Goal: Task Accomplishment & Management: Manage account settings

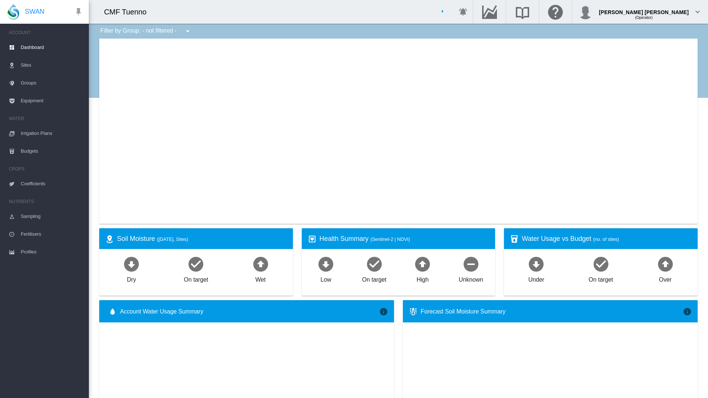
type input "**********"
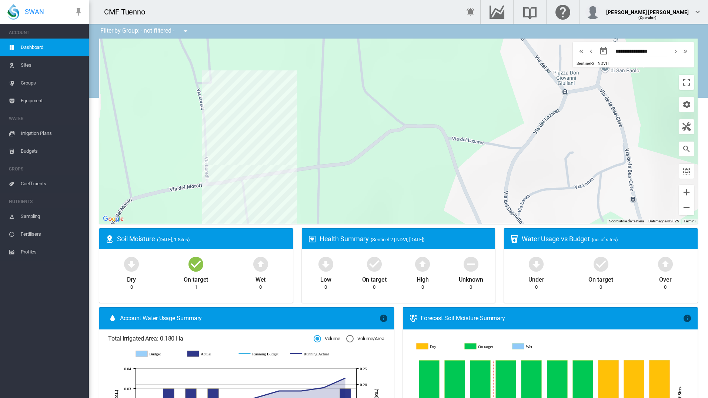
click at [48, 126] on span "Irrigation Plans" at bounding box center [52, 133] width 62 height 18
click at [41, 136] on span "Irrigation Plans" at bounding box center [52, 133] width 62 height 18
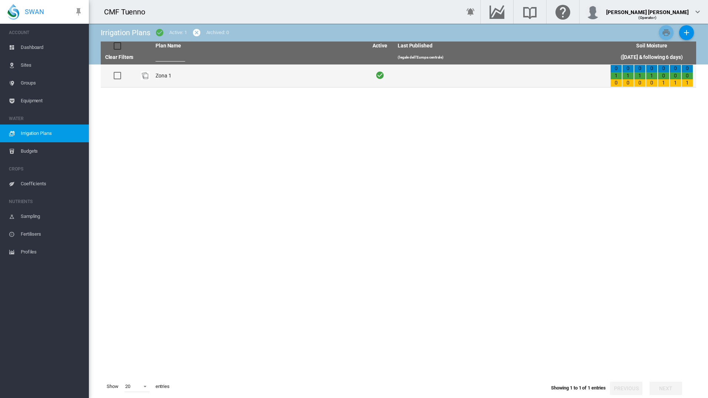
click at [165, 83] on td "Zona 1" at bounding box center [259, 75] width 213 height 23
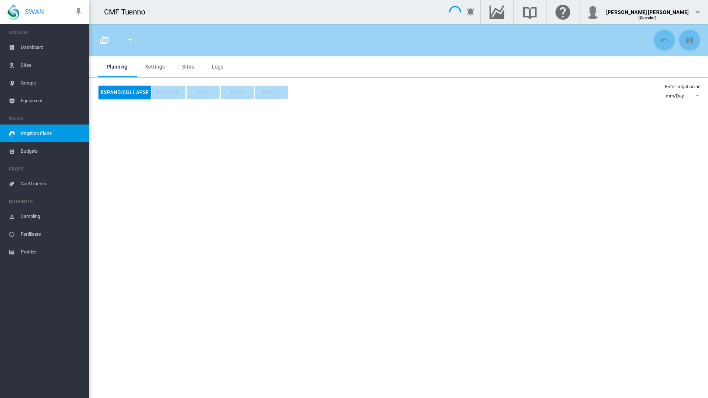
type input "******"
type input "*"
type input "**"
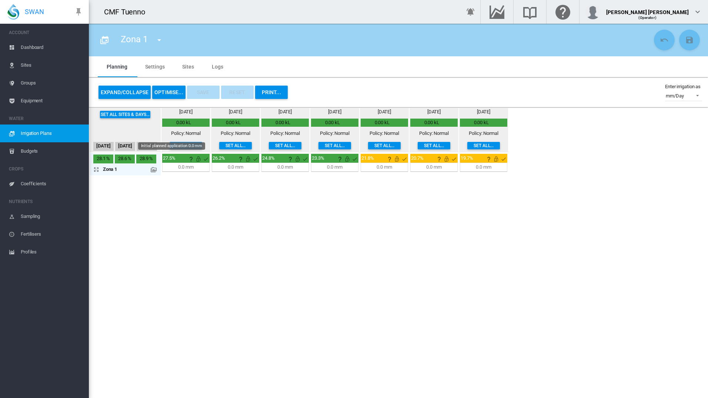
click at [155, 172] on md-icon at bounding box center [154, 170] width 6 height 6
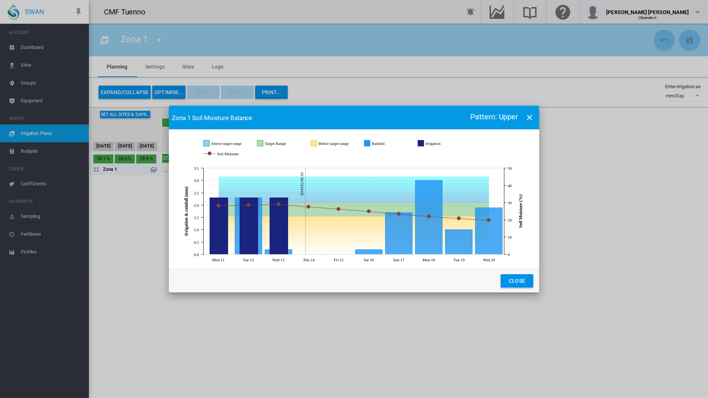
click at [155, 173] on div "Zona 1 Soil Moisture Balance Pattern: Upper JavaScript chart by amCharts 3.21.1…" at bounding box center [354, 199] width 708 height 398
click at [527, 278] on button "Close" at bounding box center [517, 280] width 33 height 13
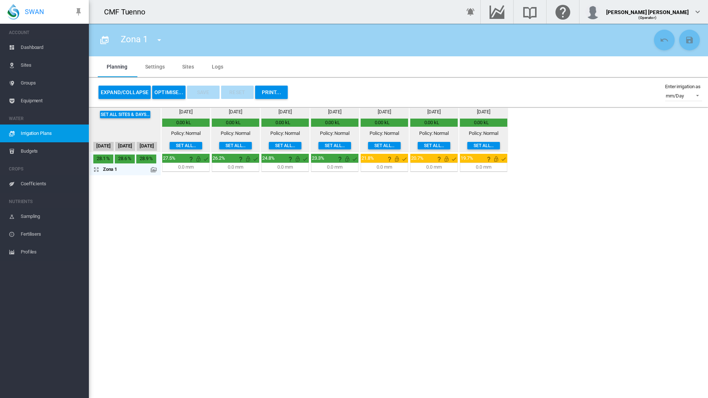
click at [168, 89] on button "OPTIMISE..." at bounding box center [168, 92] width 33 height 13
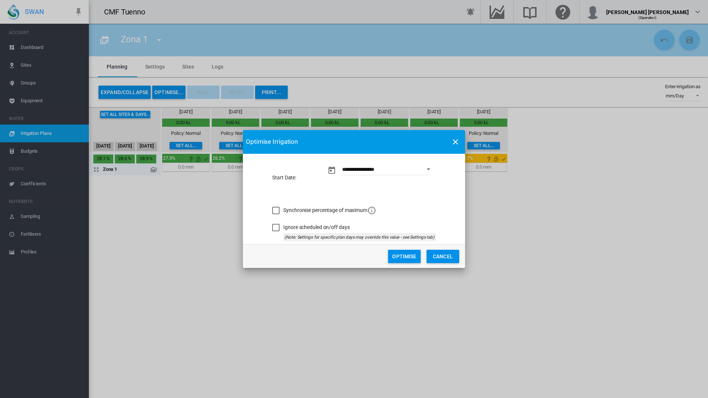
click at [272, 209] on div "Synchronise percentage of maximum" at bounding box center [275, 210] width 7 height 7
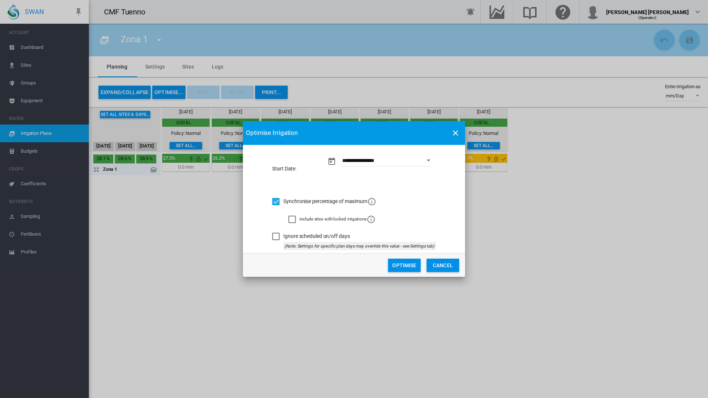
click at [280, 236] on div "Ignore scheduled on/off days" at bounding box center [275, 236] width 7 height 7
click at [407, 269] on button "Optimise" at bounding box center [404, 265] width 33 height 13
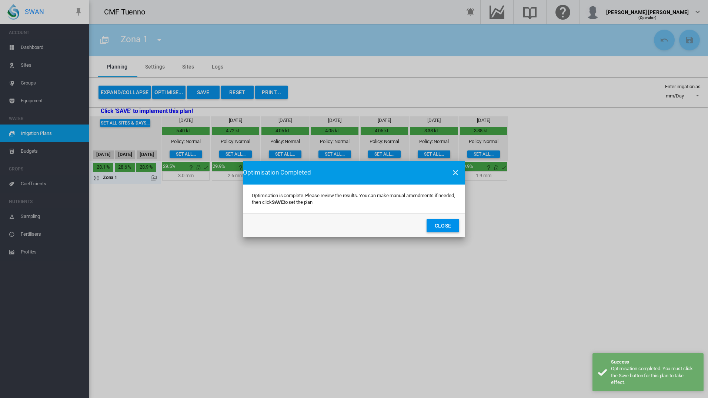
click at [453, 220] on button "Close" at bounding box center [443, 225] width 33 height 13
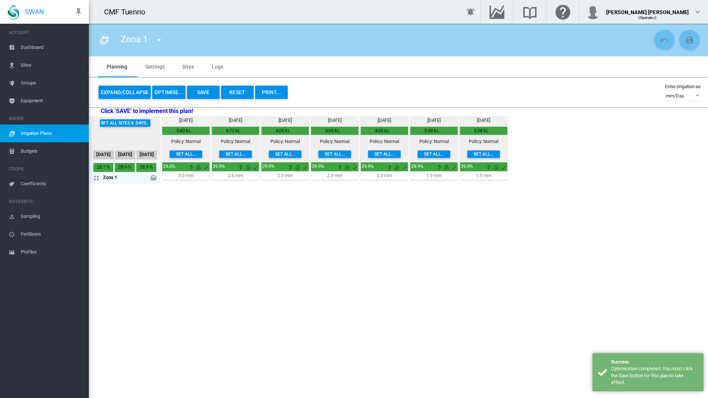
click at [153, 180] on md-icon at bounding box center [154, 178] width 6 height 6
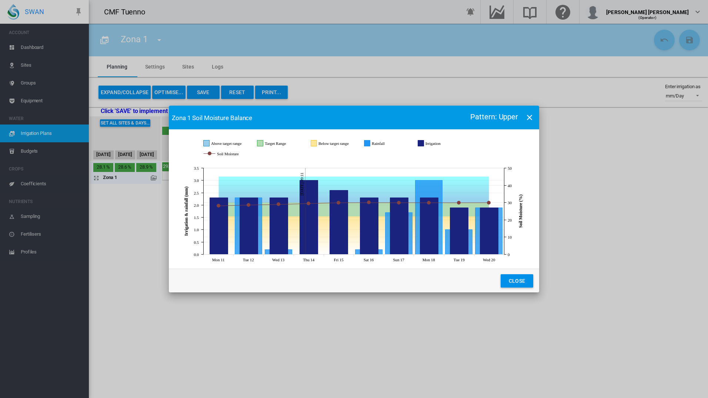
click at [340, 228] on icon "Irrigation Aug 15, 2025 2.6" at bounding box center [339, 222] width 18 height 64
click at [377, 236] on icon "Irrigation Aug 16, 2025 2.3" at bounding box center [369, 226] width 18 height 57
click at [413, 237] on icon "JavaScript chart ..." at bounding box center [354, 235] width 270 height 38
click at [402, 243] on icon "Irrigation Aug 17, 2025 2.3" at bounding box center [399, 226] width 18 height 57
click at [438, 235] on icon "Irrigation Aug 18, 2025 2.3" at bounding box center [429, 226] width 18 height 57
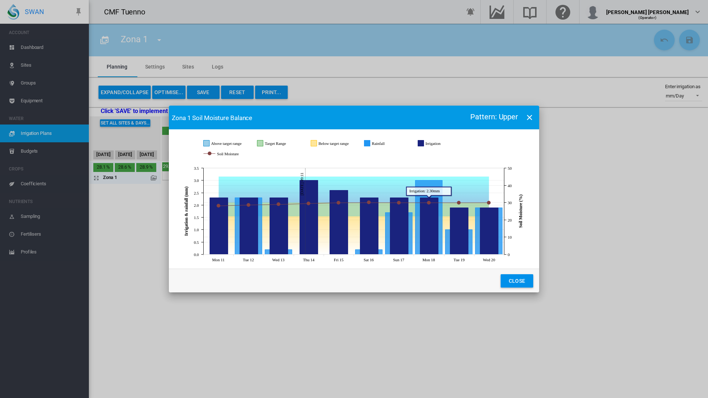
click at [463, 237] on icon "Irrigation Aug 19, 2025 1.9" at bounding box center [459, 231] width 18 height 47
click at [493, 231] on icon "Irrigation Aug 20, 2025 1.9" at bounding box center [489, 231] width 18 height 47
click at [523, 281] on button "Close" at bounding box center [517, 280] width 33 height 13
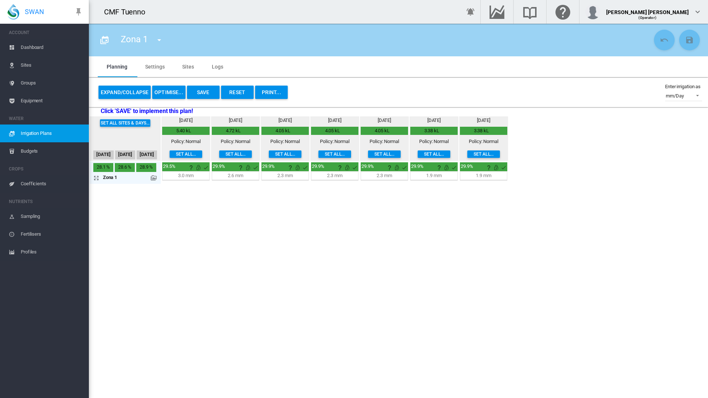
click at [237, 87] on button "Reset" at bounding box center [237, 92] width 33 height 13
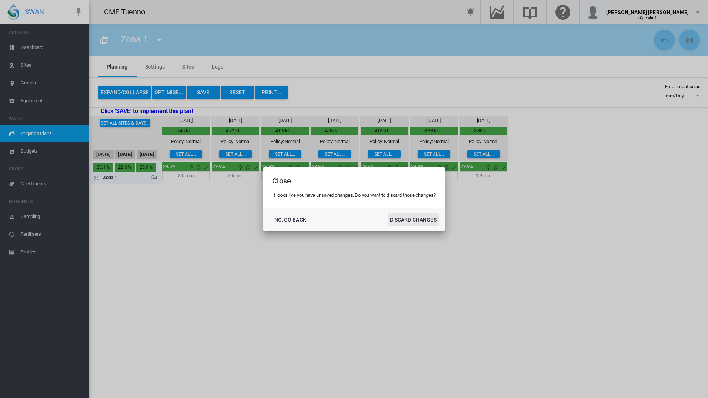
click at [436, 224] on button "DISCARD CHANGES" at bounding box center [413, 219] width 51 height 13
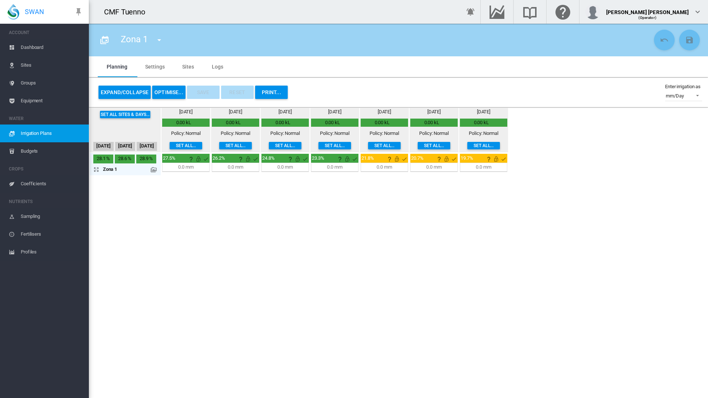
click at [17, 63] on link "Sites" at bounding box center [44, 65] width 89 height 18
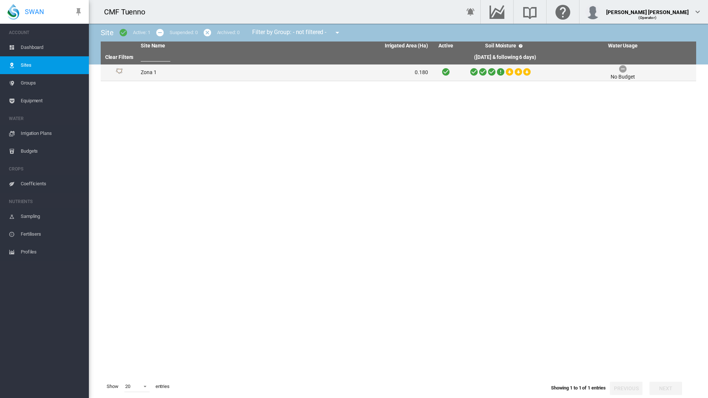
click at [174, 71] on td "Zona 1" at bounding box center [211, 72] width 147 height 16
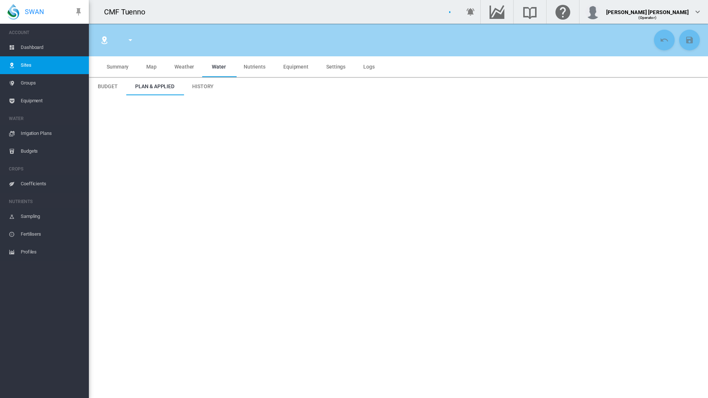
type input "*****"
type input "******"
type input "********"
type input "***"
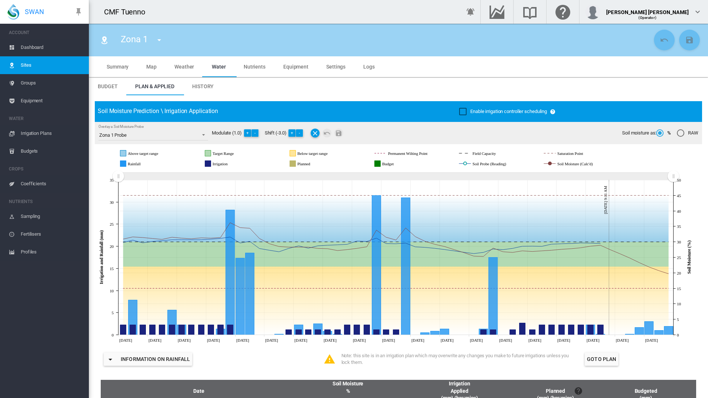
drag, startPoint x: 540, startPoint y: 178, endPoint x: 94, endPoint y: 202, distance: 445.8
click at [204, 86] on span "History" at bounding box center [202, 86] width 21 height 6
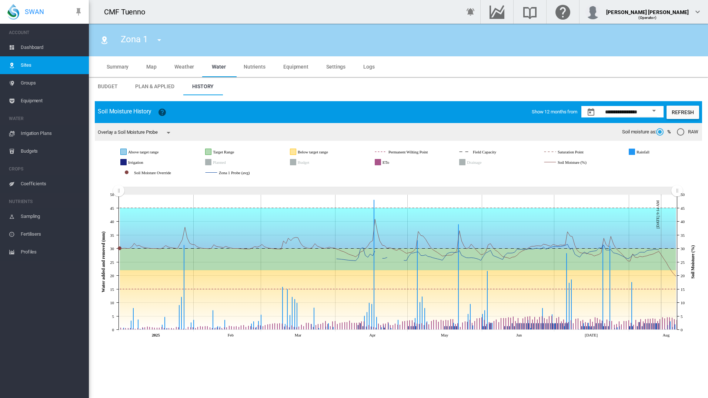
click at [659, 113] on button "Open calendar" at bounding box center [653, 110] width 13 height 13
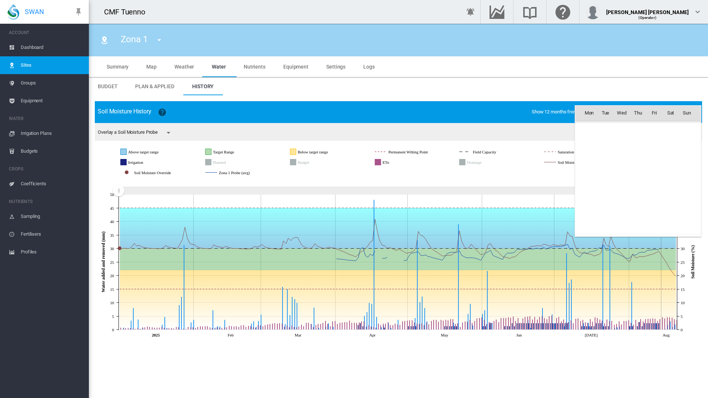
scroll to position [17175, 0]
click at [599, 127] on span "Aug 2024" at bounding box center [591, 129] width 15 height 6
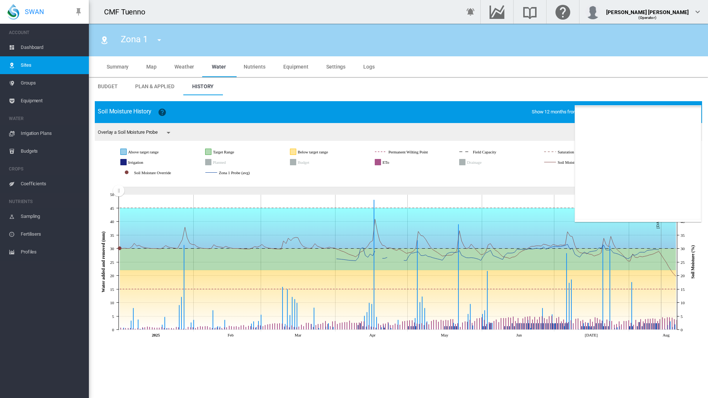
scroll to position [456, 0]
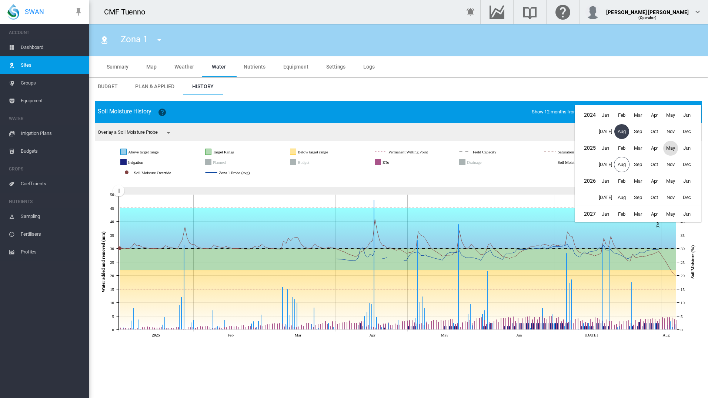
click at [673, 147] on span "May" at bounding box center [670, 148] width 15 height 15
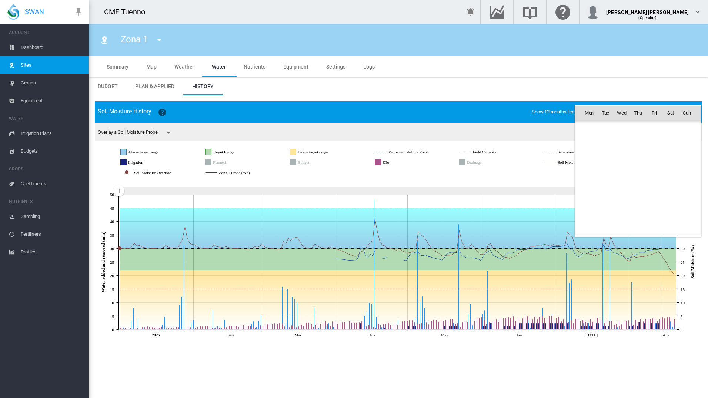
scroll to position [18058, 0]
click at [644, 127] on span "1" at bounding box center [638, 128] width 15 height 15
type input "**********"
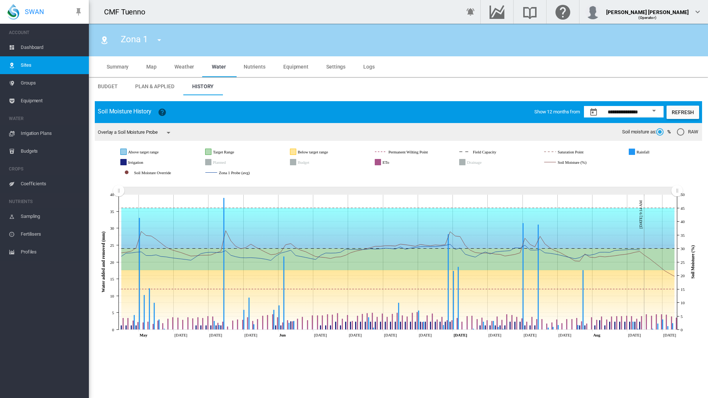
click at [693, 106] on button "Refresh" at bounding box center [683, 112] width 33 height 13
click at [685, 113] on button "Refresh" at bounding box center [683, 112] width 33 height 13
click at [463, 164] on icon "Drainage" at bounding box center [463, 162] width 6 height 6
click at [168, 138] on button "button" at bounding box center [168, 132] width 15 height 15
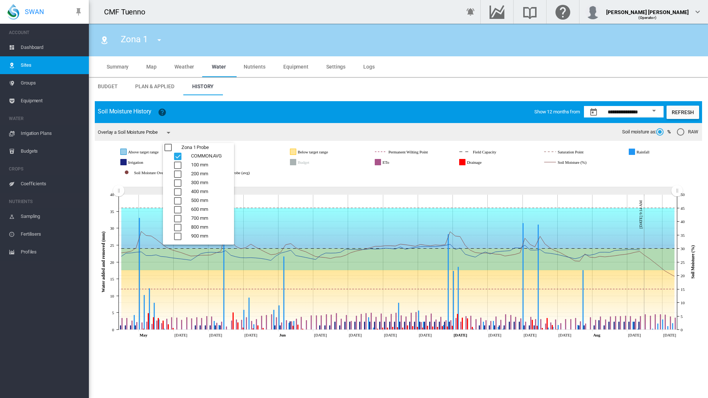
click at [174, 161] on div "100 mm" at bounding box center [177, 164] width 7 height 7
click at [174, 163] on div "100 mm" at bounding box center [177, 164] width 7 height 7
click at [174, 161] on div "100 mm" at bounding box center [177, 164] width 7 height 7
click at [170, 151] on div "Zona 1 Probe" at bounding box center [167, 147] width 7 height 7
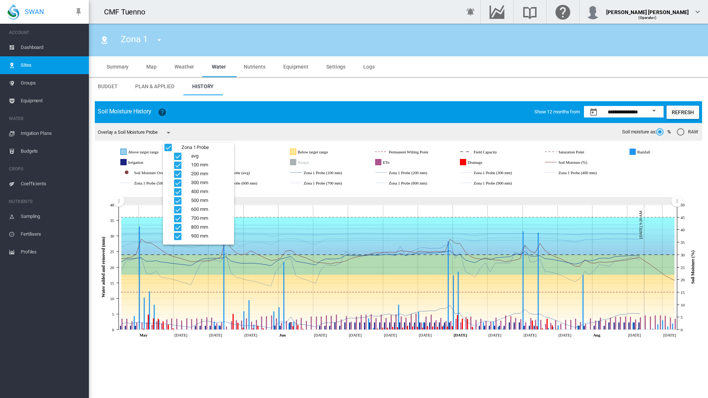
click at [159, 150] on md-backdrop at bounding box center [354, 199] width 708 height 398
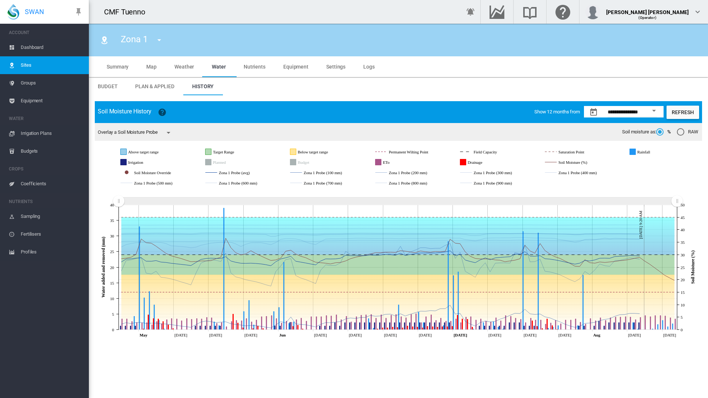
click at [166, 138] on button "button" at bounding box center [168, 132] width 15 height 15
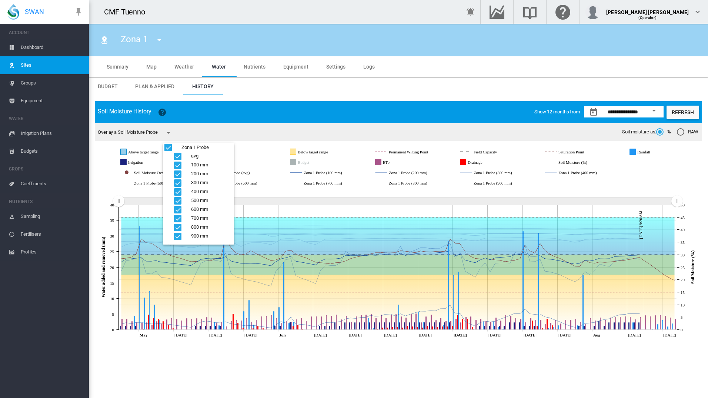
click at [174, 238] on div "900 mm" at bounding box center [177, 236] width 7 height 7
click at [174, 157] on div "COMMON.AVG" at bounding box center [177, 156] width 7 height 7
click at [174, 199] on div "500 mm" at bounding box center [177, 200] width 7 height 7
click at [174, 207] on div "600 mm" at bounding box center [177, 209] width 7 height 7
click at [174, 215] on div "700 mm" at bounding box center [177, 218] width 7 height 7
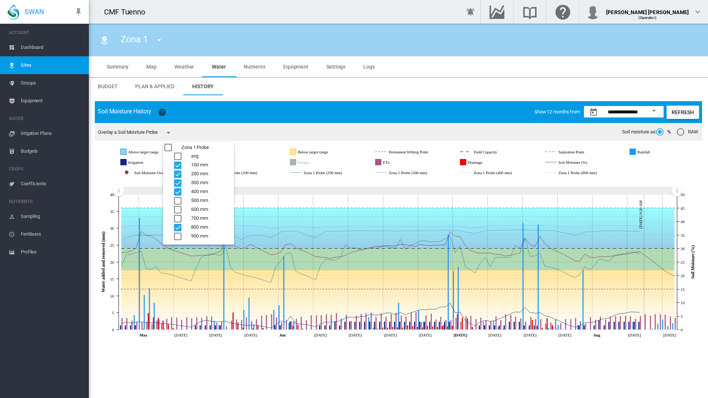
click at [174, 224] on div "800 mm" at bounding box center [177, 227] width 7 height 7
click at [174, 233] on div "900 mm" at bounding box center [177, 236] width 7 height 7
click at [174, 197] on div "500 mm" at bounding box center [177, 200] width 7 height 7
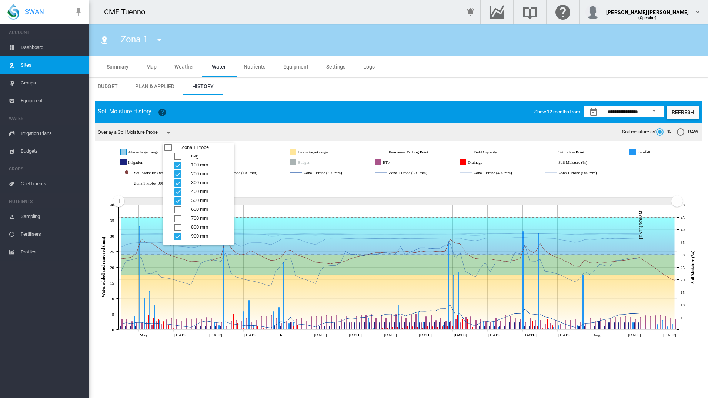
click at [174, 239] on div "900 mm" at bounding box center [177, 236] width 7 height 7
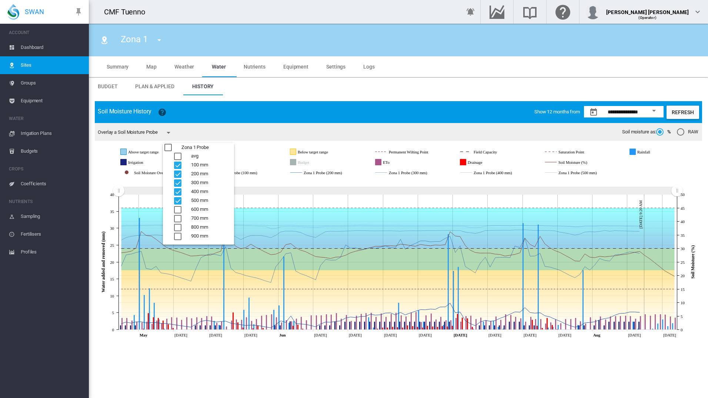
click at [174, 207] on div "600 mm" at bounding box center [177, 209] width 7 height 7
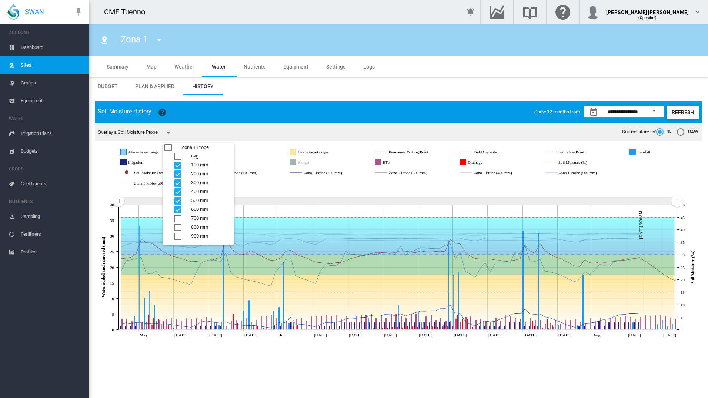
click at [174, 199] on div "500 mm" at bounding box center [177, 200] width 7 height 7
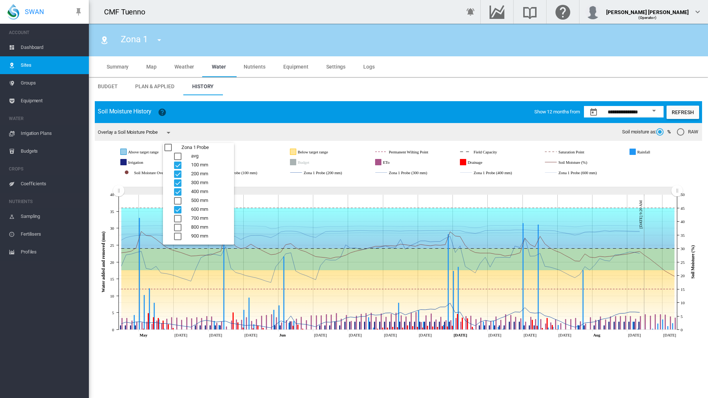
click at [174, 197] on div "500 mm" at bounding box center [177, 200] width 7 height 7
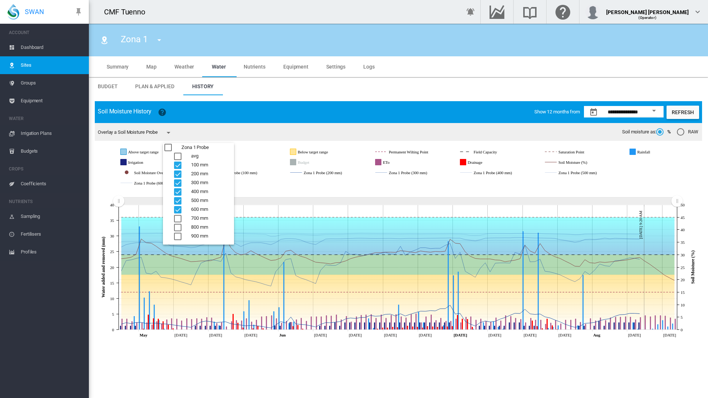
click at [174, 216] on div "700 mm" at bounding box center [177, 218] width 7 height 7
click at [176, 224] on div "800 mm" at bounding box center [177, 227] width 7 height 7
click at [174, 228] on div "800 mm" at bounding box center [177, 227] width 7 height 7
click at [179, 218] on div "700 mm" at bounding box center [177, 218] width 7 height 7
click at [179, 209] on div "600 mm" at bounding box center [177, 209] width 7 height 7
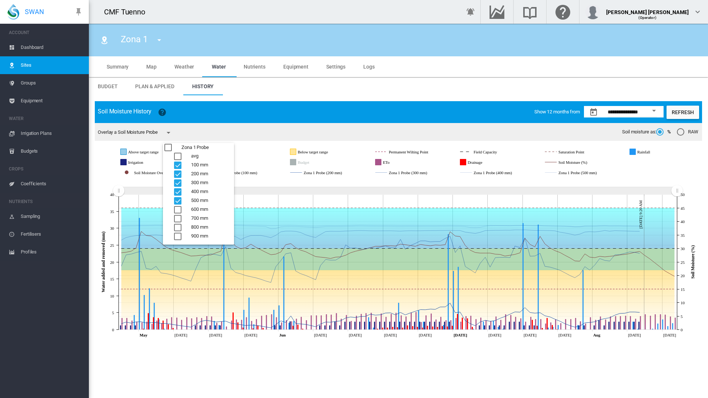
click at [179, 199] on div "500 mm" at bounding box center [177, 200] width 7 height 7
click at [178, 191] on div "400 mm" at bounding box center [177, 191] width 7 height 7
click at [179, 155] on div "COMMON.AVG" at bounding box center [177, 156] width 7 height 7
click at [179, 161] on div "100 mm" at bounding box center [177, 164] width 7 height 7
click at [177, 172] on div "200 mm" at bounding box center [177, 173] width 7 height 7
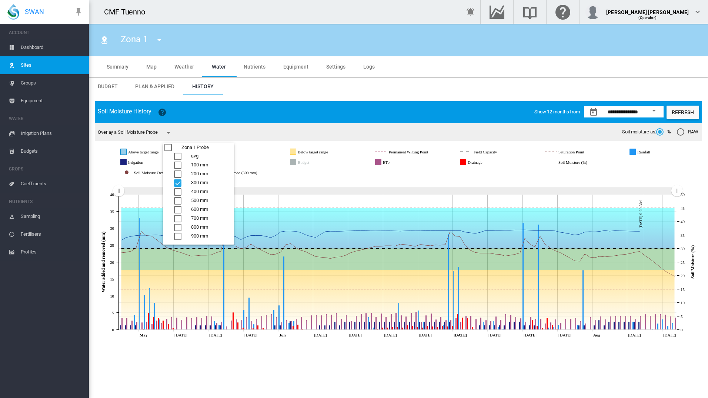
click at [177, 183] on div "300 mm" at bounding box center [177, 182] width 7 height 7
click at [179, 175] on div "200 mm" at bounding box center [177, 173] width 7 height 7
click at [179, 173] on div "200 mm" at bounding box center [177, 173] width 7 height 7
click at [179, 161] on div "100 mm" at bounding box center [177, 164] width 7 height 7
click at [179, 165] on div "100 mm" at bounding box center [177, 164] width 7 height 7
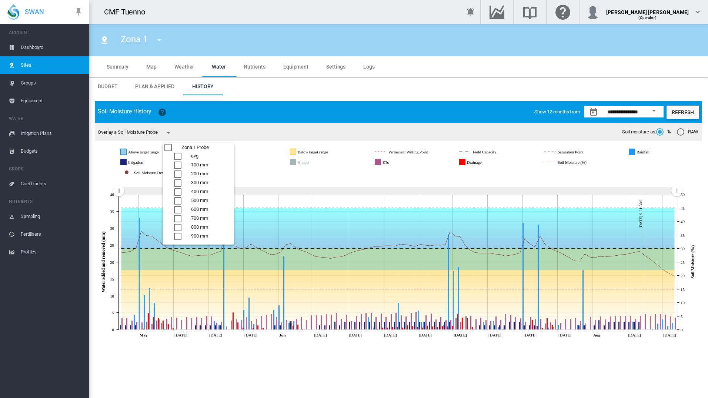
click at [176, 179] on div "300 mm" at bounding box center [177, 182] width 7 height 7
click at [174, 180] on div "300 mm" at bounding box center [177, 182] width 7 height 7
click at [179, 190] on div "400 mm" at bounding box center [177, 191] width 7 height 7
click at [179, 192] on div "400 mm" at bounding box center [177, 191] width 7 height 7
click at [178, 200] on div "500 mm" at bounding box center [177, 200] width 7 height 7
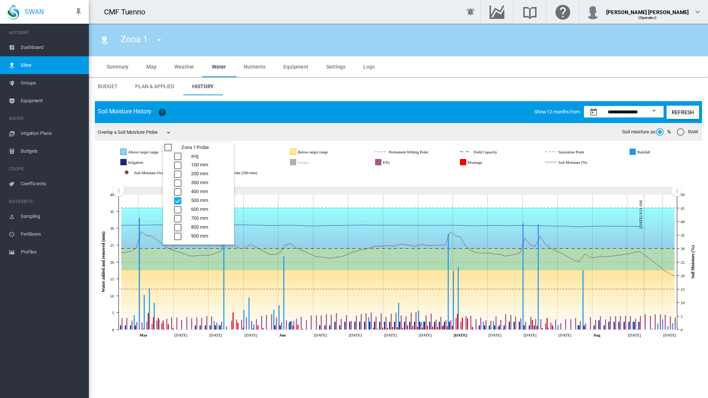
click at [177, 206] on div "600 mm" at bounding box center [177, 209] width 7 height 7
click at [179, 209] on div "600 mm" at bounding box center [177, 209] width 7 height 7
click at [175, 199] on div "500 mm" at bounding box center [177, 200] width 7 height 7
click at [177, 218] on div "700 mm" at bounding box center [177, 218] width 7 height 7
click at [179, 218] on div "700 mm" at bounding box center [177, 218] width 7 height 7
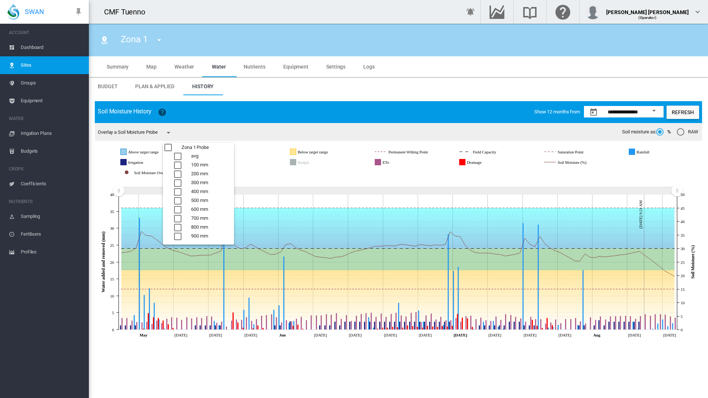
click at [179, 173] on div "200 mm" at bounding box center [177, 173] width 7 height 7
click at [177, 173] on div "200 mm" at bounding box center [177, 173] width 7 height 7
click at [178, 183] on div "300 mm" at bounding box center [177, 182] width 7 height 7
click at [179, 188] on div "400 mm" at bounding box center [177, 191] width 7 height 7
click at [179, 190] on div "400 mm" at bounding box center [177, 191] width 7 height 7
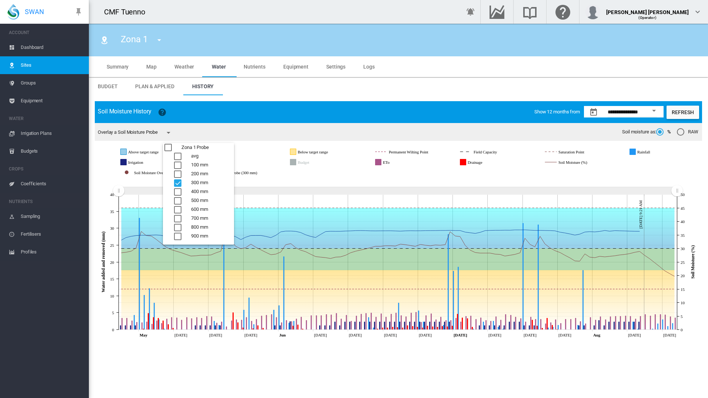
click at [179, 180] on div "300 mm" at bounding box center [177, 182] width 7 height 7
click at [179, 163] on div "100 mm" at bounding box center [177, 164] width 7 height 7
click at [179, 165] on div "100 mm" at bounding box center [177, 164] width 7 height 7
click at [179, 173] on div "200 mm" at bounding box center [177, 173] width 7 height 7
click at [179, 179] on div "300 mm" at bounding box center [177, 182] width 7 height 7
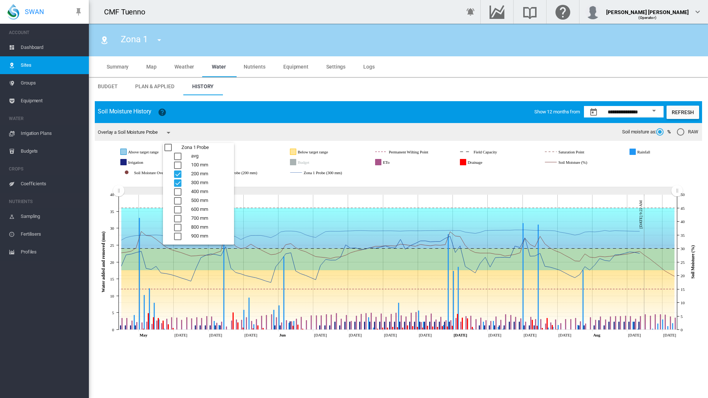
click at [179, 179] on div "300 mm" at bounding box center [177, 182] width 7 height 7
click at [176, 179] on div "300 mm" at bounding box center [177, 182] width 7 height 7
click at [179, 171] on div "200 mm" at bounding box center [177, 173] width 7 height 7
click at [177, 188] on div "400 mm" at bounding box center [177, 191] width 7 height 7
click at [179, 182] on div "300 mm" at bounding box center [177, 182] width 7 height 7
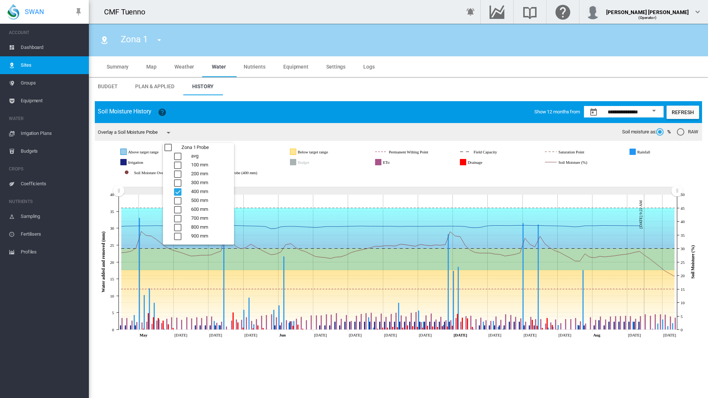
click at [179, 190] on div "400 mm" at bounding box center [177, 191] width 7 height 7
click at [176, 172] on div "200 mm" at bounding box center [177, 173] width 7 height 7
click at [179, 161] on div "100 mm" at bounding box center [177, 164] width 7 height 7
click at [176, 174] on div "200 mm" at bounding box center [177, 173] width 7 height 7
click at [179, 163] on div "100 mm" at bounding box center [177, 164] width 7 height 7
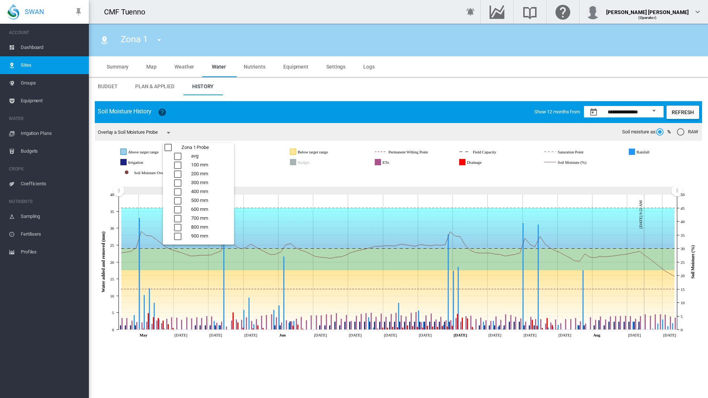
click at [179, 174] on div "200 mm" at bounding box center [177, 173] width 7 height 7
click at [291, 162] on md-backdrop at bounding box center [354, 199] width 708 height 398
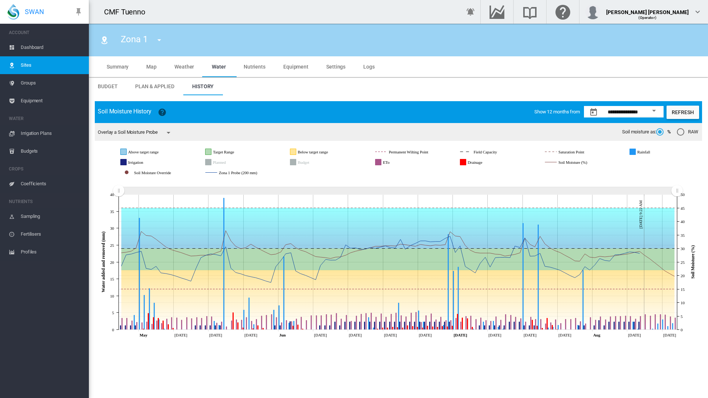
click at [291, 165] on icon "Budget" at bounding box center [293, 162] width 6 height 6
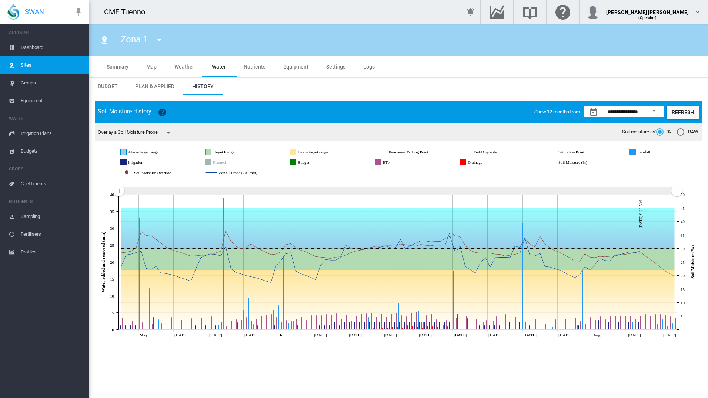
click at [292, 161] on icon "Budget" at bounding box center [293, 162] width 6 height 6
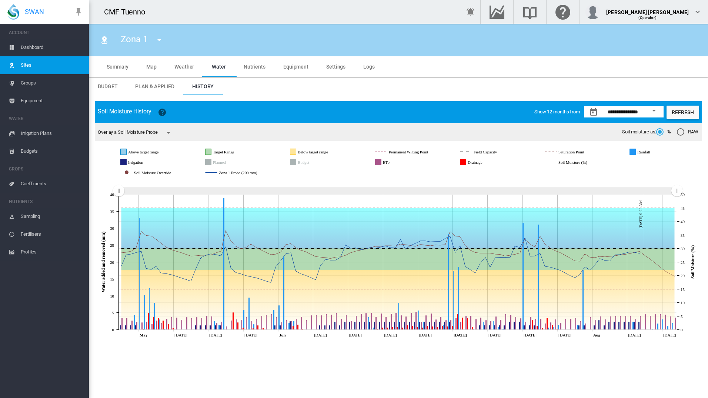
click at [292, 161] on icon "Budget" at bounding box center [293, 162] width 6 height 6
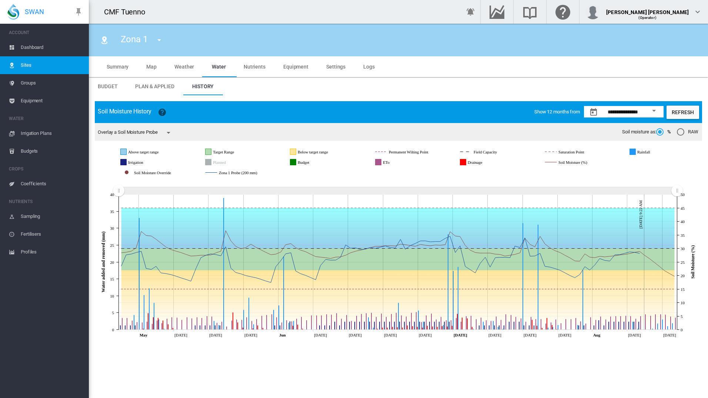
click at [292, 165] on icon "Budget" at bounding box center [293, 162] width 6 height 6
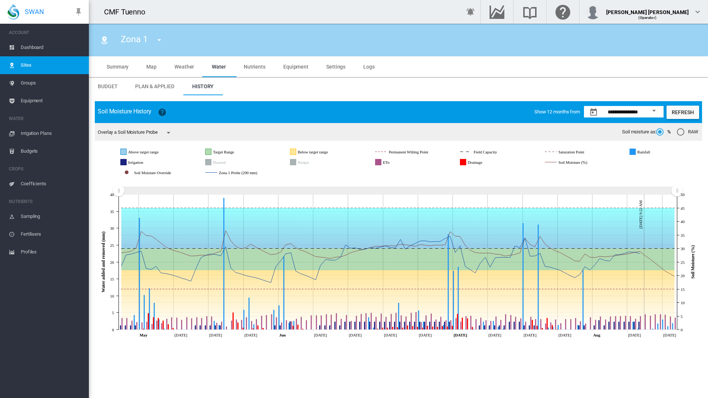
click at [112, 83] on span "Budget" at bounding box center [108, 86] width 20 height 6
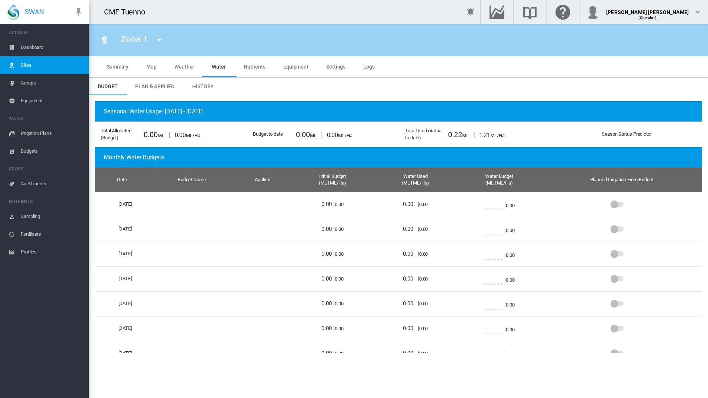
click at [37, 84] on span "Groups" at bounding box center [52, 83] width 62 height 18
click at [27, 86] on span "Groups" at bounding box center [52, 83] width 62 height 18
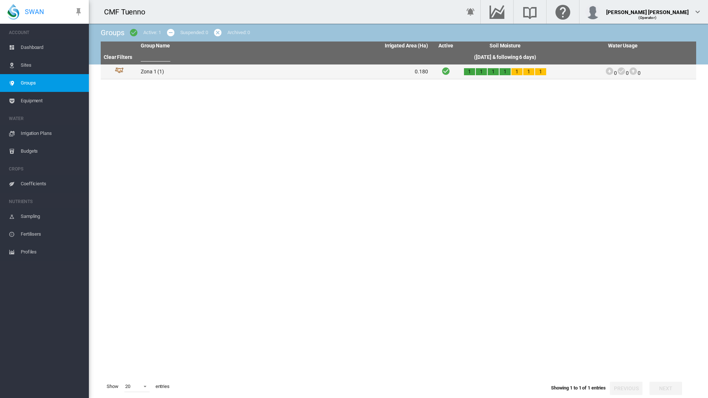
click at [136, 73] on td "Group Id: 38440" at bounding box center [119, 71] width 37 height 14
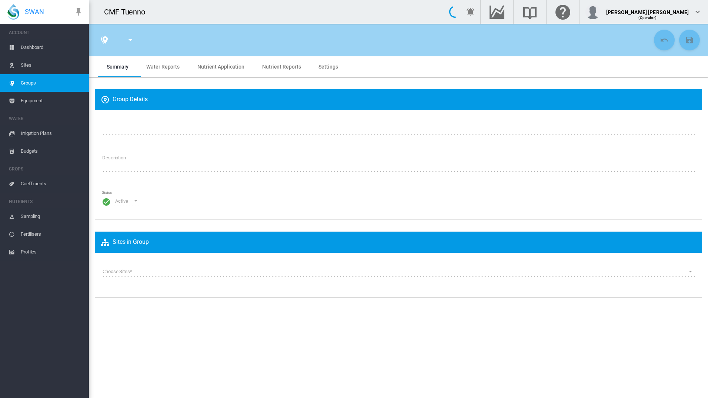
type input "******"
type textarea "**********"
click at [171, 60] on md-tab-item "Water Reports" at bounding box center [162, 66] width 51 height 21
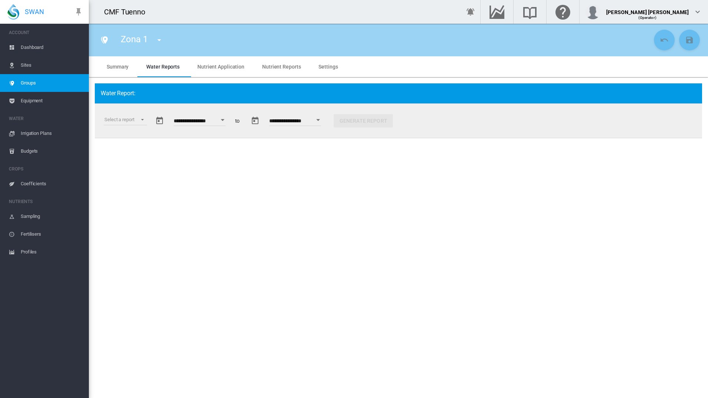
click at [222, 122] on button "Open calendar" at bounding box center [222, 119] width 13 height 13
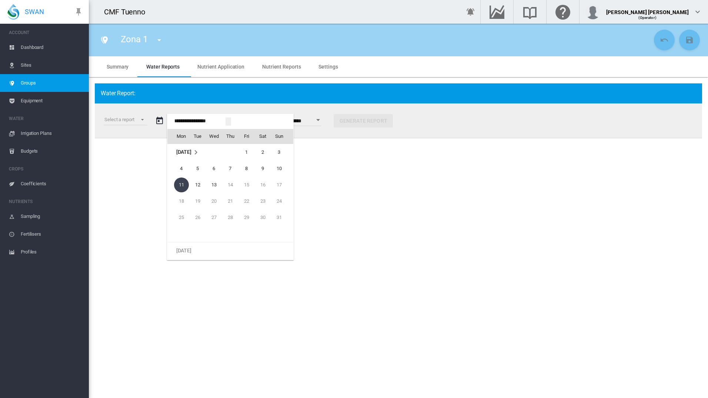
click at [191, 152] on span "[DATE]" at bounding box center [183, 152] width 15 height 6
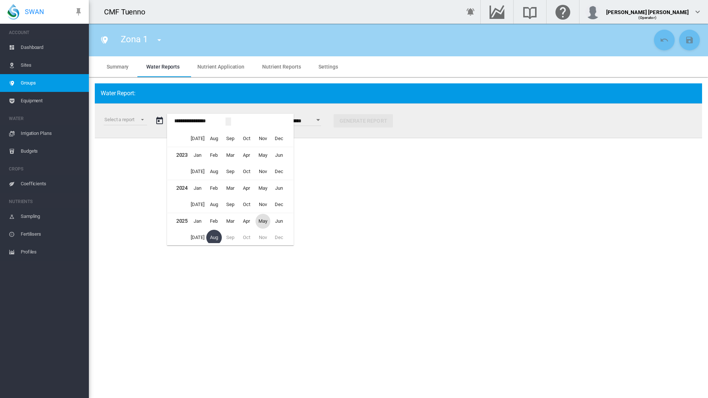
click at [264, 221] on span "May" at bounding box center [263, 221] width 15 height 15
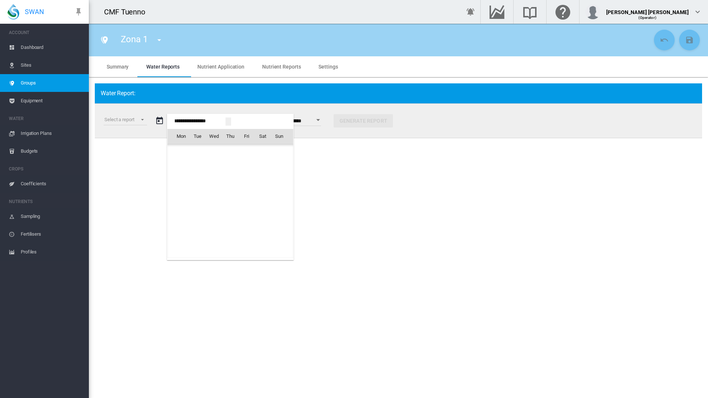
scroll to position [18058, 0]
click at [229, 152] on span "1" at bounding box center [230, 152] width 15 height 15
type input "**********"
click at [141, 118] on md-select "Select a report Data Extract Irrigation Planned and Applied Soil Moisture Statu…" at bounding box center [125, 119] width 43 height 11
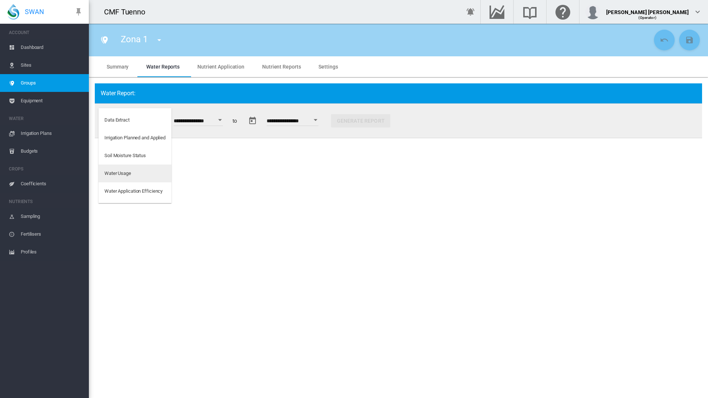
click at [126, 171] on div "Water Usage" at bounding box center [117, 173] width 27 height 7
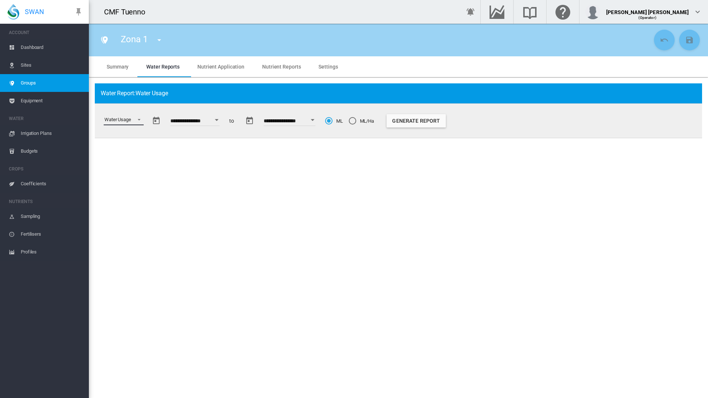
click at [134, 120] on span "Select a report: \a Water Usage\a" at bounding box center [137, 119] width 9 height 7
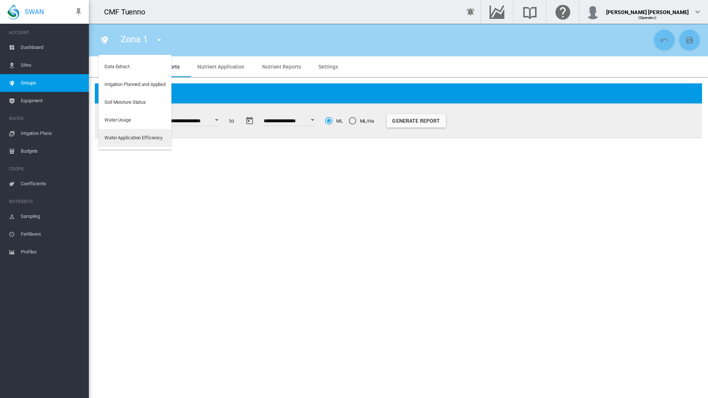
click at [144, 137] on div "Water Application Efficiency" at bounding box center [133, 137] width 58 height 7
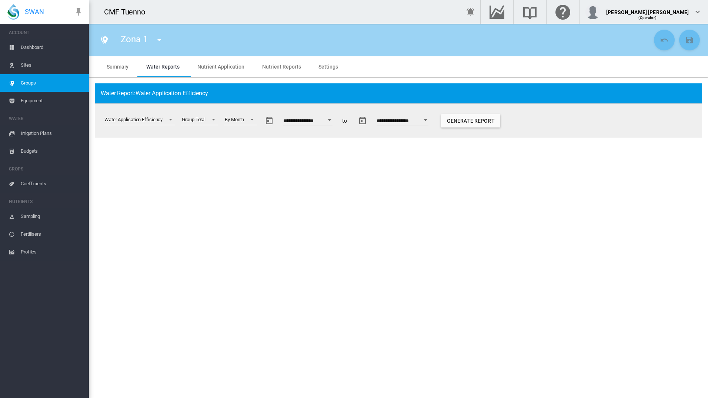
click at [481, 122] on button "Generate Report" at bounding box center [470, 120] width 59 height 13
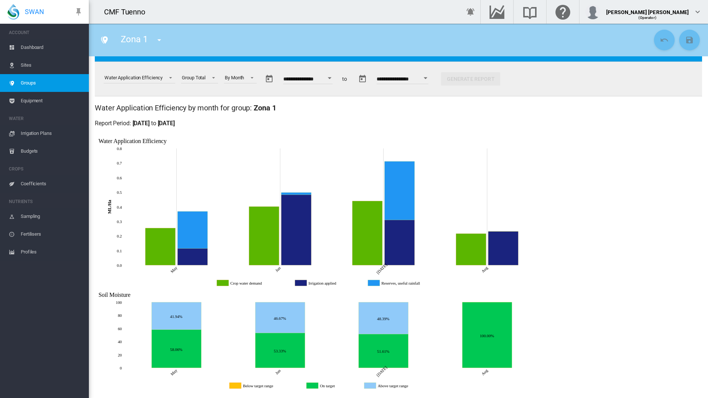
scroll to position [43, 0]
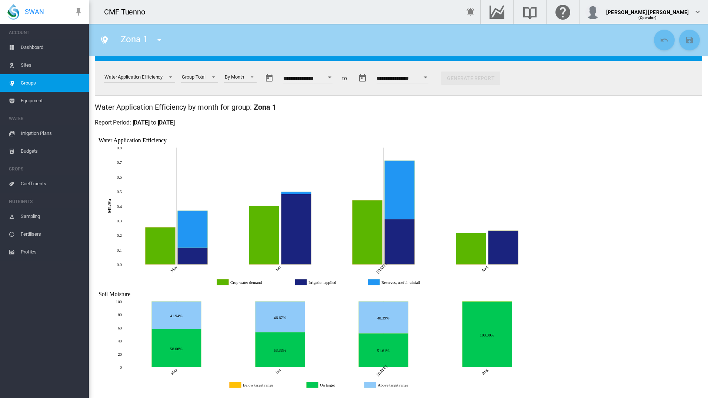
click at [411, 176] on icon "Reserves, useful rainfall Jul, 2025 0.4004345447633229" at bounding box center [400, 189] width 30 height 59
click at [410, 235] on icon "Irrigation applied Jul, 2025 0.3102598243453275" at bounding box center [400, 241] width 30 height 45
click at [409, 173] on icon "Reserves, useful rainfall Jul, 2025 0.4004345447633229" at bounding box center [400, 189] width 30 height 59
click at [365, 232] on icon "Crop water demand Jul, 2025 0.4392170771197484" at bounding box center [368, 232] width 30 height 64
click at [374, 318] on icon "Above target range Jul, 2025 15" at bounding box center [384, 317] width 50 height 32
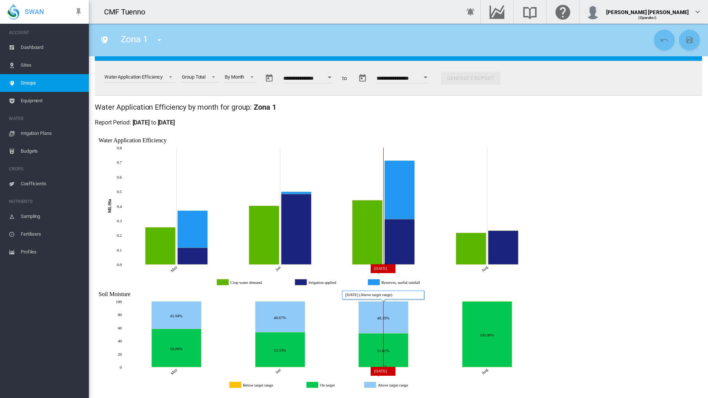
click at [491, 353] on icon "On target Aug, 2025 13" at bounding box center [488, 334] width 50 height 66
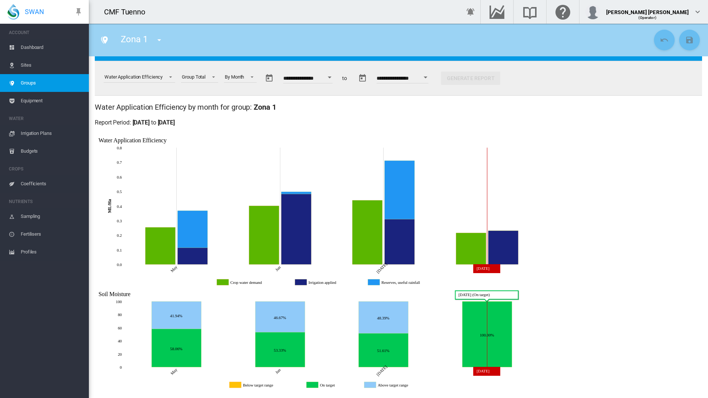
click at [396, 351] on icon "On target Jul, 2025 16" at bounding box center [384, 350] width 50 height 34
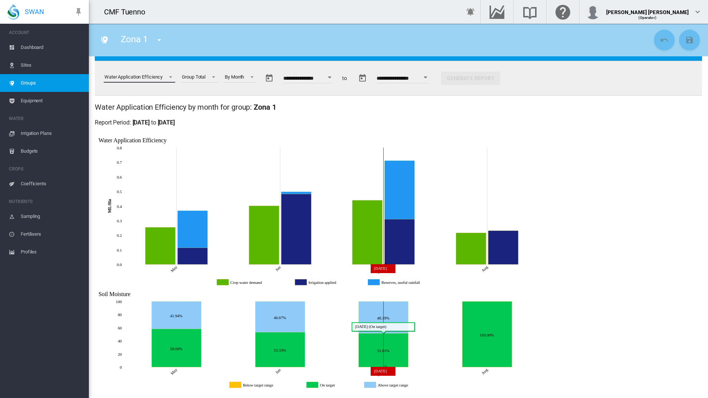
click at [170, 78] on span "Select a report: \a Water Application Efficiency\a" at bounding box center [168, 76] width 9 height 7
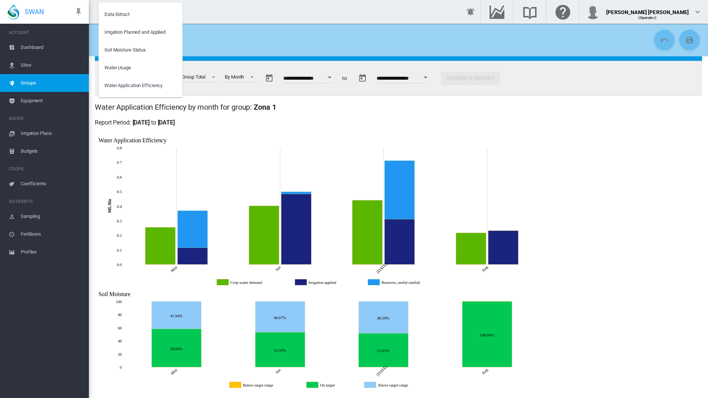
click at [267, 343] on md-backdrop at bounding box center [354, 199] width 708 height 398
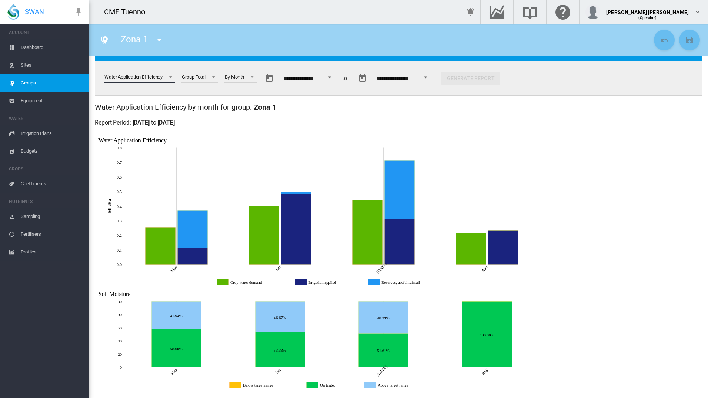
click at [284, 330] on icon "Above target range Jun, 2025 14" at bounding box center [281, 316] width 50 height 31
click at [37, 61] on span "Sites" at bounding box center [52, 65] width 62 height 18
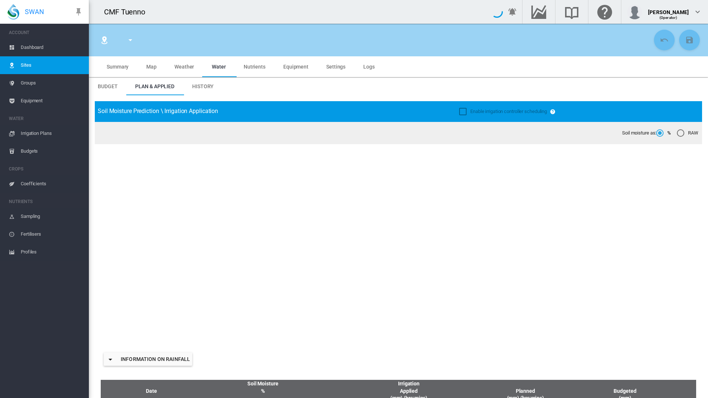
type input "******"
type input "********"
type input "***"
type input "*****"
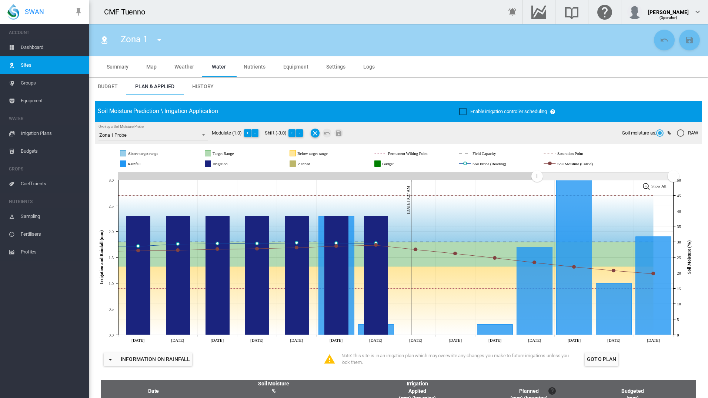
click at [429, 256] on icon at bounding box center [356, 254] width 595 height 25
click at [434, 264] on icon at bounding box center [356, 254] width 595 height 25
click at [36, 86] on span "Groups" at bounding box center [52, 83] width 62 height 18
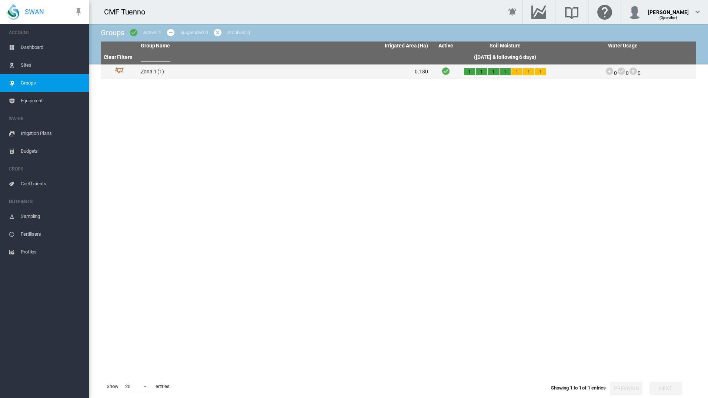
click at [160, 74] on td "Zona 1 (1)" at bounding box center [211, 71] width 147 height 14
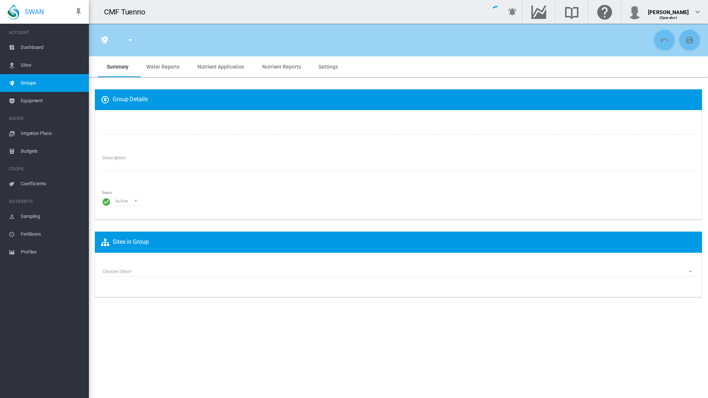
type input "******"
type textarea "**********"
type input "*"
type input "**"
type input "*"
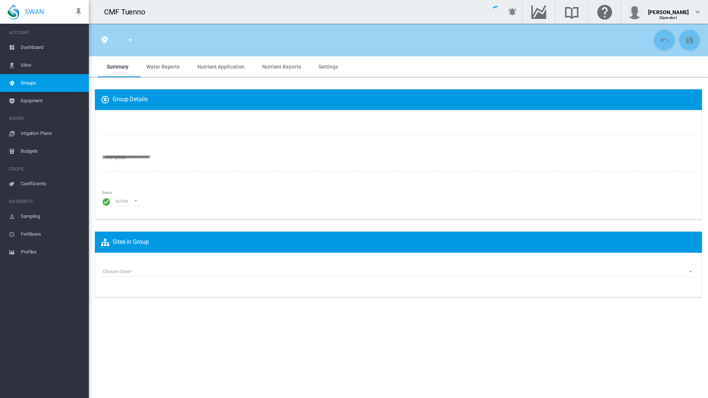
type input "***"
click at [166, 64] on span "Water Reports" at bounding box center [162, 67] width 33 height 6
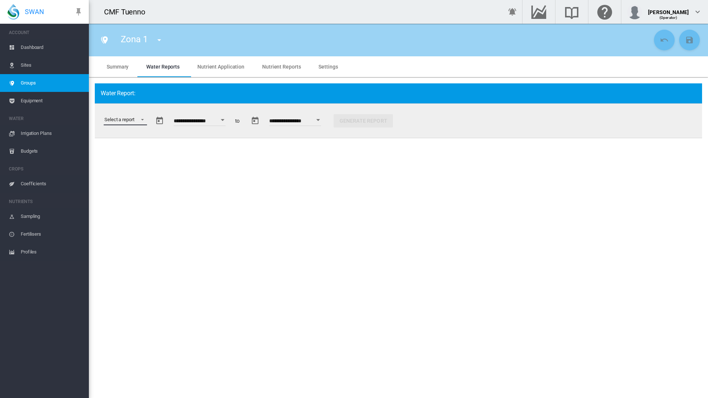
click at [139, 115] on md-select "Select a report Data Extract Irrigation Planned and Applied Soil Moisture Statu…" at bounding box center [125, 119] width 43 height 11
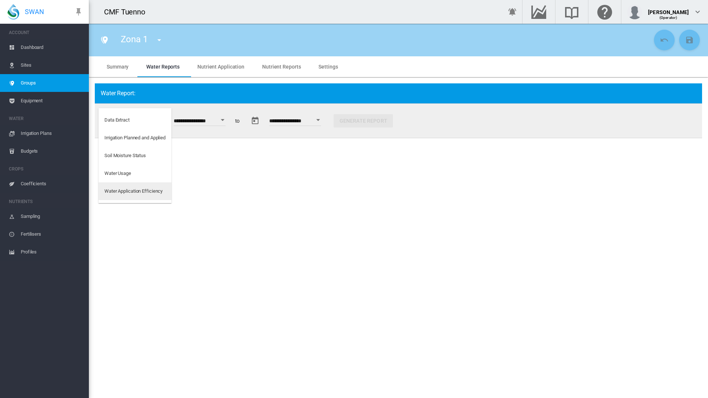
click at [150, 190] on div "Water Application Efficiency" at bounding box center [133, 191] width 58 height 7
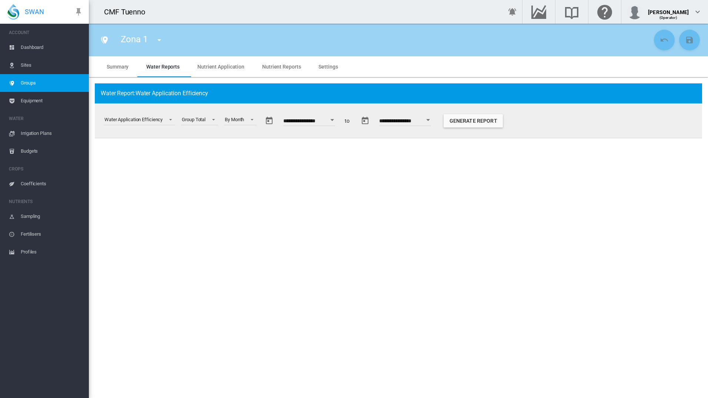
click at [320, 123] on input "**********" at bounding box center [309, 121] width 52 height 7
click at [339, 123] on button "Open calendar" at bounding box center [332, 119] width 13 height 13
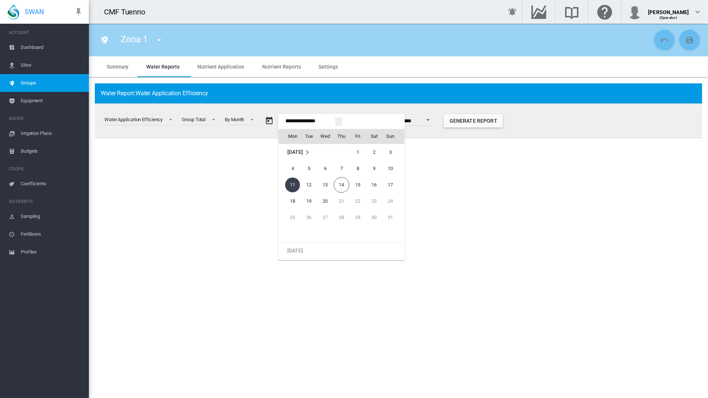
click at [311, 152] on md-icon "August 2025" at bounding box center [307, 152] width 9 height 9
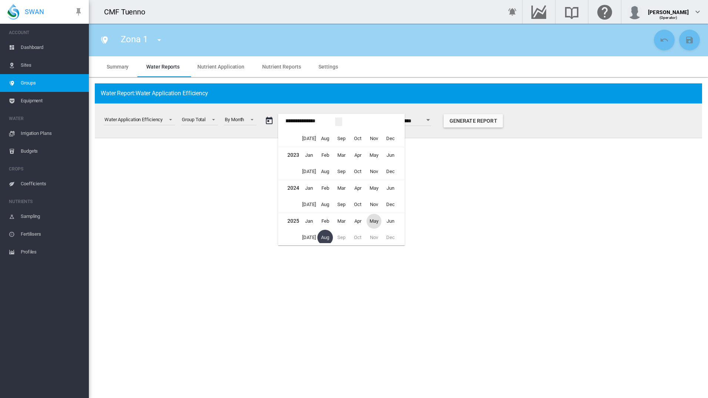
click at [377, 222] on span "May" at bounding box center [374, 221] width 15 height 15
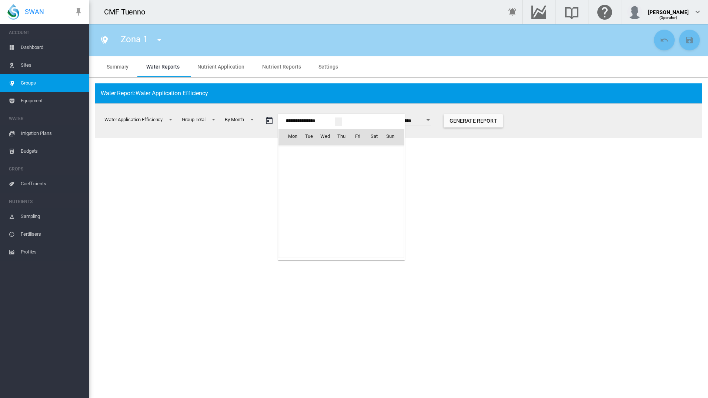
scroll to position [18058, 0]
click at [348, 152] on span "1" at bounding box center [341, 152] width 15 height 15
type input "**********"
click at [472, 124] on button "Generate Report" at bounding box center [470, 120] width 59 height 13
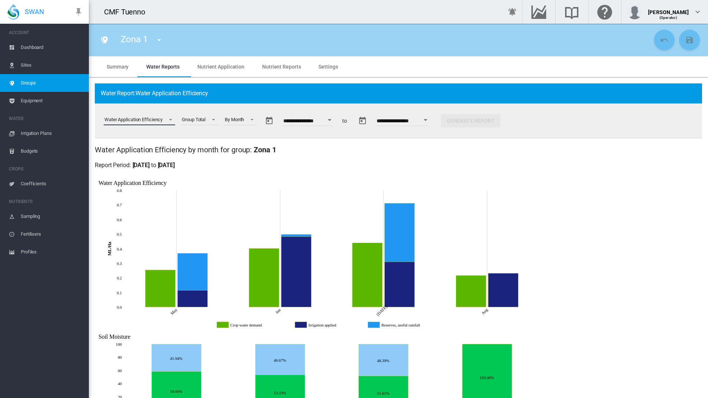
click at [166, 117] on span "Select a report: \a Water Application Efficiency\a" at bounding box center [168, 119] width 9 height 7
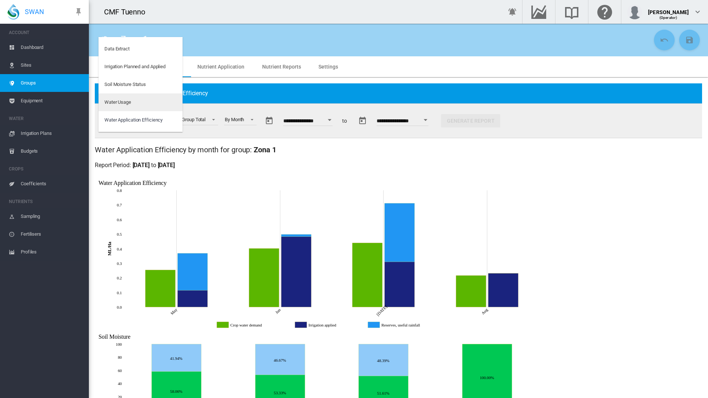
click at [119, 101] on div "Water Usage" at bounding box center [117, 102] width 27 height 7
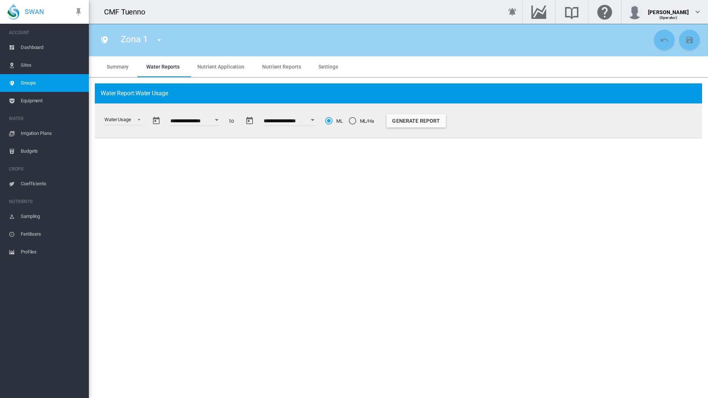
click at [434, 120] on button "Generate Report" at bounding box center [416, 120] width 59 height 13
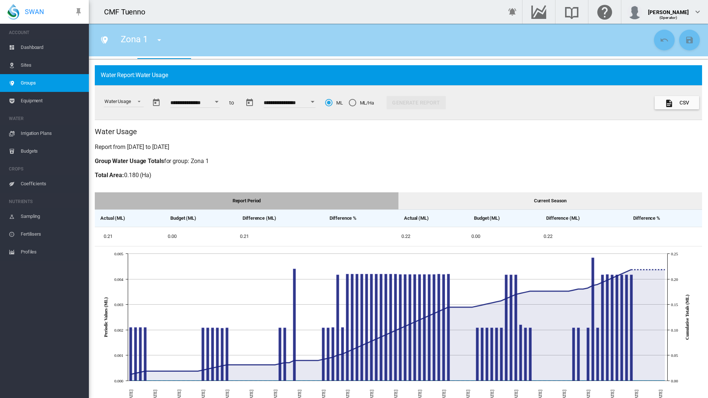
scroll to position [19, 0]
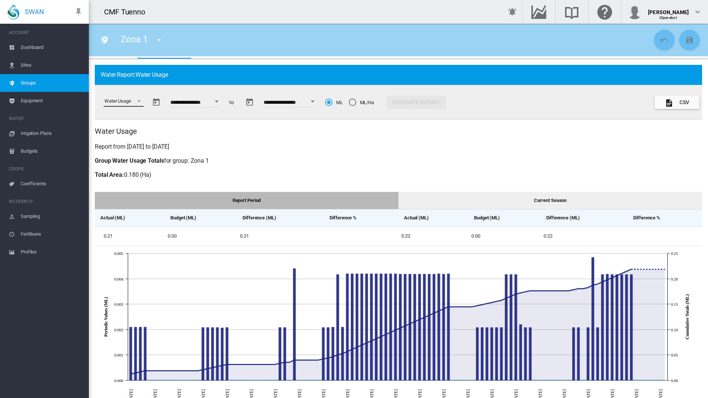
click at [134, 103] on span "Select a report: \a Water Usage\a" at bounding box center [137, 100] width 9 height 7
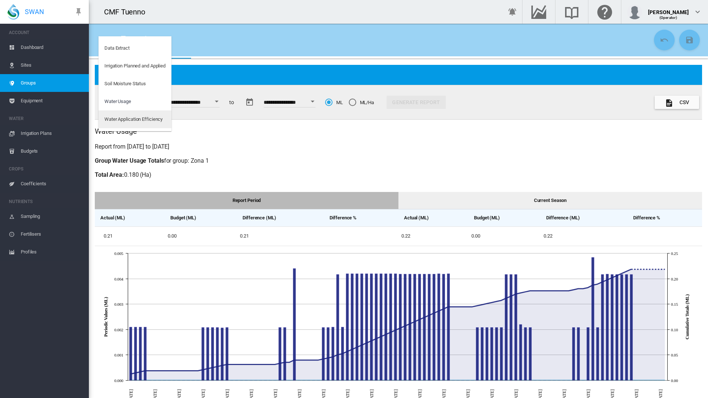
click at [119, 126] on md-option "Water Application Efficiency" at bounding box center [135, 119] width 73 height 18
click at [118, 107] on md-select-value "Water Usage" at bounding box center [124, 101] width 40 height 11
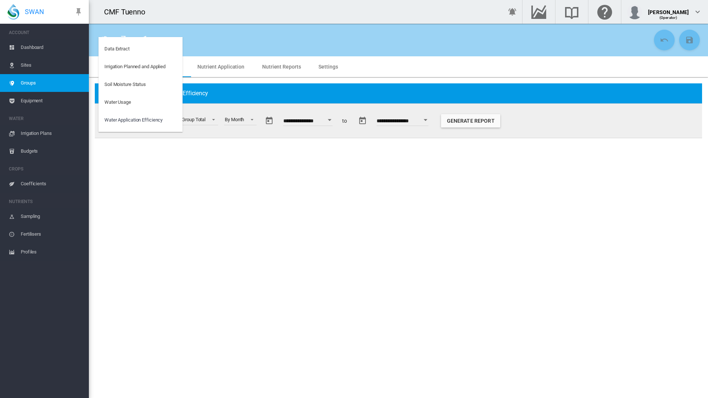
click at [480, 136] on md-backdrop at bounding box center [354, 199] width 708 height 398
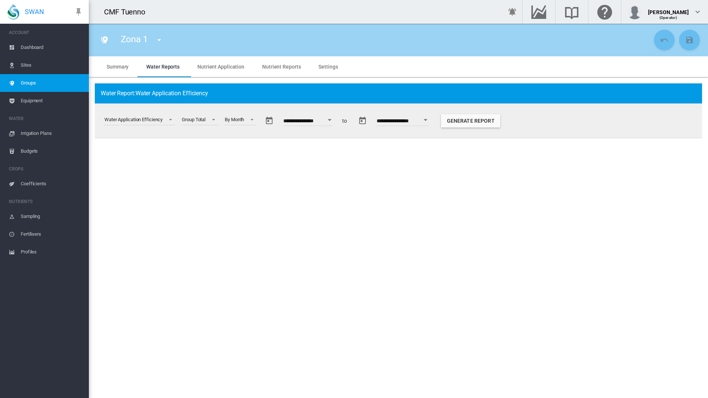
click at [474, 127] on button "Generate Report" at bounding box center [470, 120] width 59 height 13
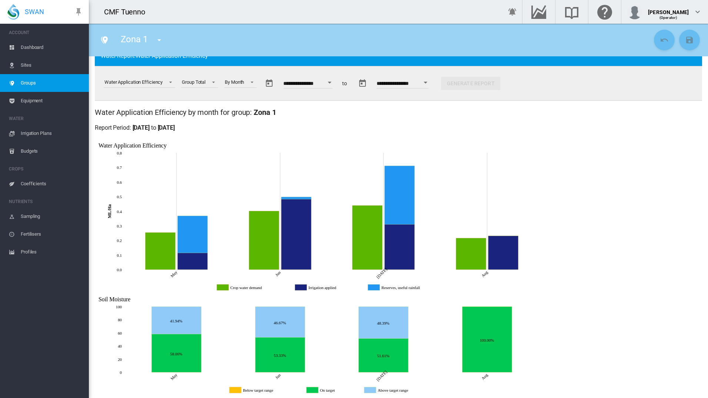
scroll to position [43, 0]
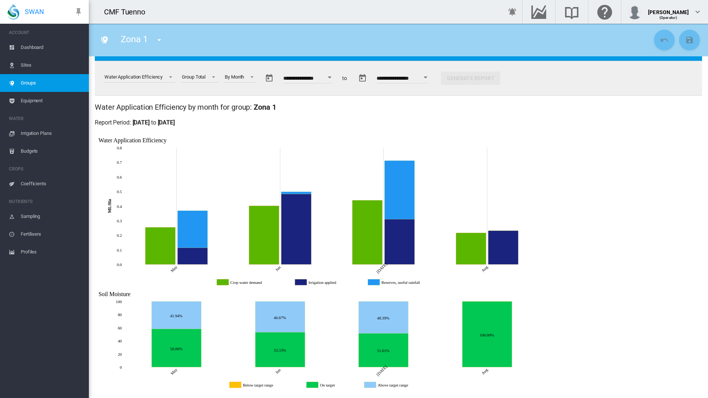
click at [259, 231] on icon "Crop water demand Jun, 2025 0.4004852847106888" at bounding box center [264, 235] width 30 height 59
click at [663, 14] on div "(Operator)" at bounding box center [668, 14] width 41 height 7
click at [661, 36] on button "My Profile" at bounding box center [657, 36] width 74 height 12
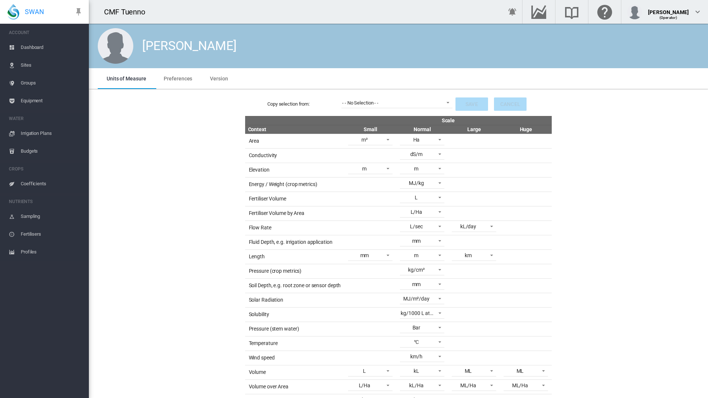
scroll to position [57, 0]
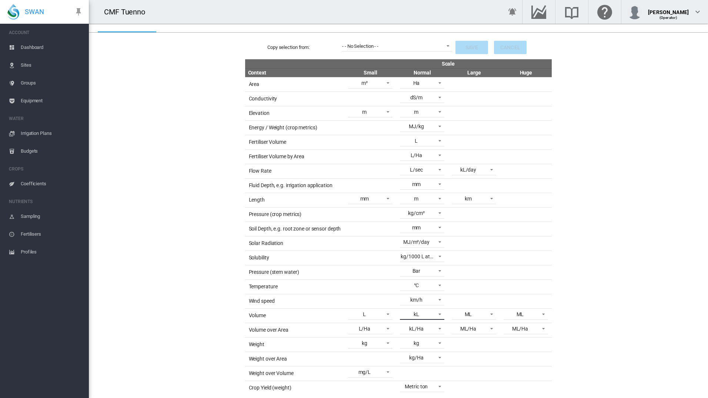
click at [436, 313] on span at bounding box center [437, 313] width 9 height 7
drag, startPoint x: 442, startPoint y: 306, endPoint x: 448, endPoint y: 331, distance: 26.0
click at [448, 331] on md-content "L ML kL usg ig AI cu ft cu yd m³" at bounding box center [421, 317] width 56 height 95
click at [405, 355] on div "m³" at bounding box center [401, 355] width 6 height 7
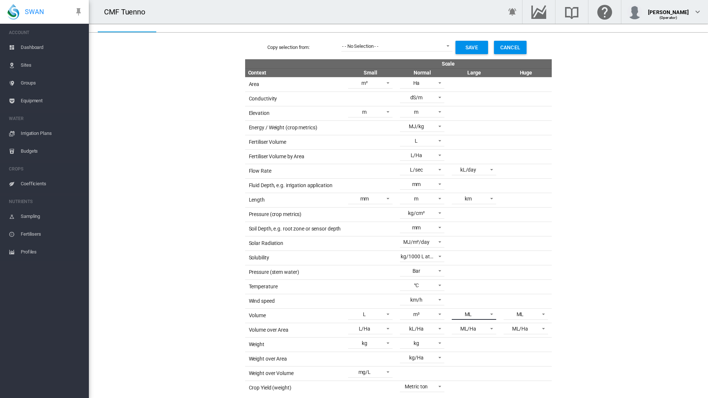
click at [488, 314] on span at bounding box center [489, 313] width 9 height 7
click at [462, 379] on md-option "m³" at bounding box center [472, 374] width 56 height 18
click at [537, 317] on span at bounding box center [541, 313] width 9 height 7
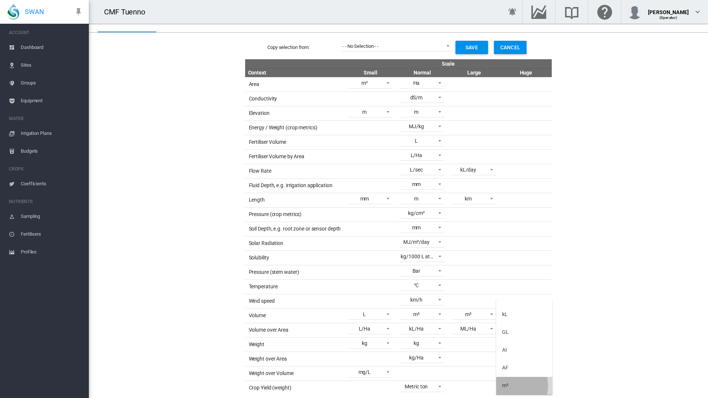
click at [511, 386] on md-option "m³" at bounding box center [524, 386] width 56 height 18
click at [386, 314] on span at bounding box center [385, 313] width 9 height 7
click at [653, 249] on md-backdrop at bounding box center [354, 199] width 708 height 398
click at [379, 331] on md-select-value "L/Ha" at bounding box center [370, 328] width 44 height 11
click at [384, 324] on md-option "L/Ha" at bounding box center [369, 329] width 56 height 18
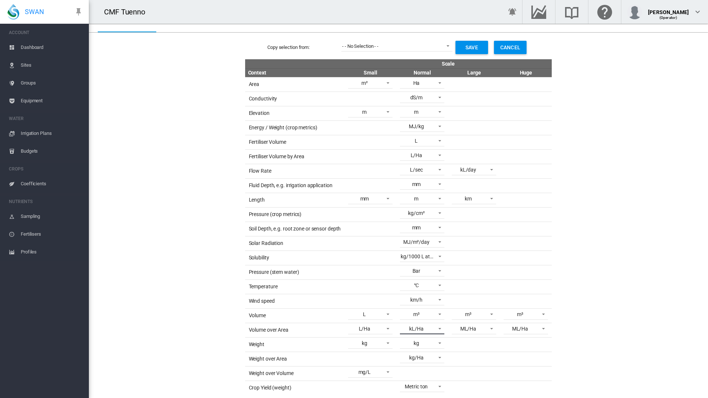
click at [418, 326] on div "kL/Ha" at bounding box center [416, 329] width 14 height 6
drag, startPoint x: 410, startPoint y: 386, endPoint x: 480, endPoint y: 313, distance: 101.6
click at [480, 313] on body "SWAN ACCOUNT Dashboard Sites Groups Equipment WATER Irrigation Plans" at bounding box center [354, 199] width 708 height 398
click at [480, 313] on md-backdrop at bounding box center [354, 199] width 708 height 398
click at [482, 313] on md-select-value "m³" at bounding box center [474, 313] width 44 height 11
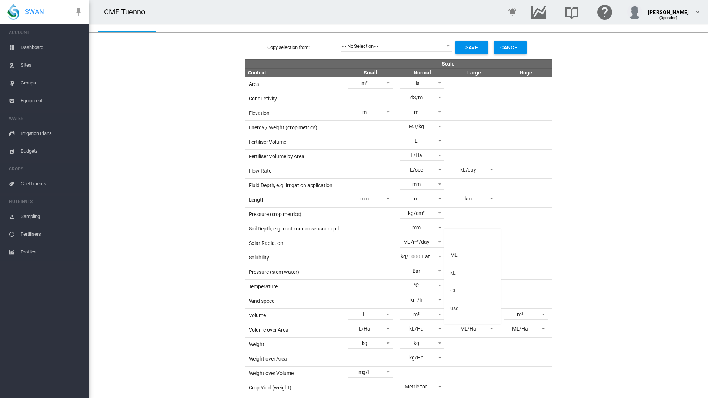
scroll to position [101, 0]
drag, startPoint x: 614, startPoint y: 288, endPoint x: 481, endPoint y: 326, distance: 138.0
click at [481, 326] on md-backdrop at bounding box center [354, 199] width 708 height 398
click at [481, 326] on span "ML/Ha" at bounding box center [468, 328] width 31 height 7
click at [481, 326] on md-option "ML/Ha" at bounding box center [472, 329] width 56 height 18
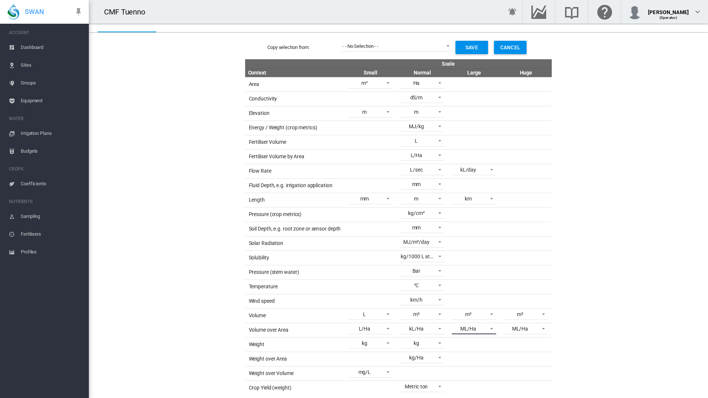
click at [481, 326] on span "ML/Ha" at bounding box center [468, 328] width 31 height 7
click at [464, 380] on div "m³/Ha" at bounding box center [457, 381] width 15 height 7
click at [545, 331] on md-select-value "ML/Ha" at bounding box center [526, 328] width 44 height 11
click at [547, 330] on md-option "ML/Ha" at bounding box center [524, 329] width 56 height 18
click at [545, 331] on md-select-value "ML/Ha" at bounding box center [526, 328] width 44 height 11
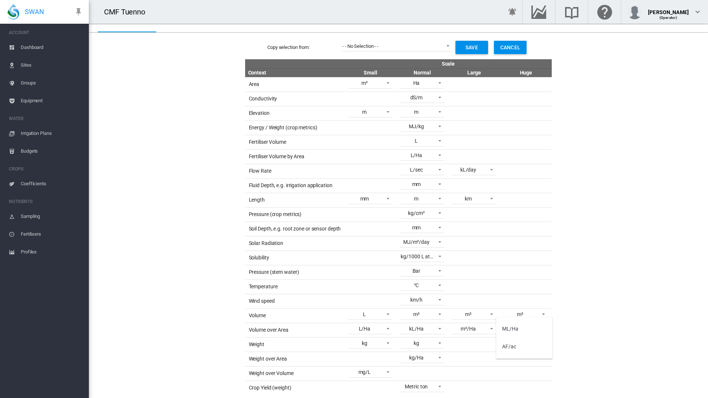
click at [616, 322] on md-backdrop at bounding box center [354, 199] width 708 height 398
click at [538, 331] on span at bounding box center [541, 327] width 9 height 7
click at [529, 331] on md-option "ML/Ha" at bounding box center [524, 329] width 56 height 18
click at [491, 331] on span at bounding box center [489, 327] width 9 height 7
click at [471, 331] on md-option "m³/Ha" at bounding box center [472, 329] width 56 height 18
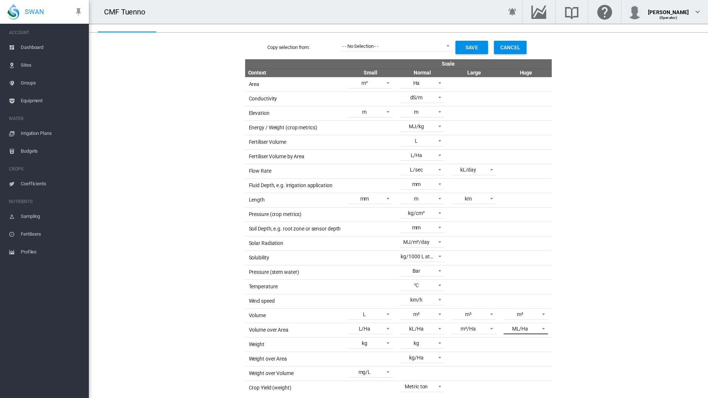
click at [538, 330] on span at bounding box center [541, 327] width 9 height 7
click at [614, 348] on md-backdrop at bounding box center [354, 199] width 708 height 398
click at [434, 331] on span at bounding box center [437, 327] width 9 height 7
click at [410, 383] on div "m³/Ha" at bounding box center [405, 382] width 15 height 7
click at [410, 383] on md-select-value "Metric ton" at bounding box center [422, 386] width 44 height 11
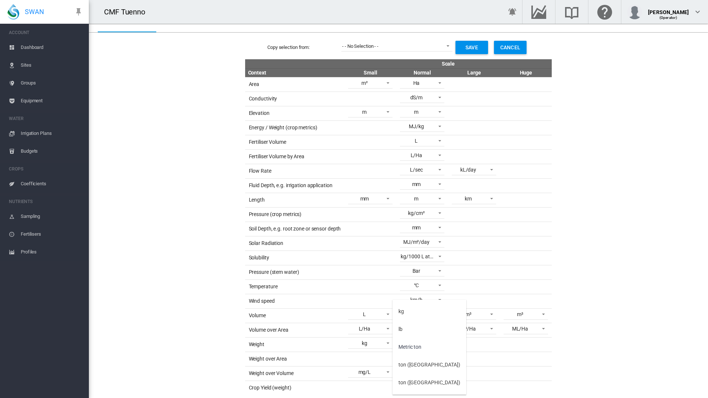
click at [620, 330] on md-backdrop at bounding box center [354, 199] width 708 height 398
click at [463, 51] on button "Save" at bounding box center [472, 47] width 33 height 13
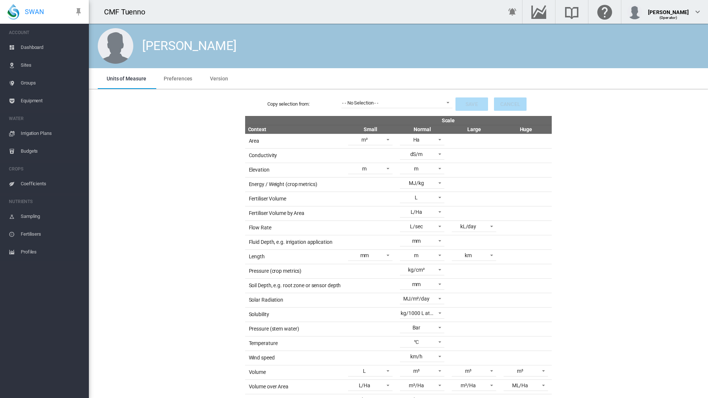
click at [173, 81] on md-tab-item "Preferences" at bounding box center [178, 78] width 46 height 21
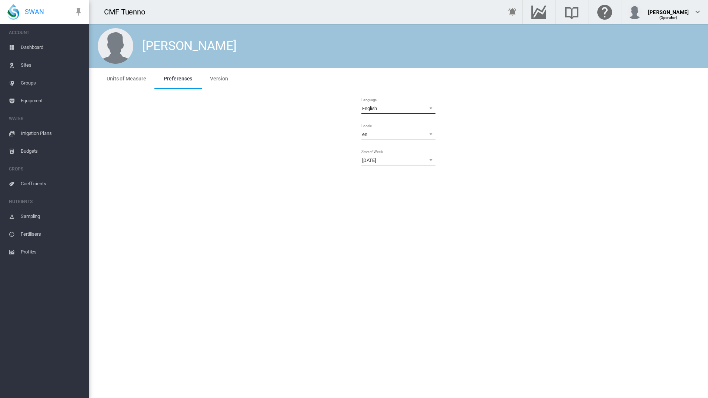
click at [434, 107] on md-select-value "English" at bounding box center [398, 108] width 74 height 11
click at [383, 164] on md-option "Italiano" at bounding box center [399, 162] width 86 height 18
click at [27, 86] on span "Gruppi" at bounding box center [52, 83] width 62 height 18
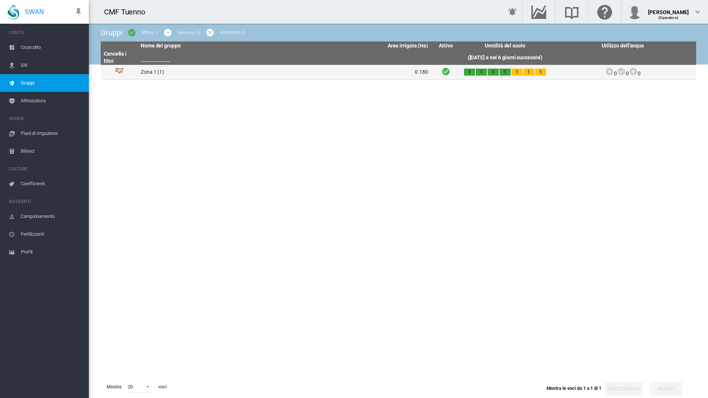
click at [154, 76] on td "Zona 1 (1)" at bounding box center [211, 72] width 147 height 14
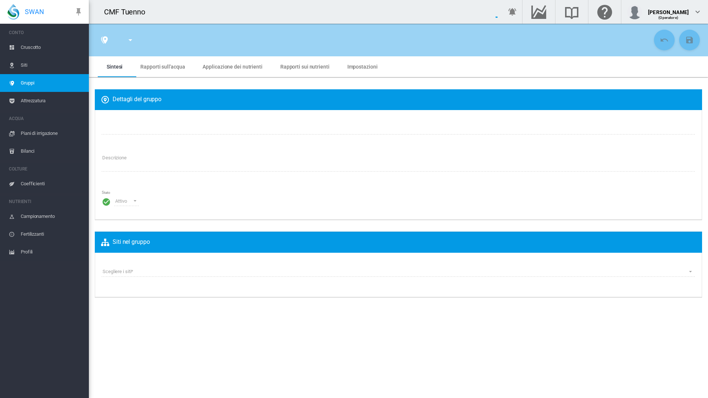
type input "******"
type textarea "**********"
type input "*"
type input "**"
type input "*"
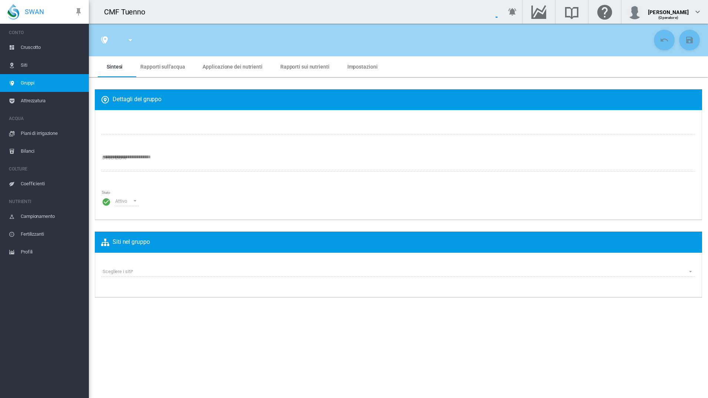
type input "***"
click at [164, 67] on span "Rapporti sull'acqua" at bounding box center [162, 67] width 44 height 6
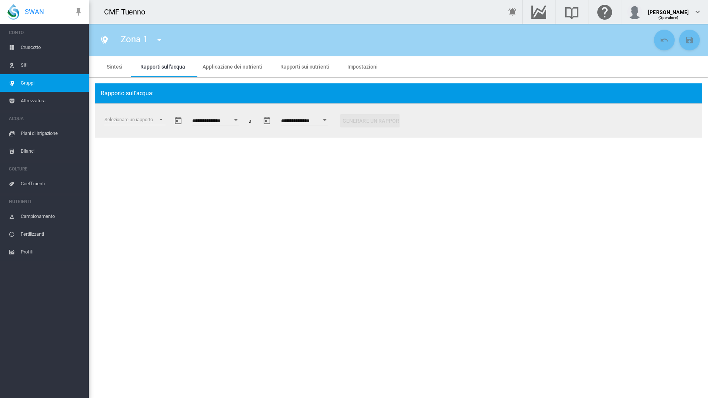
click at [217, 122] on input "**********" at bounding box center [215, 121] width 47 height 7
click at [236, 117] on button "Open calendar" at bounding box center [235, 119] width 13 height 13
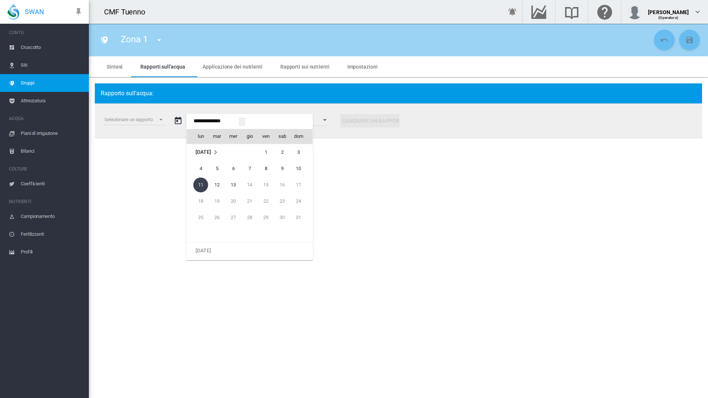
click at [211, 152] on span "ago 2025" at bounding box center [203, 152] width 15 height 6
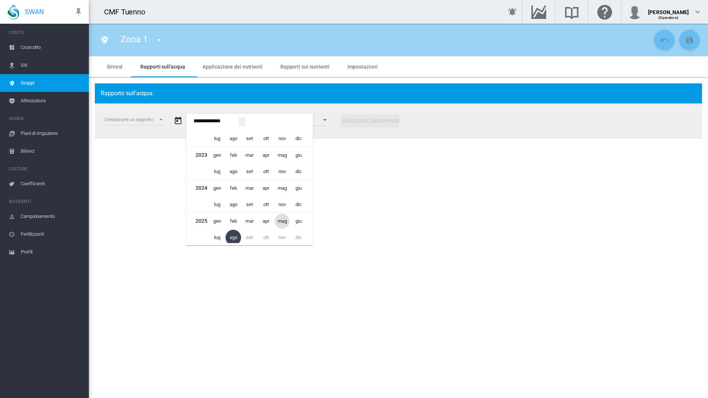
click at [283, 224] on span "mag" at bounding box center [282, 221] width 15 height 15
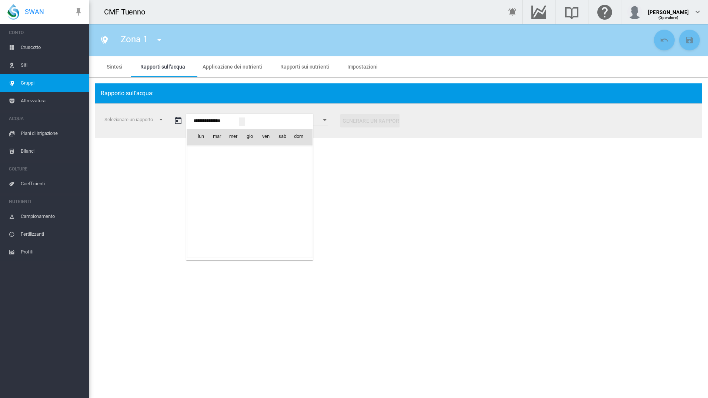
scroll to position [18058, 0]
click at [251, 152] on span "1" at bounding box center [249, 152] width 15 height 15
type input "**********"
click at [152, 114] on md-select "Selezionare un rapporto Estratto di dati Irrigazione pianificata e applicata St…" at bounding box center [135, 119] width 62 height 11
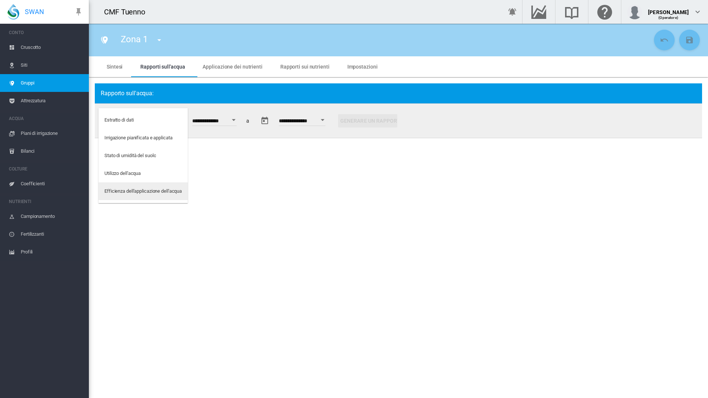
click at [151, 196] on md-option "Efficienza dell'applicazione dell'acqua" at bounding box center [143, 191] width 89 height 18
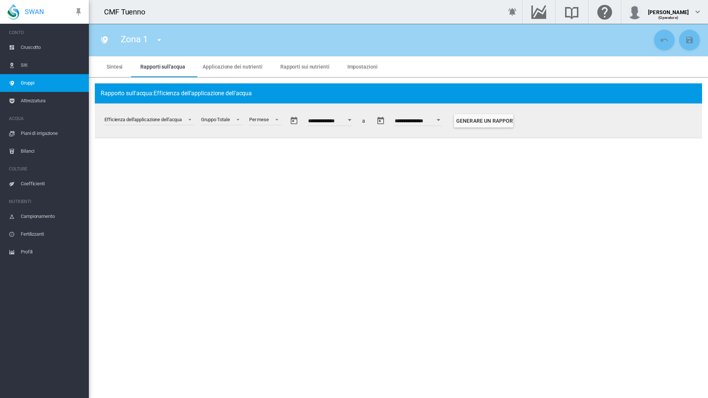
click at [510, 123] on button "Generare un rapporto" at bounding box center [483, 120] width 59 height 13
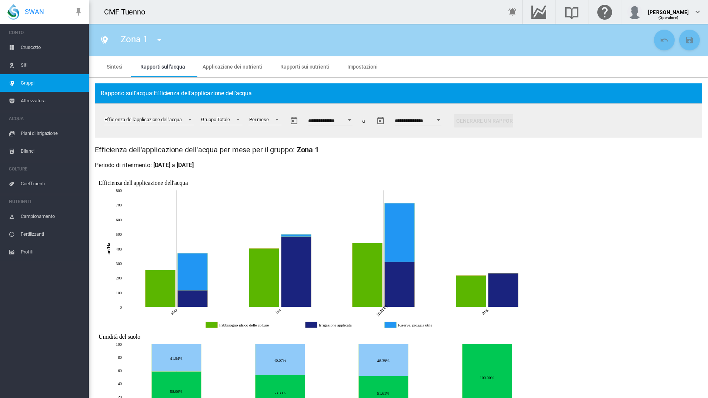
click at [264, 275] on icon "Fabbisogno idrico delle colture Jun, 2025 400.48528471068875" at bounding box center [264, 277] width 30 height 59
click at [302, 276] on icon "Irrigazione applicata Jun, 2025 482.7487693462359" at bounding box center [296, 271] width 30 height 70
click at [406, 247] on icon "Riserve, pioggia utile Jul, 2025 400.43454476332295" at bounding box center [400, 232] width 30 height 59
click at [366, 284] on icon "Fabbisogno idrico delle colture Jul, 2025 439.2170771197484" at bounding box center [368, 275] width 30 height 64
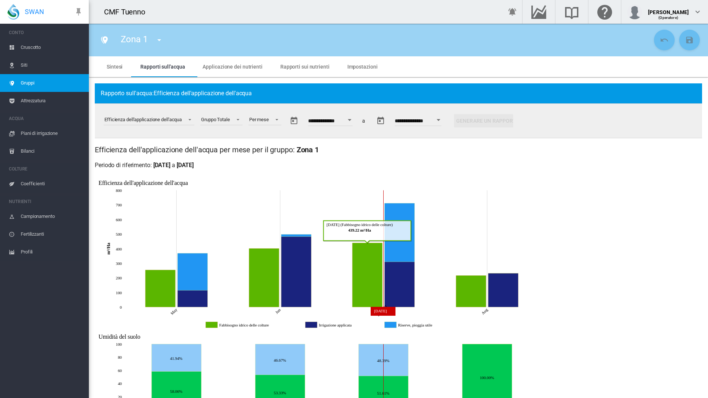
click at [404, 250] on icon "Riserve, pioggia utile Jul, 2025 400.43454476332295" at bounding box center [400, 232] width 30 height 59
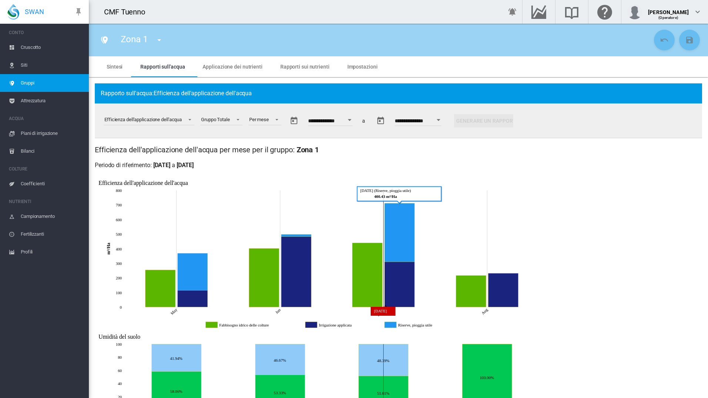
click at [403, 275] on icon "Irrigazione applicata Jul, 2025 310.2598243453275" at bounding box center [400, 283] width 30 height 45
click at [396, 363] on icon "Al di sopra della gamma target Jul, 2025 15" at bounding box center [384, 360] width 50 height 32
click at [369, 369] on icon "Al di sopra della gamma target Jul, 2025 15" at bounding box center [384, 360] width 50 height 32
click at [396, 369] on icon "Al di sopra della gamma target Jul, 2025 15" at bounding box center [384, 360] width 50 height 32
click at [341, 371] on icon at bounding box center [332, 377] width 414 height 66
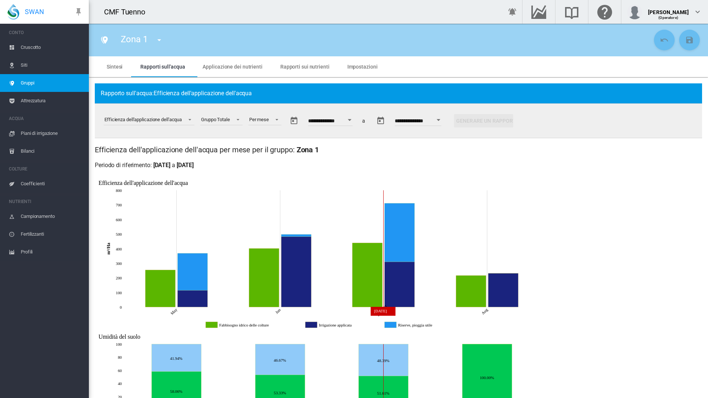
click at [400, 360] on icon "Al di sopra della gamma target Jul, 2025 15" at bounding box center [384, 360] width 50 height 32
click at [396, 368] on icon "Al di sopra della gamma target Jul, 2025 15" at bounding box center [384, 360] width 50 height 32
click at [340, 382] on icon at bounding box center [332, 377] width 414 height 66
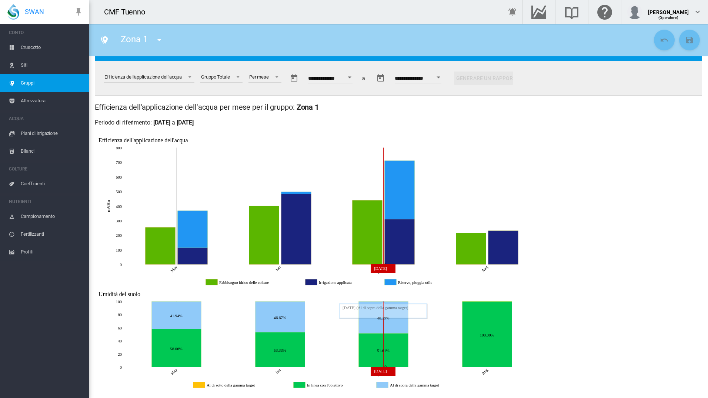
drag, startPoint x: 398, startPoint y: 323, endPoint x: 432, endPoint y: 323, distance: 33.7
click at [432, 323] on icon "JavaScript chart by amCharts 3.21.15 58.06% 53.33% 51.61% 100.00% 41.94% 46.67%…" at bounding box center [317, 333] width 444 height 94
click at [272, 80] on md-select-value "Per mese" at bounding box center [265, 76] width 33 height 11
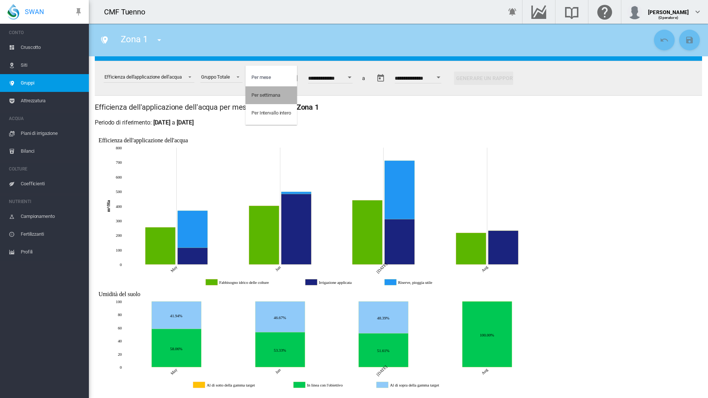
click at [269, 93] on div "Per settimana" at bounding box center [265, 95] width 29 height 7
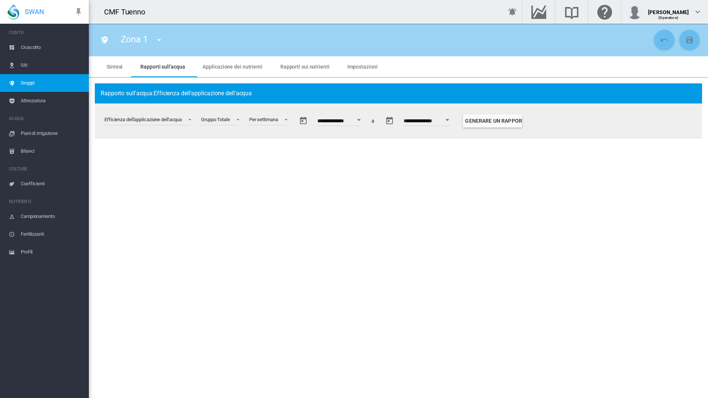
click at [454, 120] on button "Open calendar" at bounding box center [447, 119] width 13 height 13
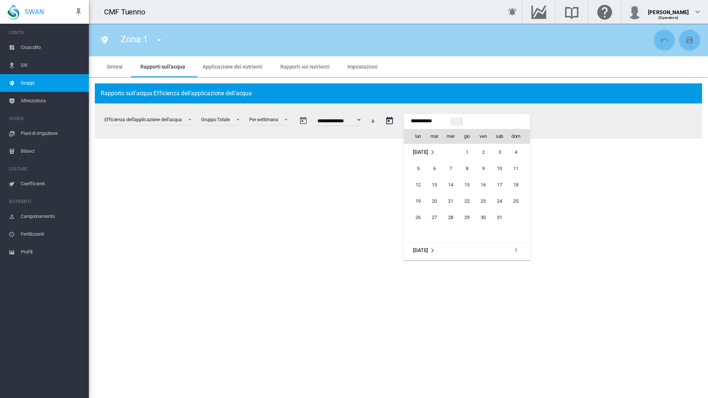
scroll to position [294, 0]
click at [428, 150] on span "ago 2025" at bounding box center [420, 152] width 15 height 6
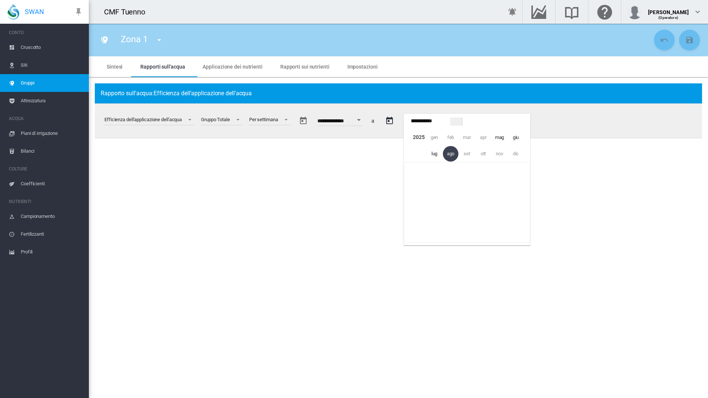
drag, startPoint x: 342, startPoint y: 197, endPoint x: 600, endPoint y: 106, distance: 273.9
click at [600, 106] on div at bounding box center [354, 199] width 708 height 398
click at [600, 106] on div "CSV CSV CSV CSV" at bounding box center [613, 121] width 177 height 34
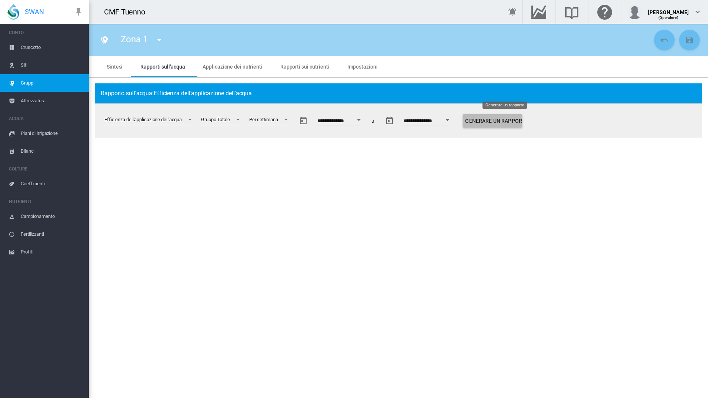
click at [512, 122] on button "Generare un rapporto" at bounding box center [492, 120] width 59 height 13
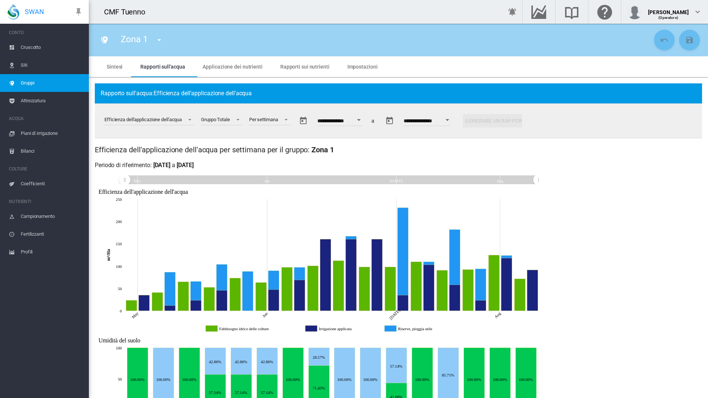
scroll to position [43, 0]
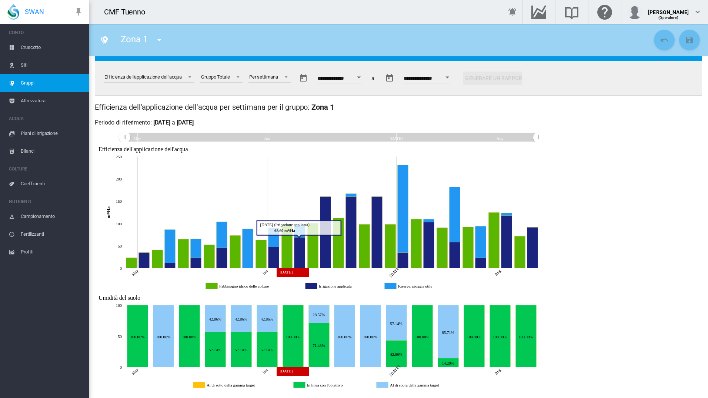
click at [349, 361] on icon "Al di sopra della gamma target Jun 22, 2025 7" at bounding box center [344, 336] width 21 height 62
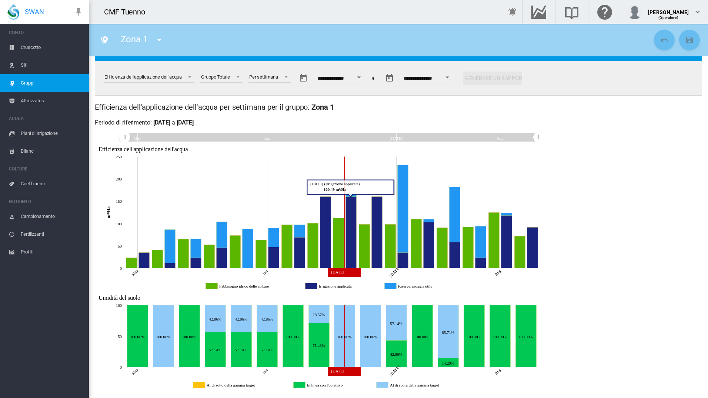
click at [352, 261] on icon "Irrigazione applicata Jun 22, 2025 160.49229784356595" at bounding box center [351, 231] width 11 height 71
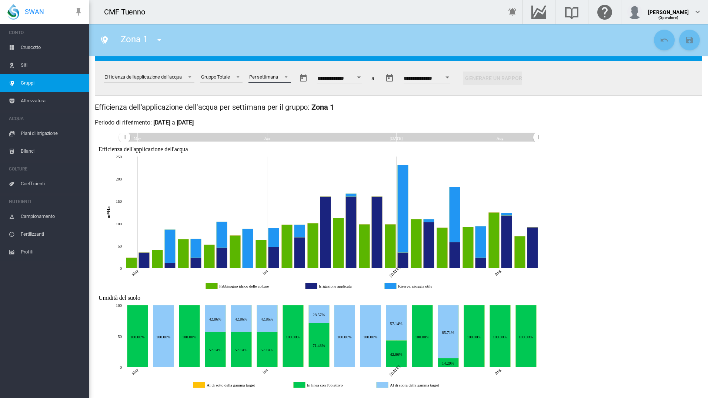
click at [286, 74] on span at bounding box center [284, 76] width 9 height 7
click at [553, 179] on md-backdrop at bounding box center [354, 199] width 708 height 398
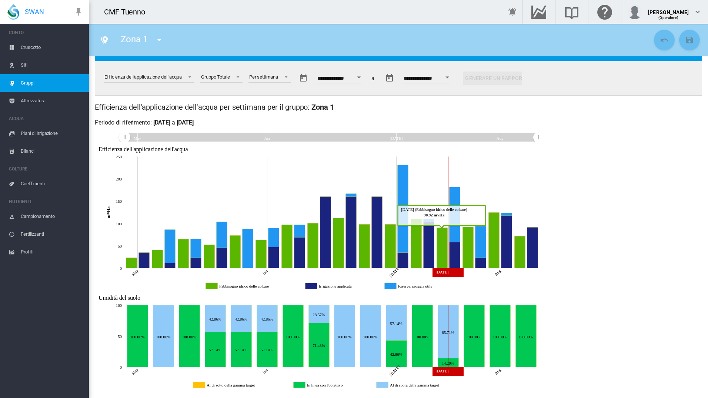
click at [33, 64] on span "Siti" at bounding box center [52, 65] width 62 height 18
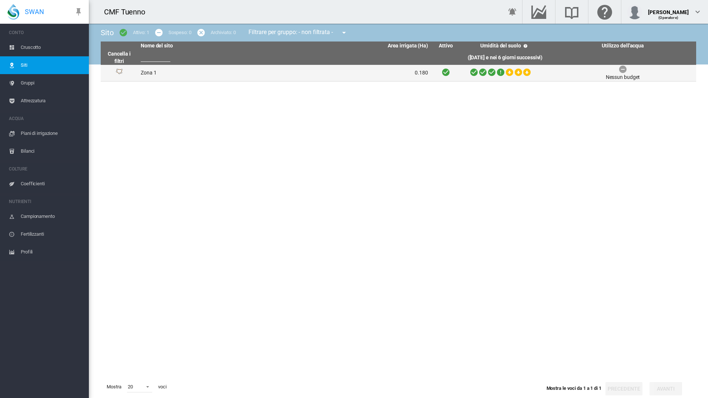
click at [167, 69] on td "Zona 1" at bounding box center [211, 73] width 147 height 16
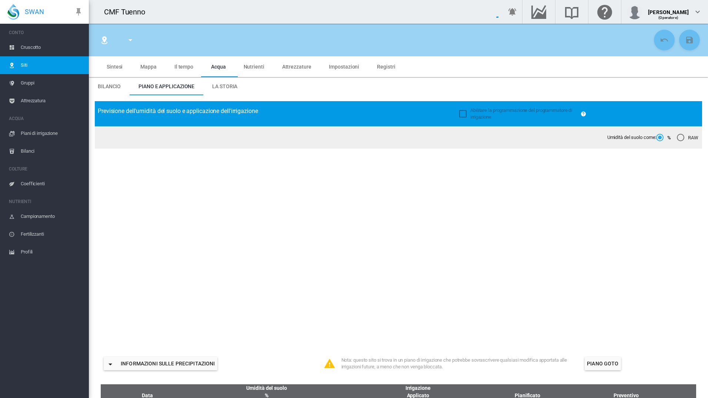
type input "******"
type input "********"
type input "***"
type input "*****"
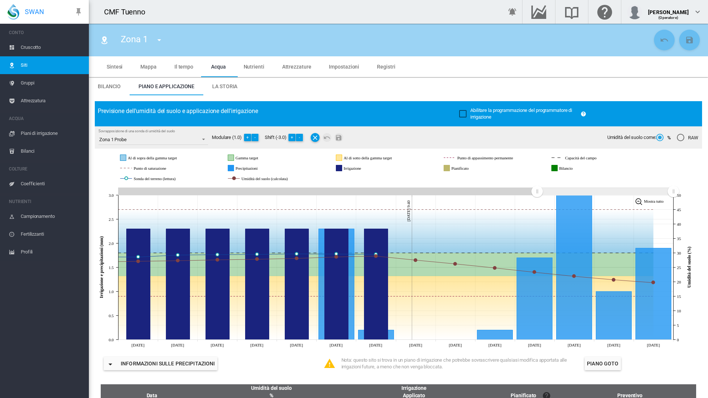
click at [340, 64] on span "Impostazioni" at bounding box center [344, 67] width 30 height 6
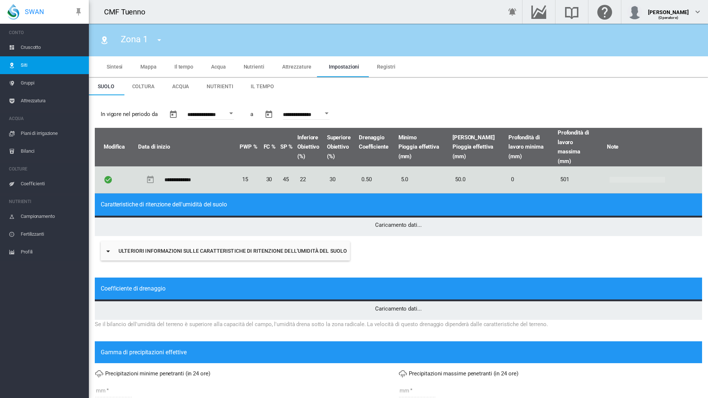
type input "*"
type input "**"
type input "****"
type input "***"
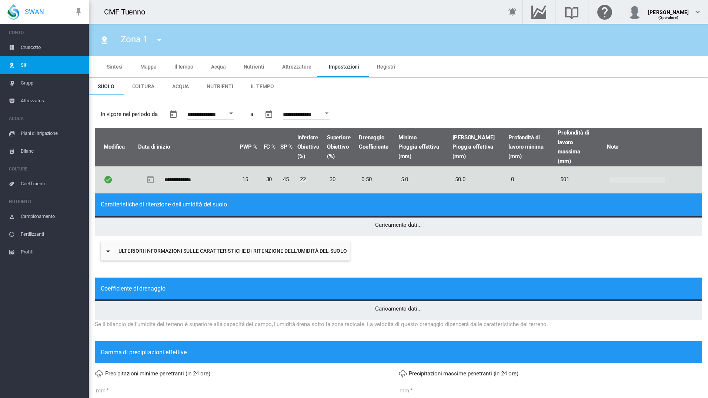
type input "****"
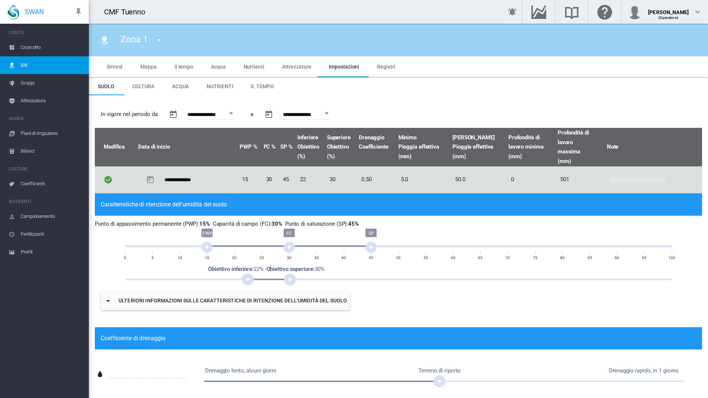
drag, startPoint x: 202, startPoint y: 243, endPoint x: 179, endPoint y: 246, distance: 23.2
click at [179, 246] on div "PWP FC SP 0 5 10 15 20 25 30 35 40 45 50 55 60 65 70 75 80 85 90 95 100" at bounding box center [398, 247] width 547 height 30
click at [179, 246] on div at bounding box center [398, 246] width 547 height 2
drag, startPoint x: 203, startPoint y: 243, endPoint x: 183, endPoint y: 243, distance: 20.4
click at [183, 243] on div "PWP FC SP 0 5 10 15 20 25 30 35 40 45 50 55 60 65 70 75 80 85 90 95 100" at bounding box center [398, 247] width 547 height 30
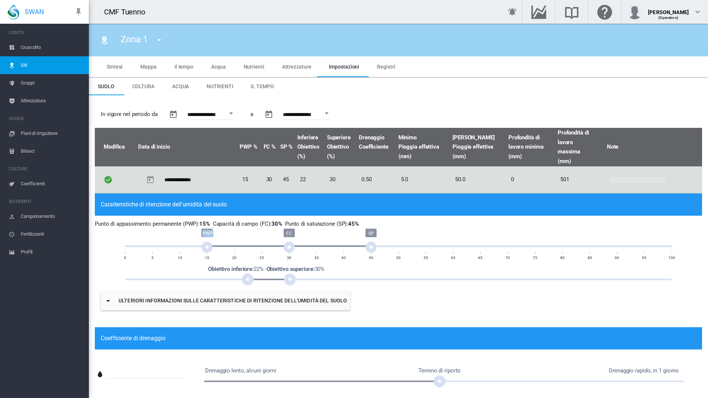
drag, startPoint x: 282, startPoint y: 233, endPoint x: 301, endPoint y: 237, distance: 19.8
click at [301, 237] on div "PWP FC SP 0 5 10 15 20 25 30 35 40 45 50 55 60 65 70 75 80 85 90 95 100" at bounding box center [398, 247] width 547 height 30
drag, startPoint x: 301, startPoint y: 237, endPoint x: 295, endPoint y: 266, distance: 29.3
click at [295, 266] on b "Obiettivo superiore:" at bounding box center [291, 269] width 48 height 7
click at [107, 301] on md-icon "icon-menu-down" at bounding box center [108, 300] width 9 height 9
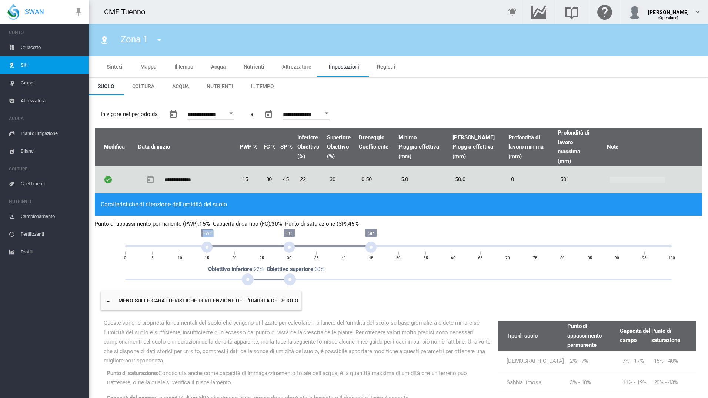
click at [231, 115] on button "Open calendar" at bounding box center [230, 113] width 13 height 13
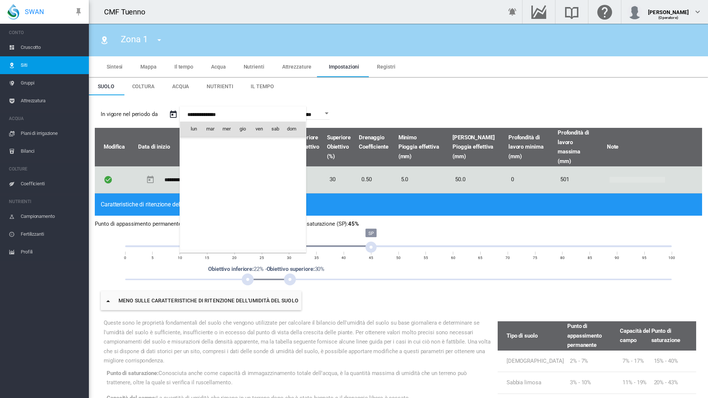
scroll to position [18353, 0]
click at [204, 145] on span "ago 2025" at bounding box center [196, 144] width 15 height 6
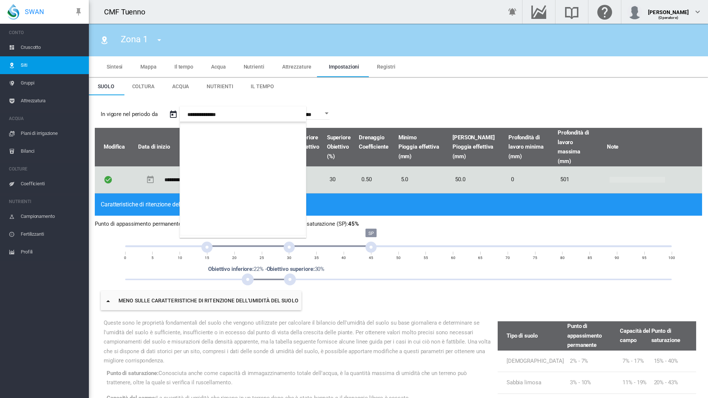
scroll to position [440, 0]
click at [294, 164] on span "dic" at bounding box center [291, 164] width 15 height 15
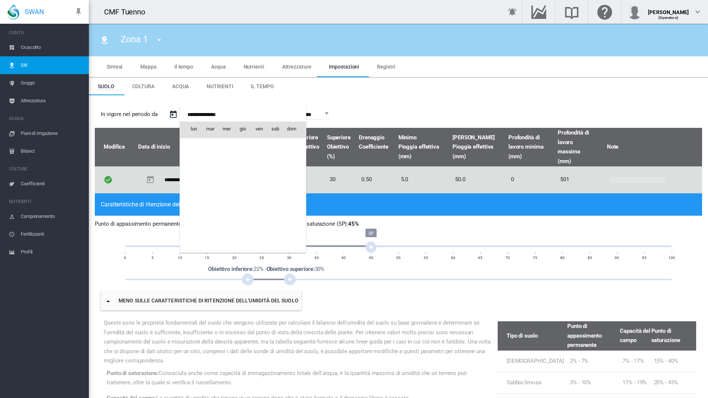
scroll to position [17567, 0]
click at [289, 144] on span "1" at bounding box center [291, 144] width 15 height 15
type input "**********"
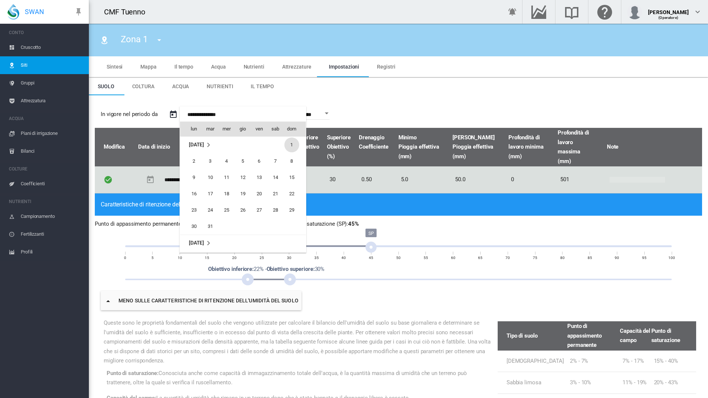
type input "**********"
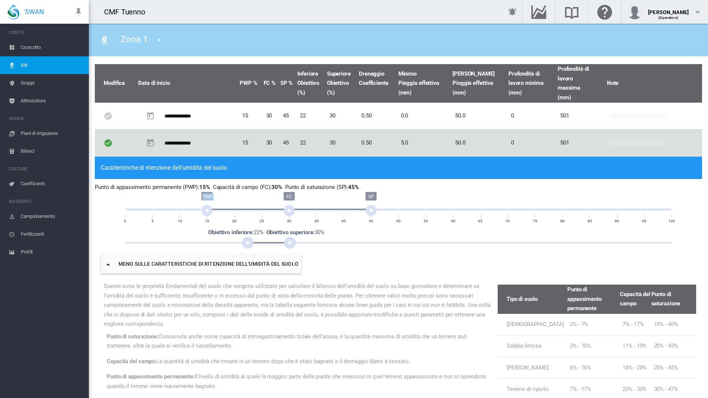
scroll to position [57, 0]
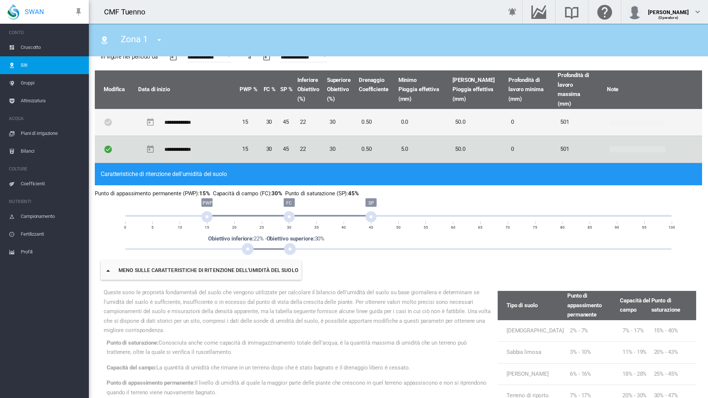
click at [557, 124] on td "501" at bounding box center [581, 122] width 49 height 27
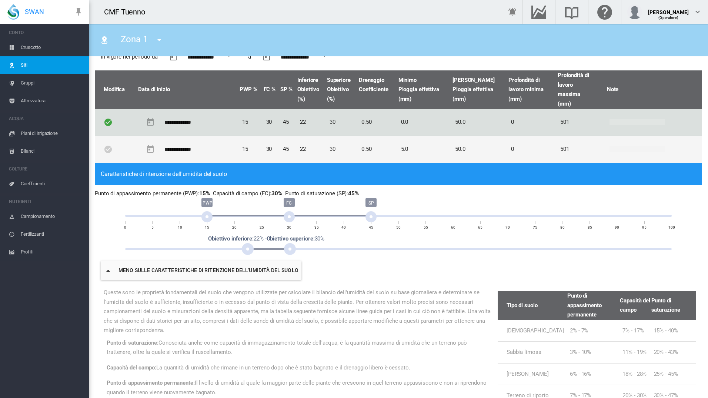
click at [557, 148] on td "501" at bounding box center [581, 149] width 49 height 27
type input "*"
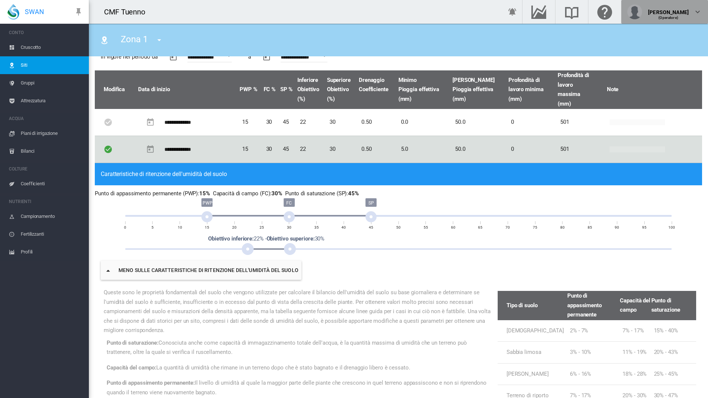
click at [691, 16] on div "Juan José Ortega (Operatore)" at bounding box center [664, 11] width 75 height 15
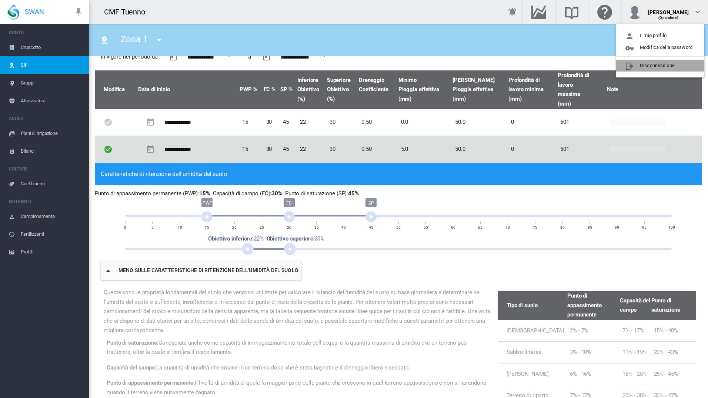
click at [653, 64] on button "Disconnessione" at bounding box center [660, 66] width 88 height 12
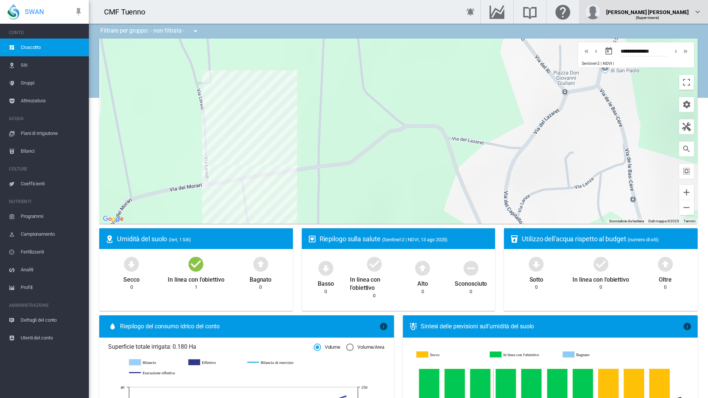
click at [690, 11] on div "Juan José Ortega (Supervisore)" at bounding box center [644, 11] width 117 height 15
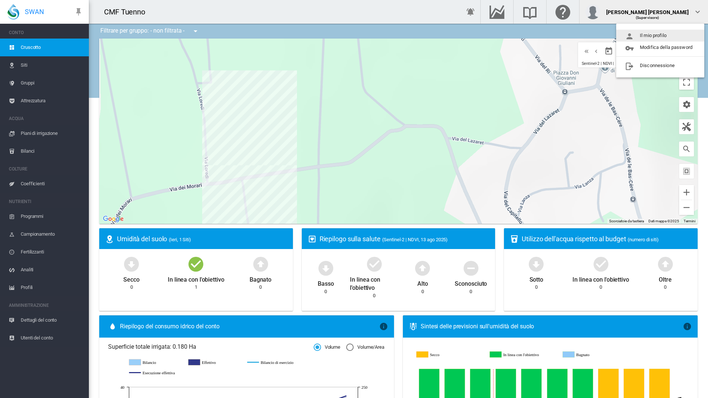
click at [666, 30] on button "Il mio profilo" at bounding box center [660, 36] width 88 height 12
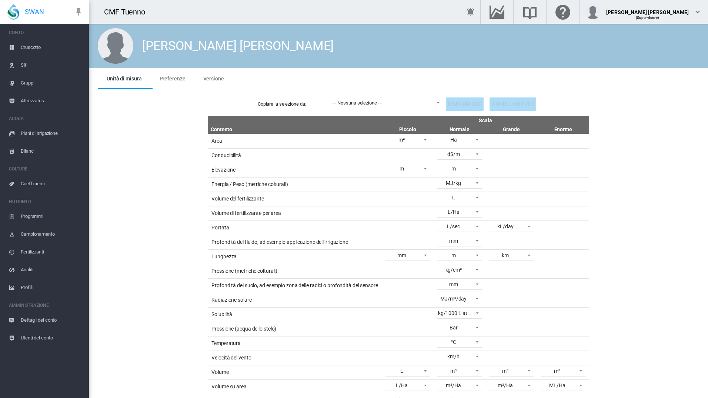
click at [174, 74] on md-tab-item "Preferenze" at bounding box center [173, 78] width 44 height 21
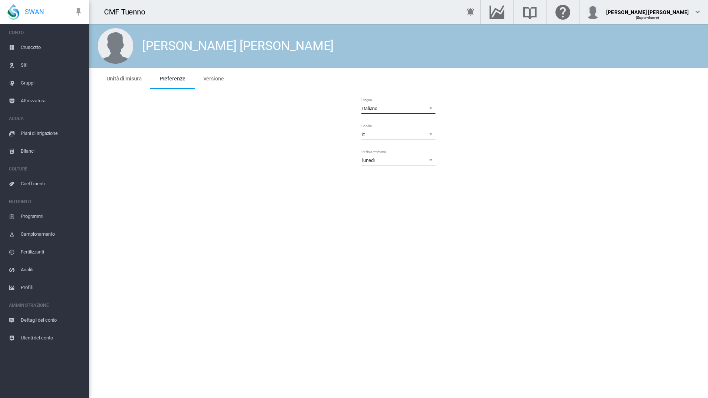
click at [407, 113] on md-select-value "Italiano" at bounding box center [398, 108] width 74 height 11
click at [396, 92] on md-option "English" at bounding box center [399, 88] width 86 height 18
click at [13, 59] on link "Sites" at bounding box center [44, 65] width 89 height 18
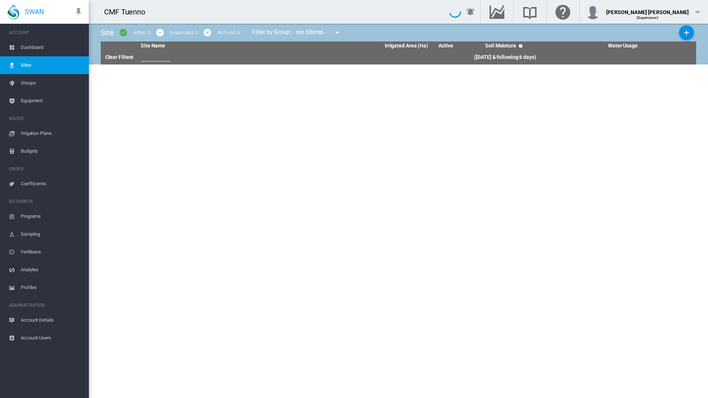
click at [31, 61] on span "Sites" at bounding box center [52, 65] width 62 height 18
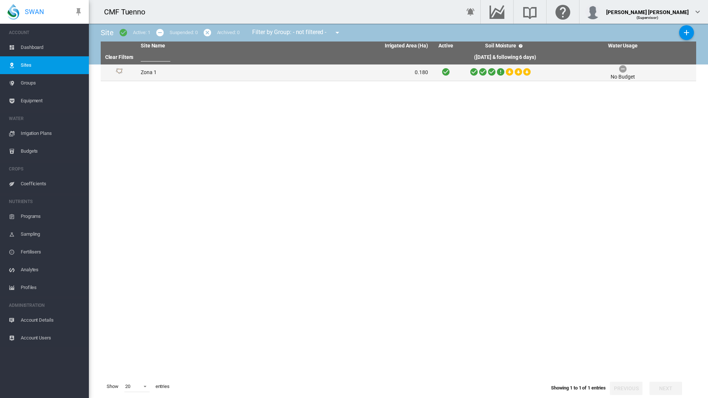
click at [192, 65] on td "Zona 1" at bounding box center [211, 72] width 147 height 16
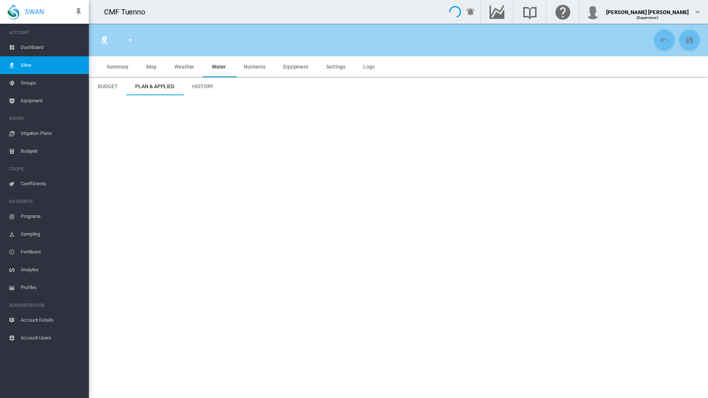
click at [210, 76] on md-tab-item "Water" at bounding box center [219, 66] width 32 height 21
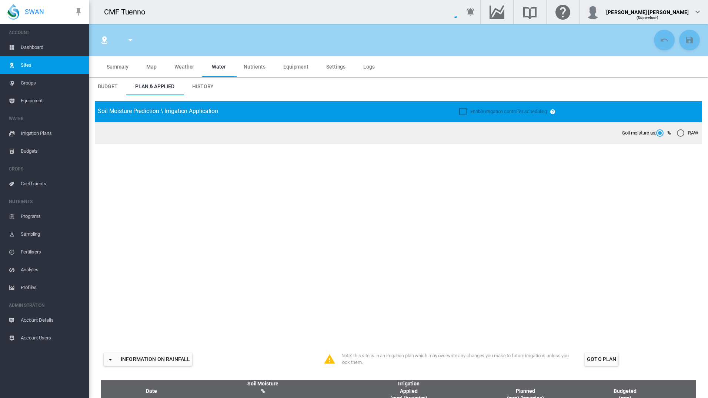
type input "*****"
type input "******"
type input "********"
type input "***"
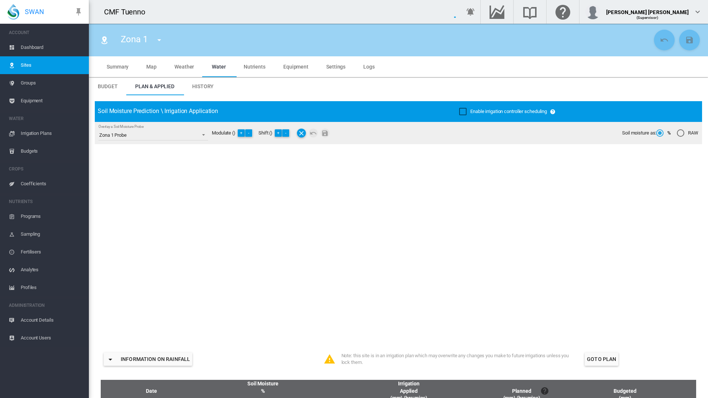
click at [328, 70] on md-tab-item "Settings" at bounding box center [335, 66] width 37 height 21
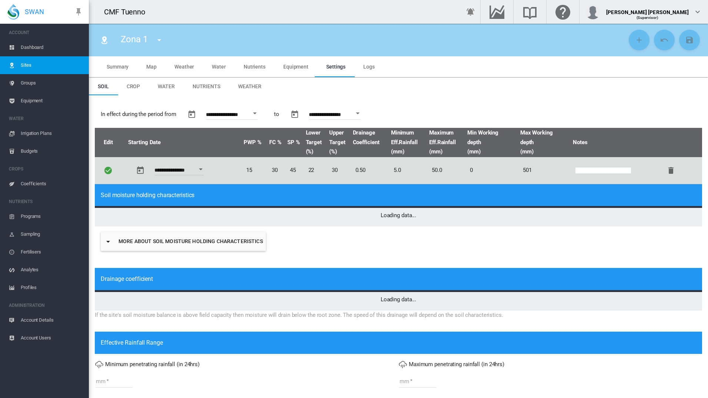
type input "*"
type input "**"
type input "****"
type input "***"
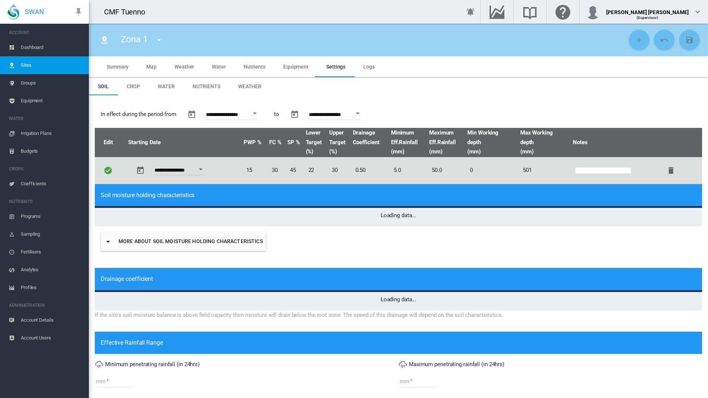
type input "****"
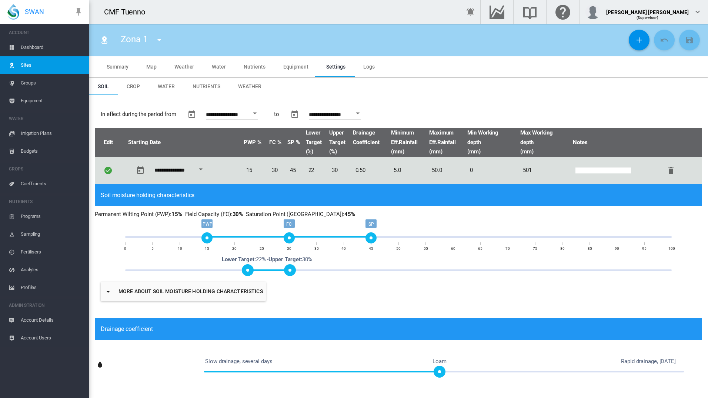
click at [258, 109] on button "Open calendar" at bounding box center [254, 113] width 13 height 13
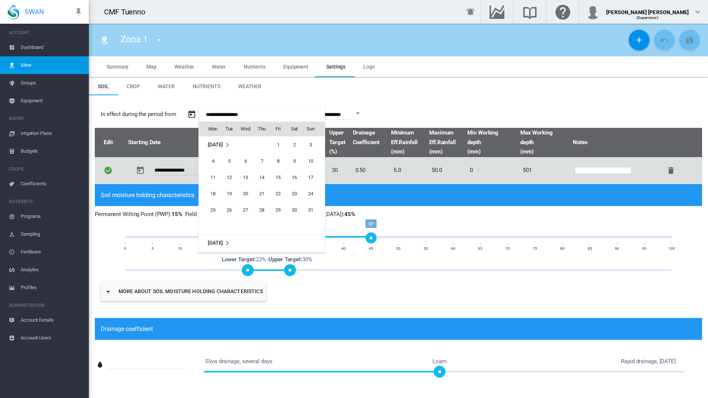
scroll to position [18353, 0]
click at [227, 140] on td "[DATE]" at bounding box center [226, 144] width 55 height 17
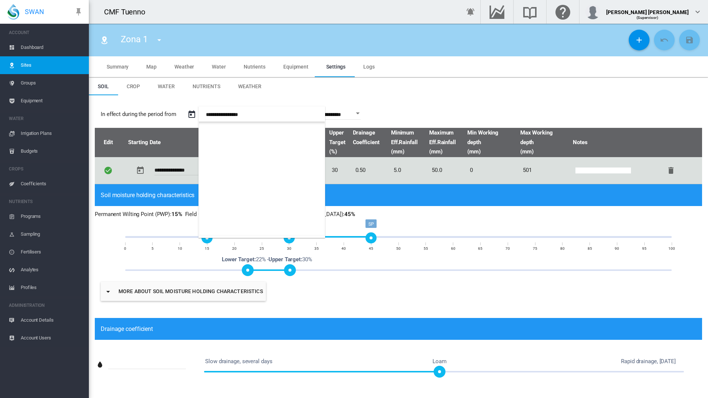
scroll to position [440, 0]
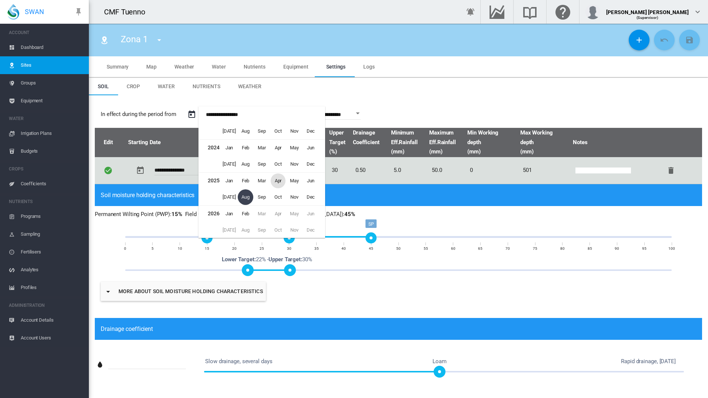
click at [274, 185] on span "Apr" at bounding box center [278, 180] width 15 height 15
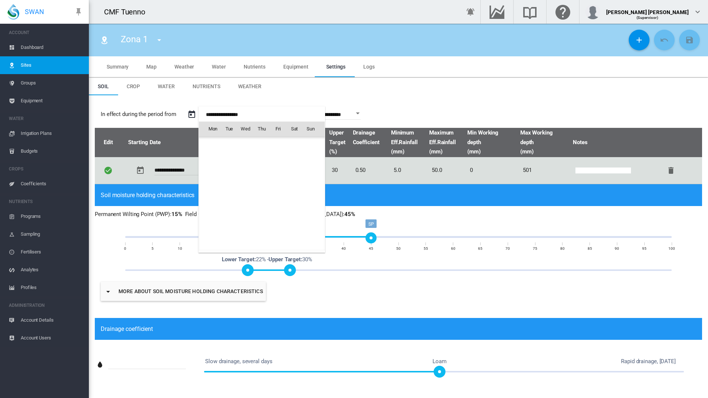
scroll to position [17960, 0]
click at [232, 157] on span "1" at bounding box center [229, 161] width 15 height 15
type input "**********"
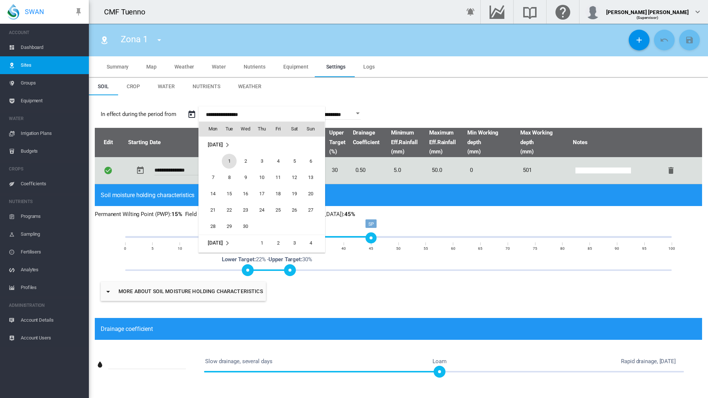
type input "**********"
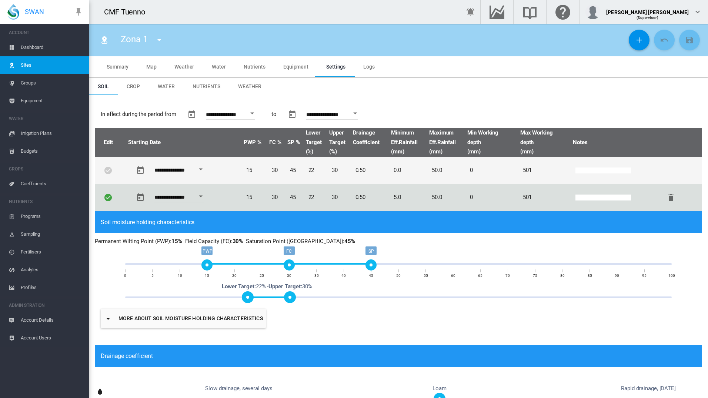
click at [121, 176] on td at bounding box center [111, 170] width 33 height 27
type input "*"
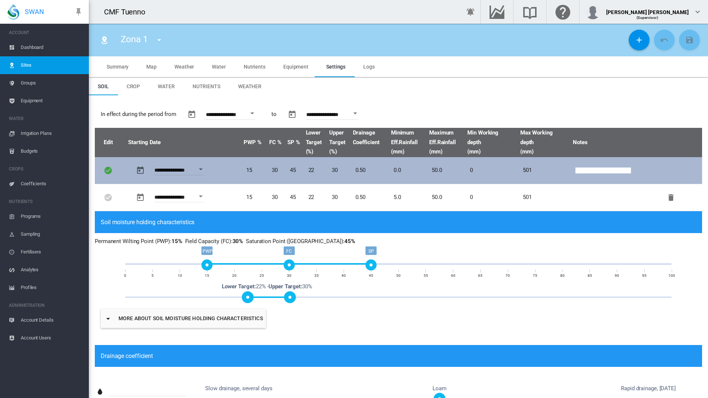
click at [532, 173] on td "501" at bounding box center [546, 170] width 53 height 27
click at [521, 170] on td "501" at bounding box center [546, 170] width 53 height 27
click at [526, 167] on td "501" at bounding box center [546, 170] width 53 height 27
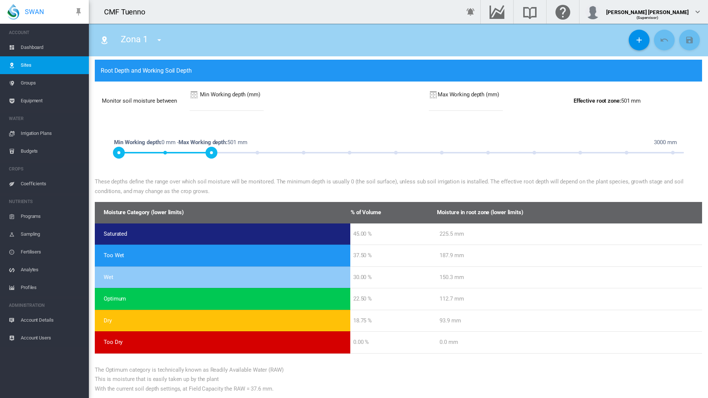
scroll to position [455, 0]
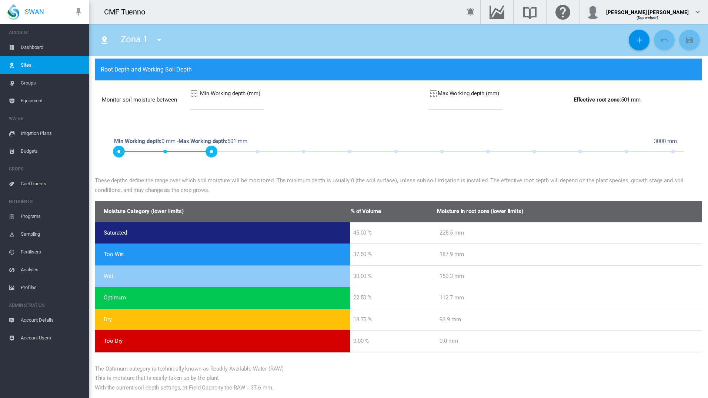
click at [448, 100] on input "***" at bounding box center [466, 104] width 74 height 11
type input "*"
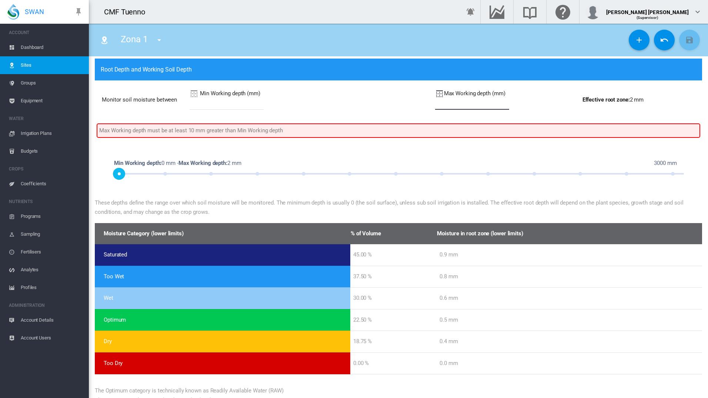
type input "*"
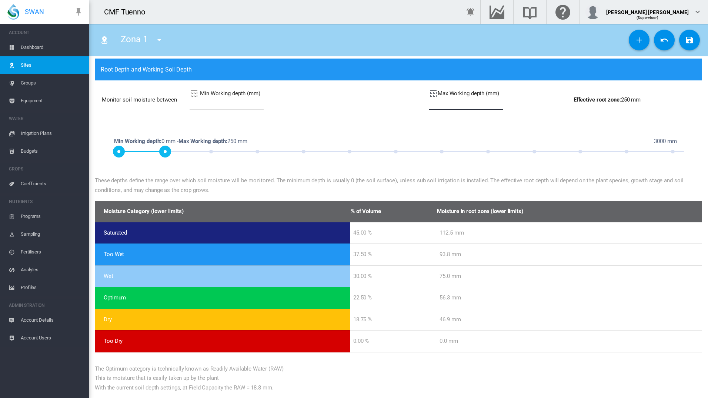
type input "***"
click at [688, 36] on md-icon "icon-content-save" at bounding box center [689, 40] width 9 height 9
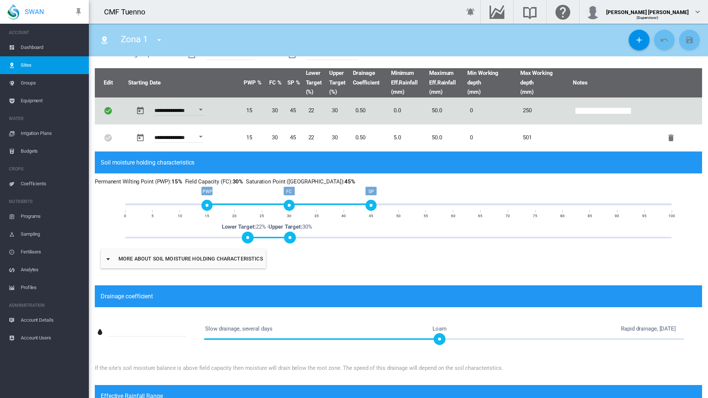
scroll to position [0, 0]
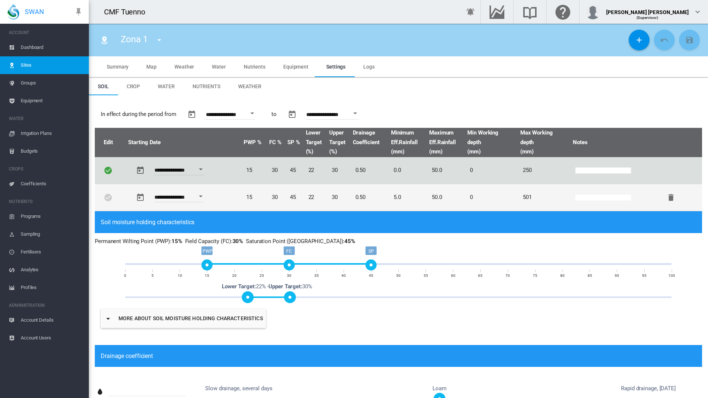
click at [113, 201] on td at bounding box center [111, 197] width 33 height 27
type input "*"
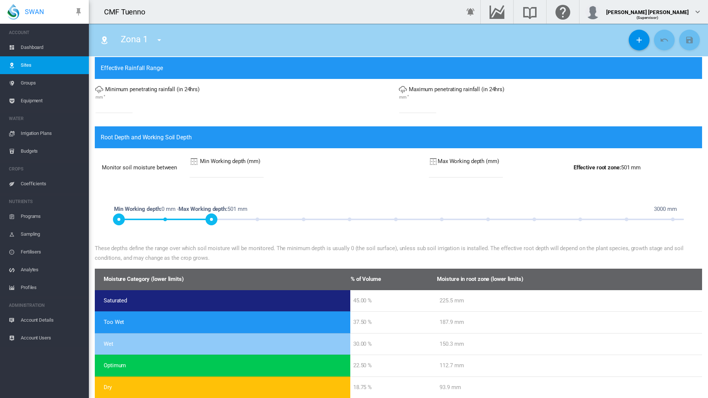
scroll to position [455, 0]
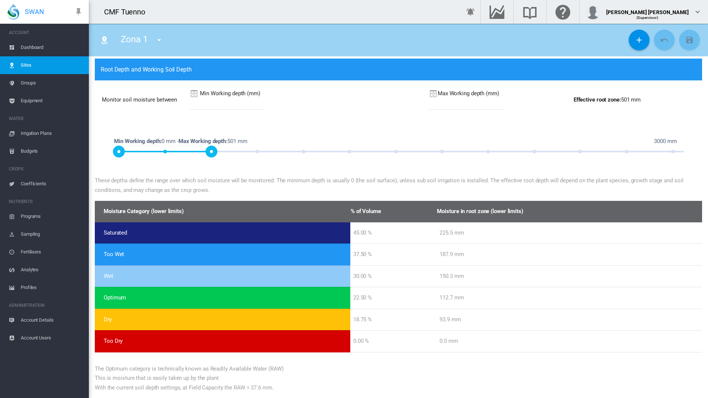
click at [446, 107] on input "***" at bounding box center [466, 104] width 74 height 11
type input "*"
click at [687, 39] on md-icon "icon-content-save" at bounding box center [689, 40] width 9 height 9
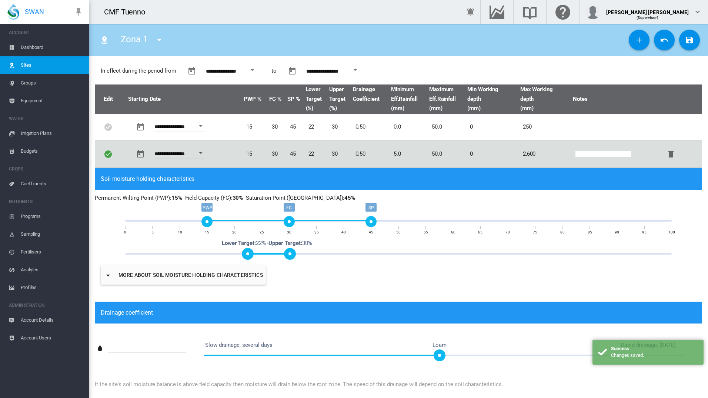
scroll to position [43, 0]
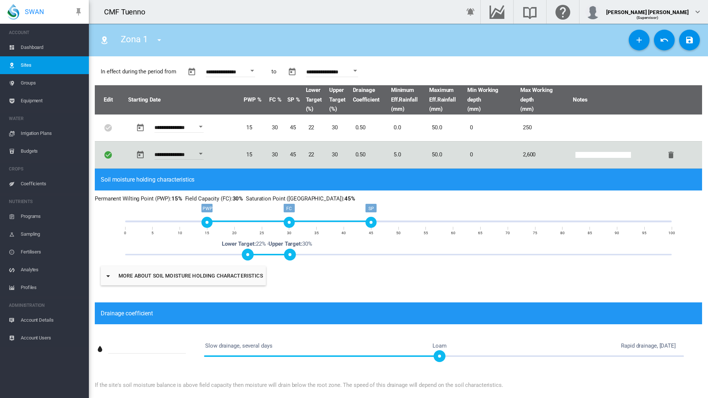
click at [687, 39] on md-icon "icon-content-save" at bounding box center [689, 40] width 9 height 9
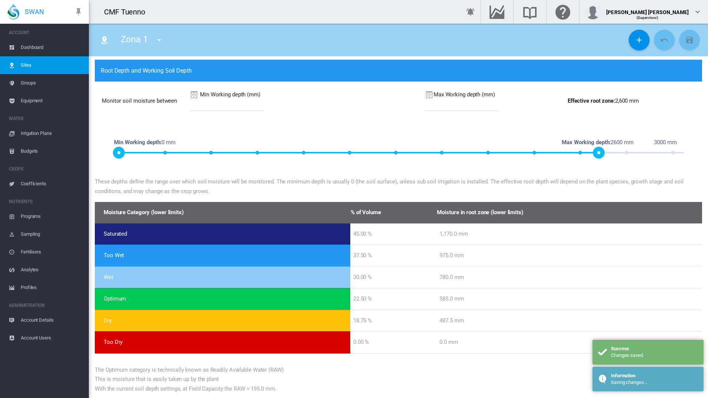
scroll to position [455, 0]
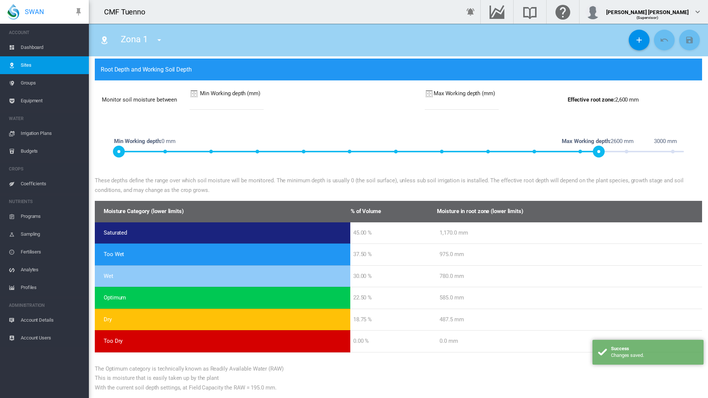
click at [455, 93] on div "Max Working depth (mm)" at bounding box center [495, 94] width 141 height 10
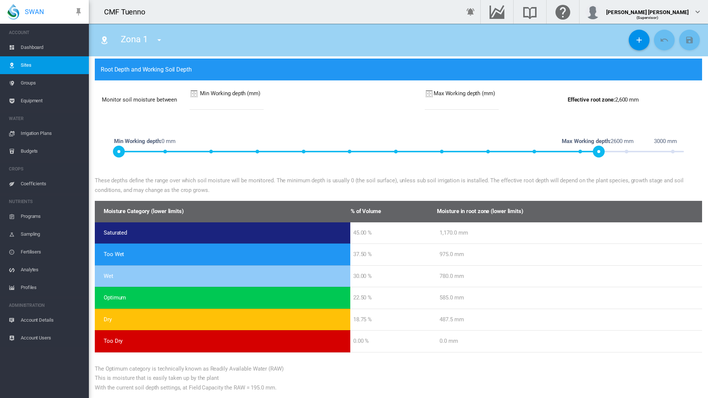
click at [463, 101] on input "****" at bounding box center [462, 104] width 74 height 11
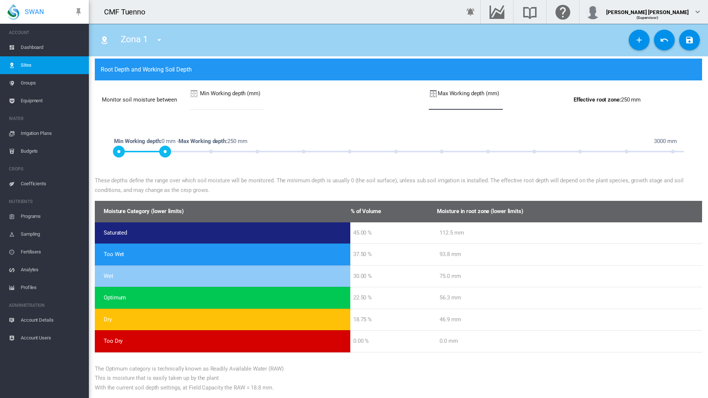
type input "***"
click at [692, 40] on button "Save Changes" at bounding box center [689, 40] width 21 height 21
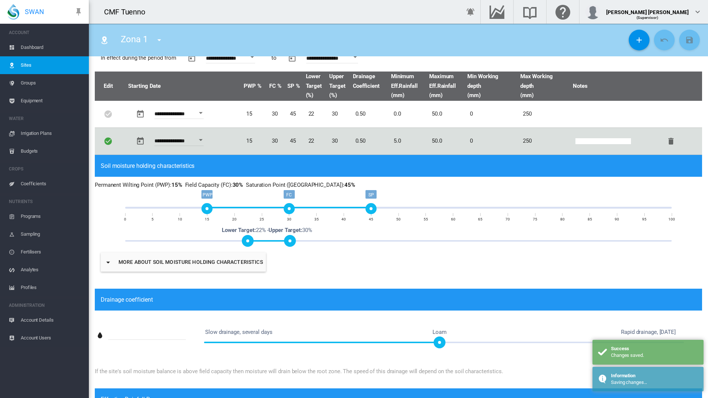
scroll to position [0, 0]
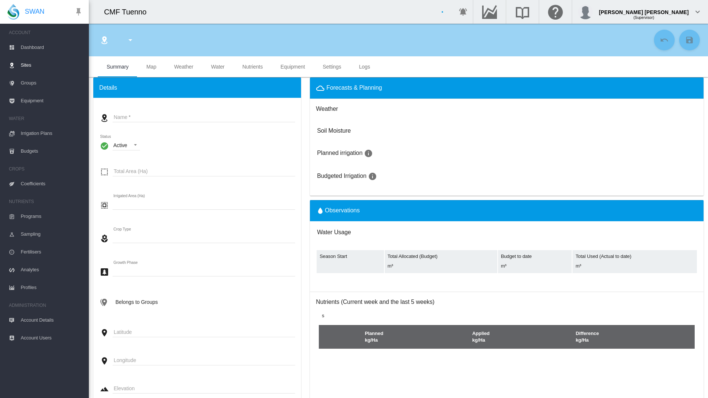
type input "******"
type input "********"
type input "***"
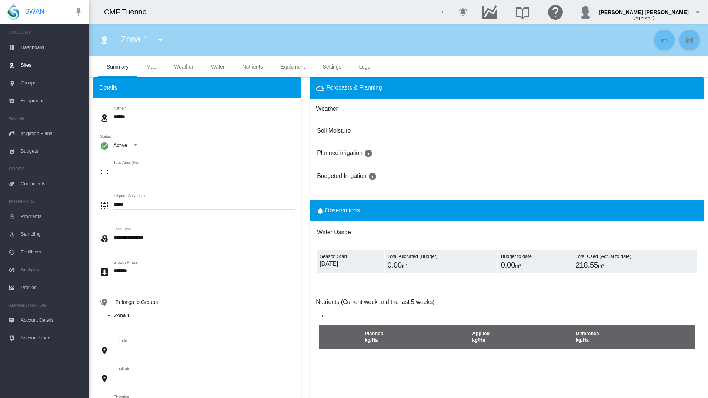
type input "*****"
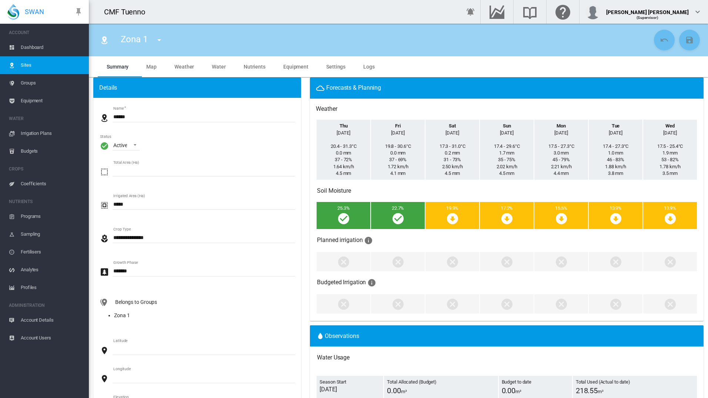
click at [224, 74] on md-tab-item "Water" at bounding box center [219, 66] width 32 height 21
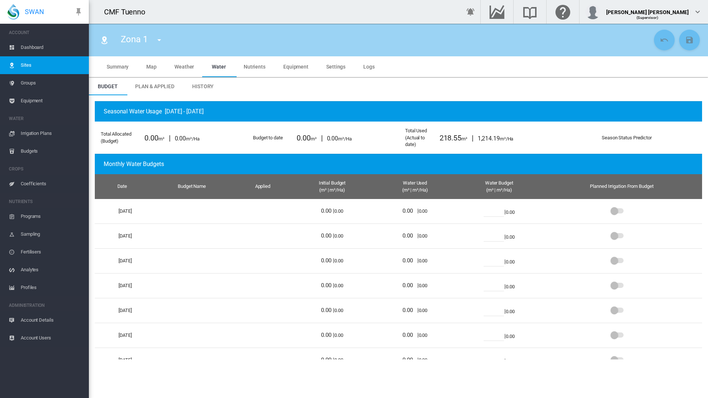
click at [172, 91] on md-tab-item "Plan & Applied" at bounding box center [154, 86] width 57 height 18
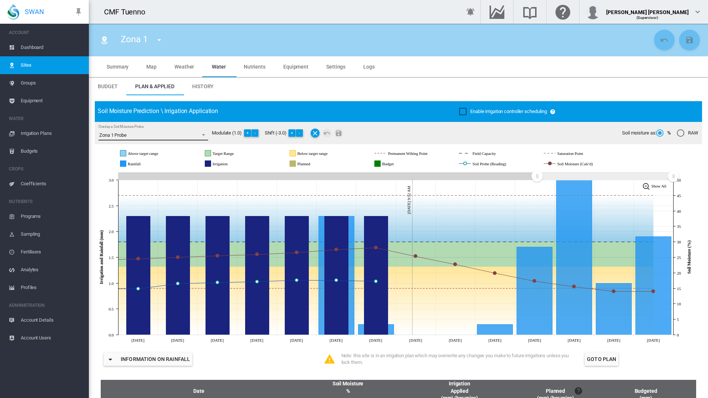
click at [198, 137] on span "Overlay a Soil Moisture Probe: \a Zona 1 Probe\a" at bounding box center [201, 134] width 9 height 7
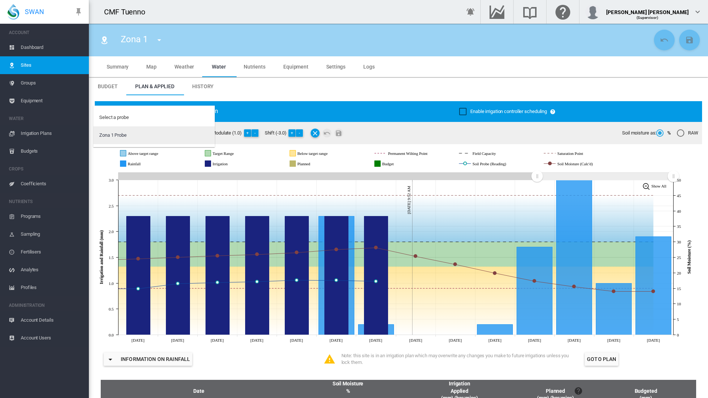
click at [191, 130] on md-option "Zona 1 Probe" at bounding box center [153, 135] width 121 height 18
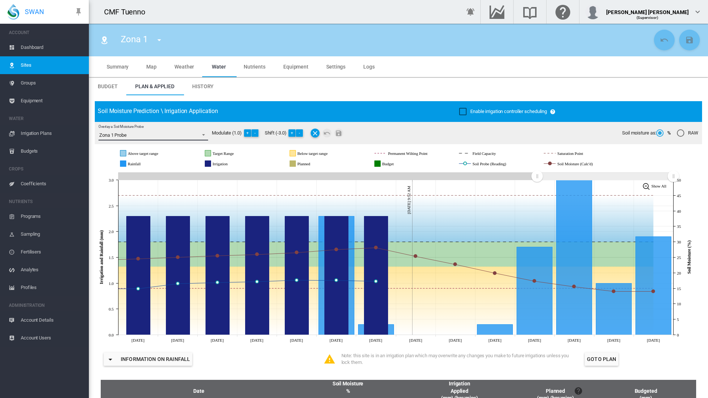
click at [663, 189] on rect at bounding box center [657, 186] width 34 height 12
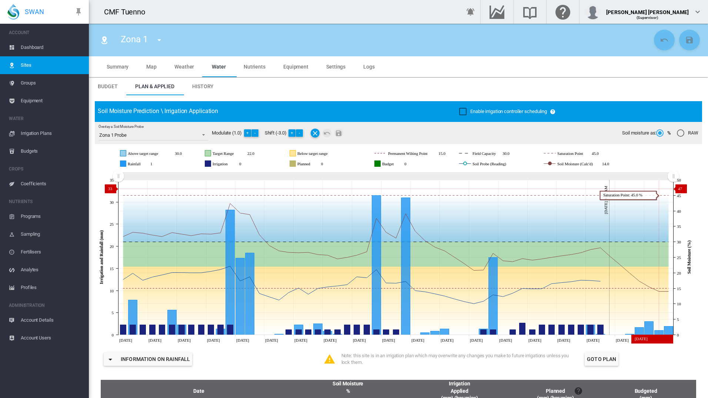
click at [207, 80] on md-tab-item "History" at bounding box center [202, 86] width 39 height 18
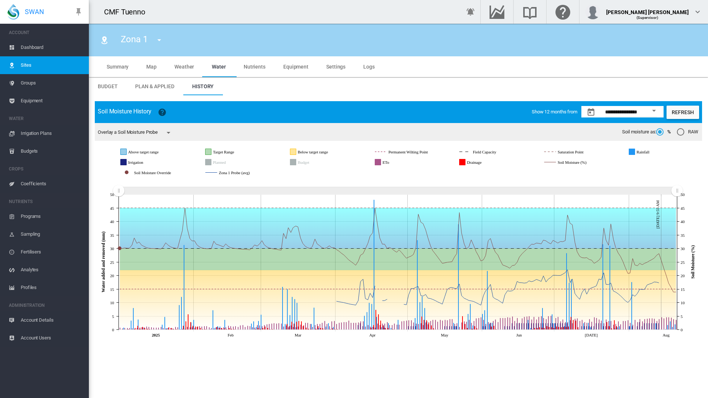
click at [654, 110] on div "Open calendar" at bounding box center [654, 111] width 4 height 2
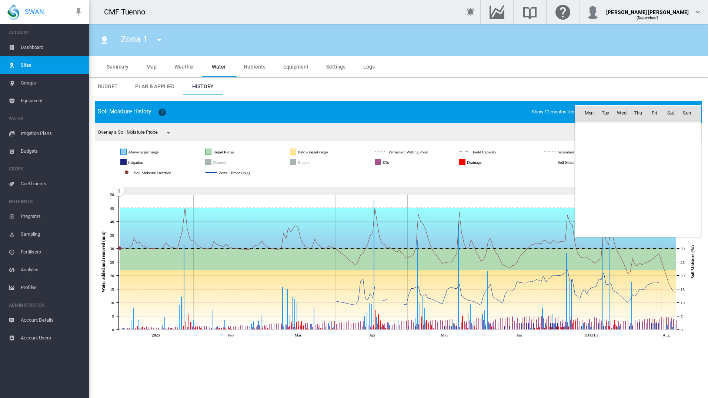
scroll to position [17175, 0]
click at [599, 129] on span "[DATE]" at bounding box center [591, 129] width 15 height 6
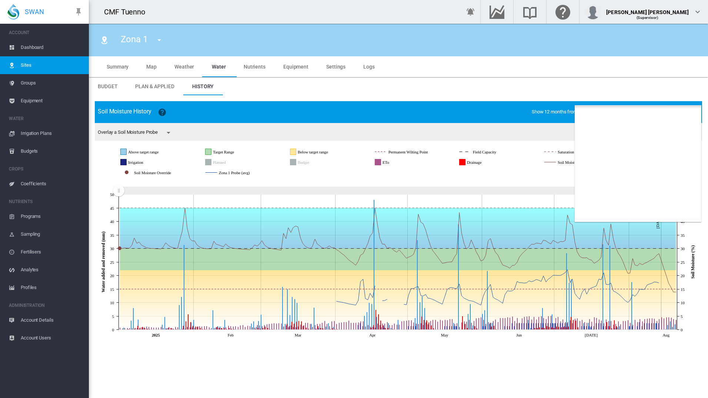
scroll to position [456, 0]
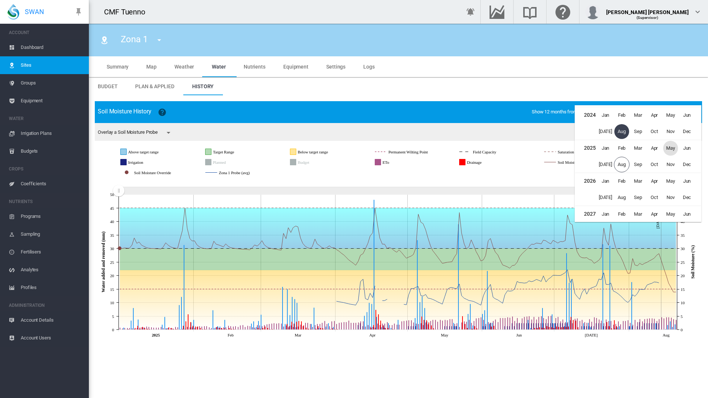
click at [673, 149] on span "May" at bounding box center [670, 148] width 15 height 15
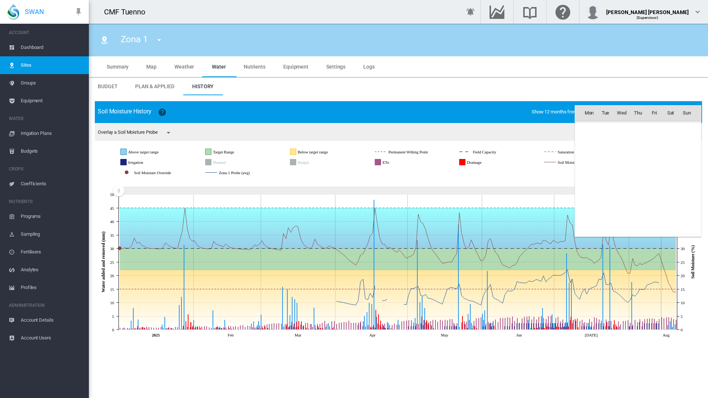
scroll to position [18058, 0]
click at [633, 119] on th "Thu" at bounding box center [638, 113] width 16 height 15
click at [644, 129] on span "1" at bounding box center [638, 128] width 15 height 15
type input "**********"
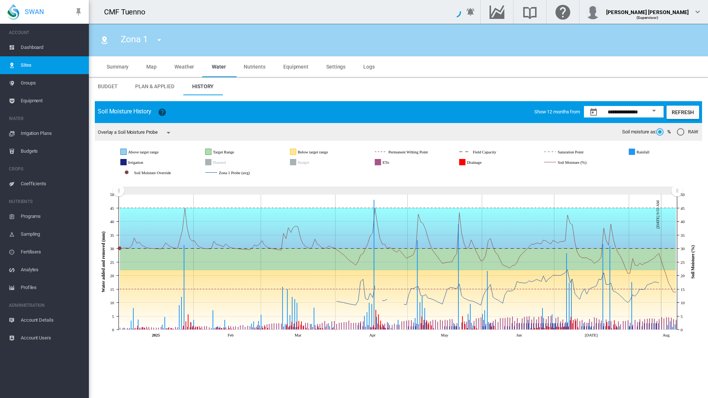
click at [693, 109] on button "Refresh" at bounding box center [683, 112] width 33 height 13
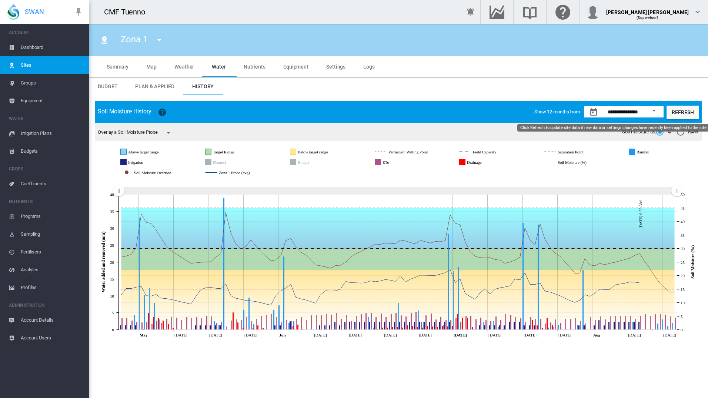
click at [171, 133] on md-icon "icon-menu-down" at bounding box center [168, 132] width 9 height 9
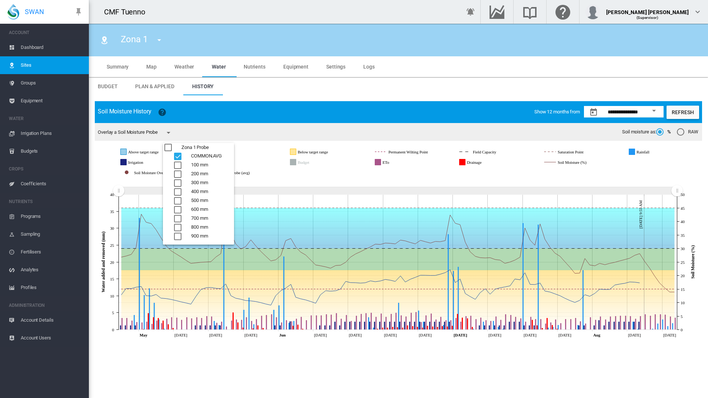
click at [181, 172] on div "200 mm" at bounding box center [177, 173] width 7 height 7
click at [179, 164] on div "100 mm" at bounding box center [177, 164] width 7 height 7
click at [391, 83] on md-backdrop at bounding box center [354, 199] width 708 height 398
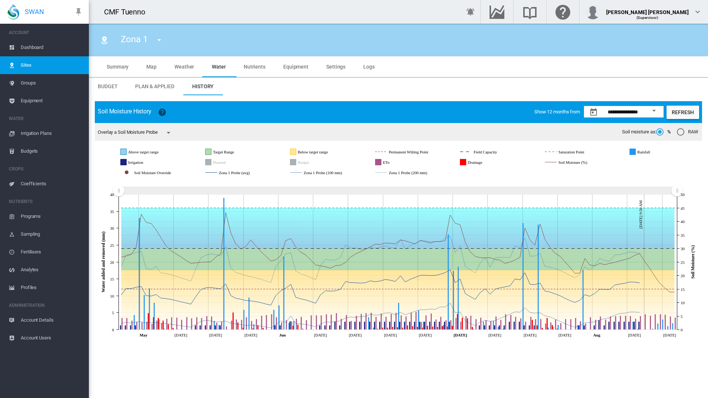
click at [245, 174] on rect "Zona 1 Probe (avg)" at bounding box center [247, 172] width 61 height 7
click at [332, 180] on icon at bounding box center [398, 260] width 607 height 161
click at [339, 171] on rect "Zona 1 Probe (100 mm)" at bounding box center [337, 172] width 71 height 7
click at [337, 171] on rect "Zona 1 Probe (100 mm)" at bounding box center [337, 172] width 71 height 7
click at [425, 174] on rect "Zona 1 Probe (200 mm)" at bounding box center [422, 172] width 71 height 7
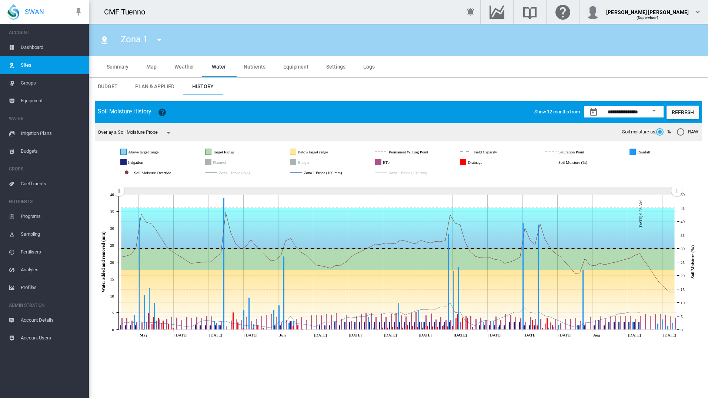
click at [426, 175] on rect "Zona 1 Probe (200 mm)" at bounding box center [422, 172] width 71 height 7
click at [42, 78] on span "Groups" at bounding box center [52, 83] width 62 height 18
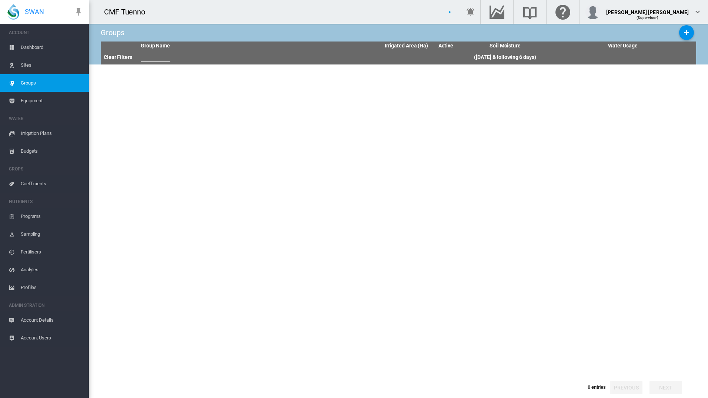
click at [31, 87] on span "Groups" at bounding box center [52, 83] width 62 height 18
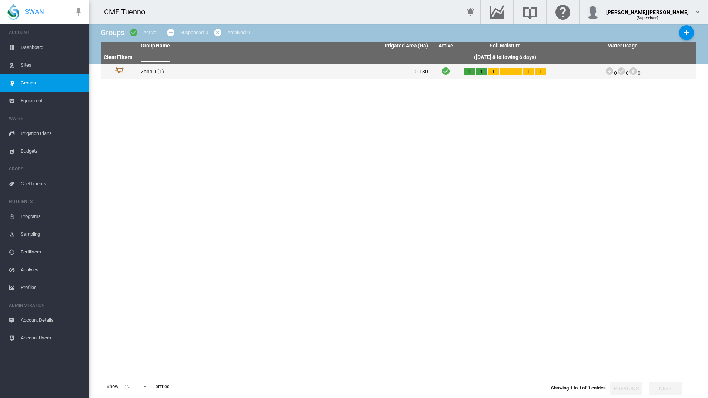
click at [177, 72] on td "Zona 1 (1)" at bounding box center [211, 71] width 147 height 14
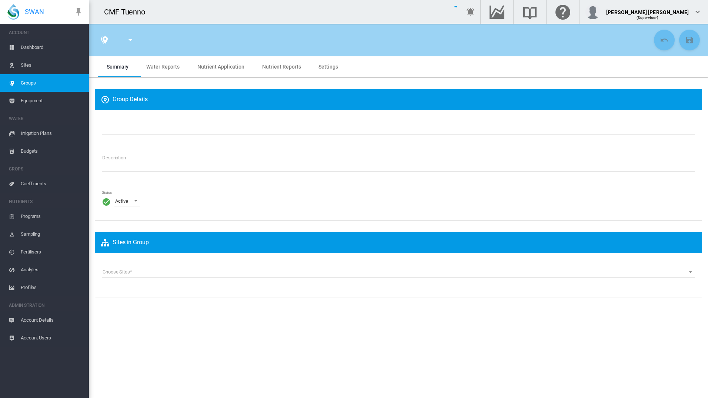
type input "******"
type textarea "**********"
click at [161, 70] on md-tab-item "Water Reports" at bounding box center [162, 66] width 51 height 21
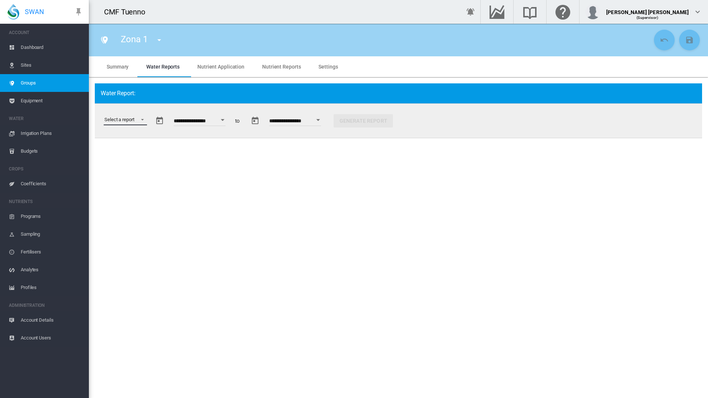
click at [134, 125] on md-select "Select a report Data Extract Irrigation Planned and Applied Soil Moisture Statu…" at bounding box center [125, 119] width 43 height 11
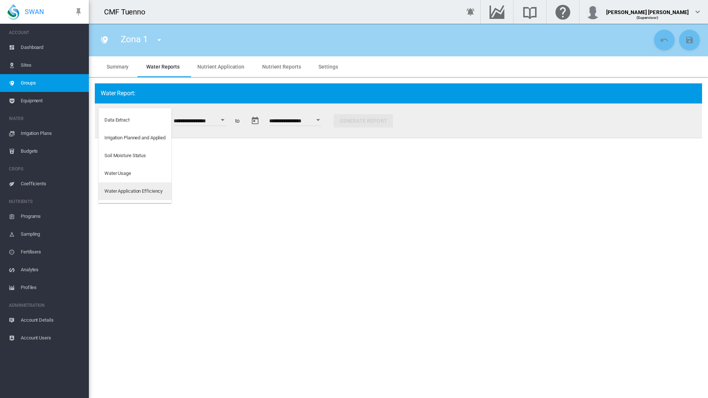
click at [160, 194] on div "Water Application Efficiency" at bounding box center [133, 191] width 58 height 7
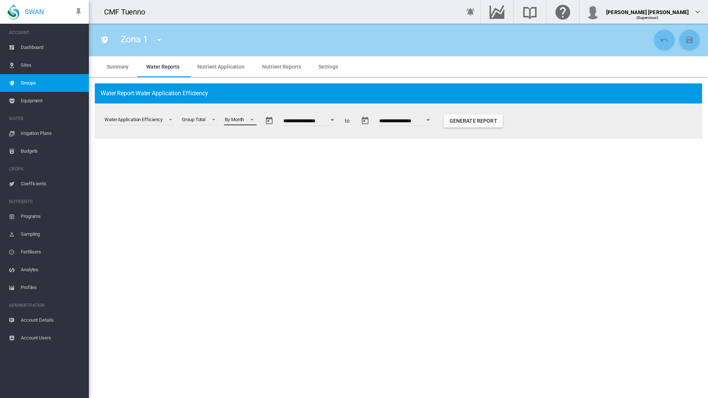
click at [250, 124] on md-select-value "By Month" at bounding box center [240, 119] width 33 height 11
click at [247, 136] on md-option "By Week" at bounding box center [245, 138] width 50 height 18
click at [336, 125] on button "Open calendar" at bounding box center [331, 119] width 13 height 13
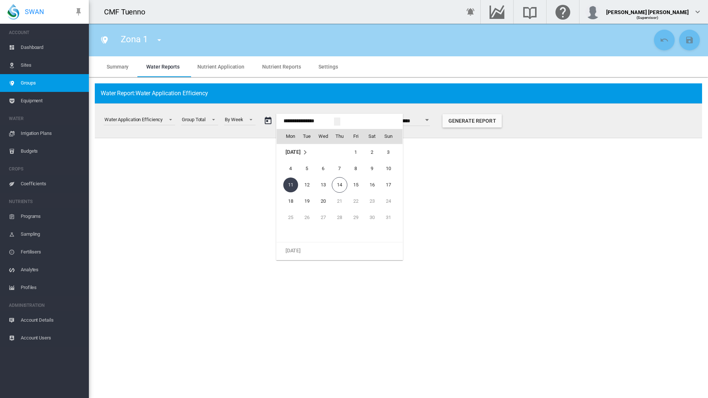
click at [301, 151] on span "[DATE]" at bounding box center [293, 152] width 15 height 6
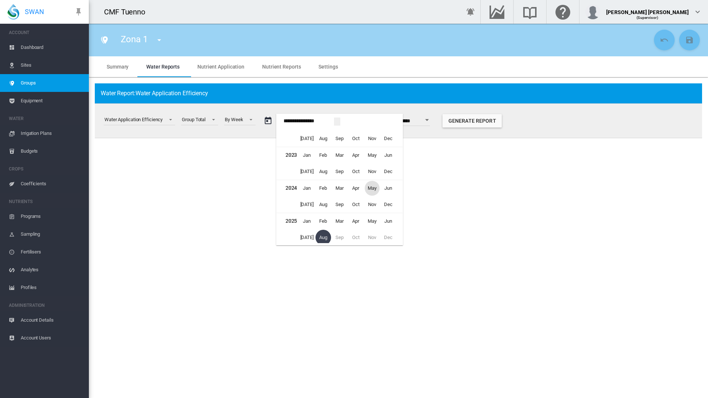
click at [379, 187] on span "May" at bounding box center [372, 188] width 15 height 15
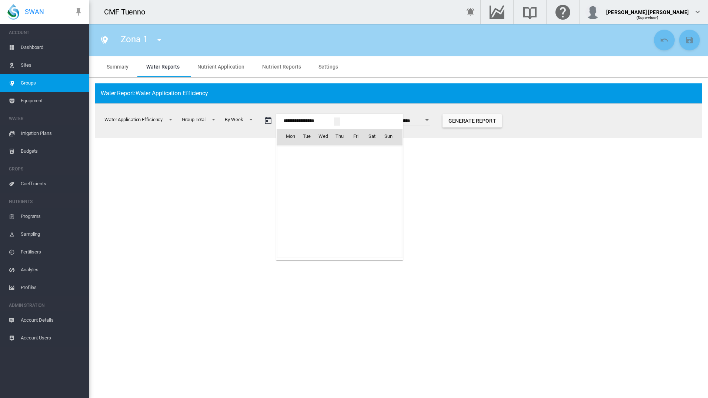
scroll to position [16880, 0]
click at [296, 154] on span "[DATE]" at bounding box center [293, 152] width 15 height 6
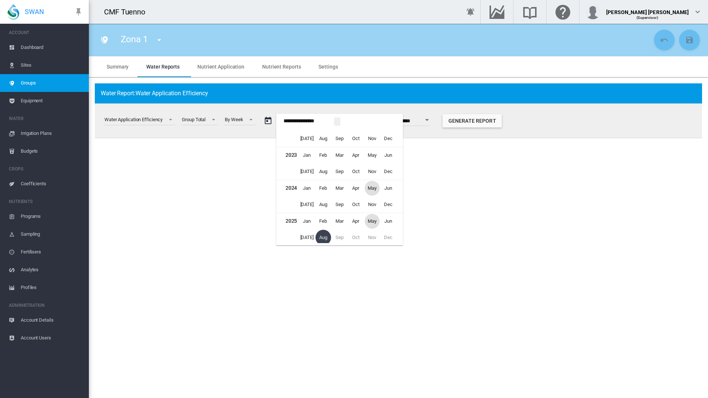
click at [374, 222] on span "May" at bounding box center [372, 221] width 15 height 15
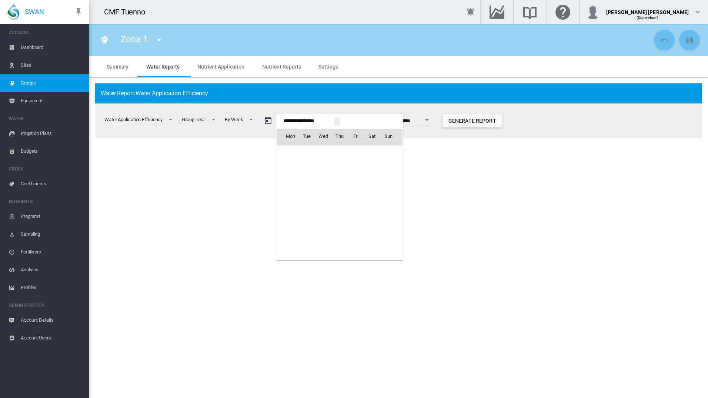
scroll to position [18058, 0]
click at [343, 154] on span "1" at bounding box center [339, 152] width 15 height 15
type input "**********"
click at [493, 123] on button "Generate Report" at bounding box center [469, 120] width 59 height 13
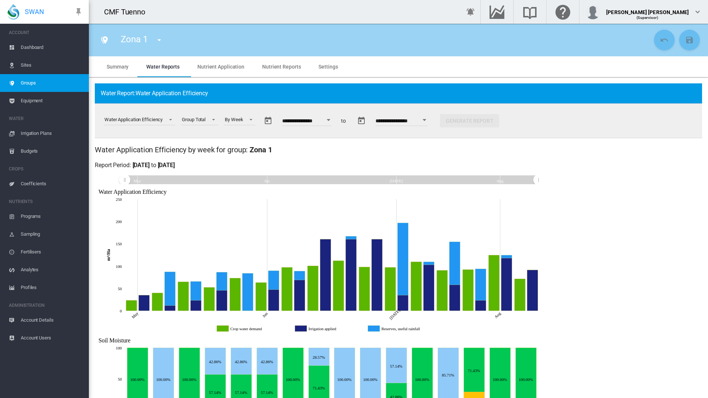
scroll to position [43, 0]
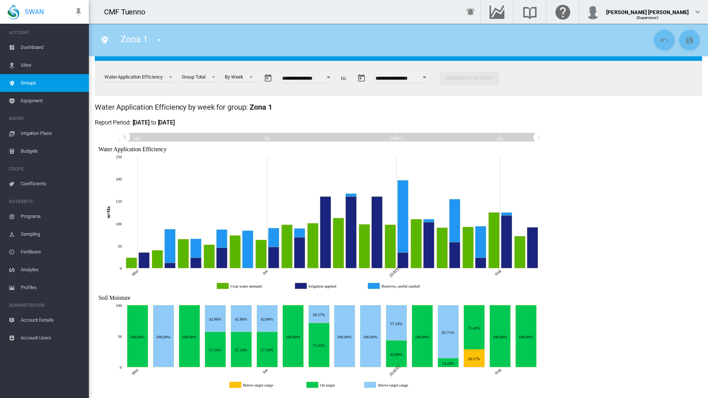
click at [47, 186] on span "Coefficients" at bounding box center [52, 184] width 62 height 18
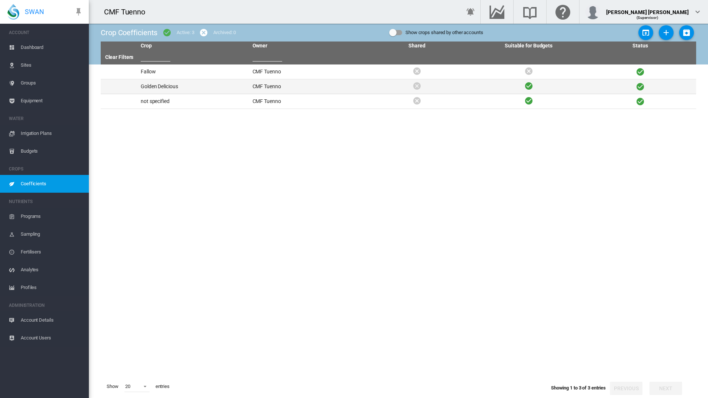
click at [161, 92] on td "Golden Delicious" at bounding box center [194, 86] width 112 height 14
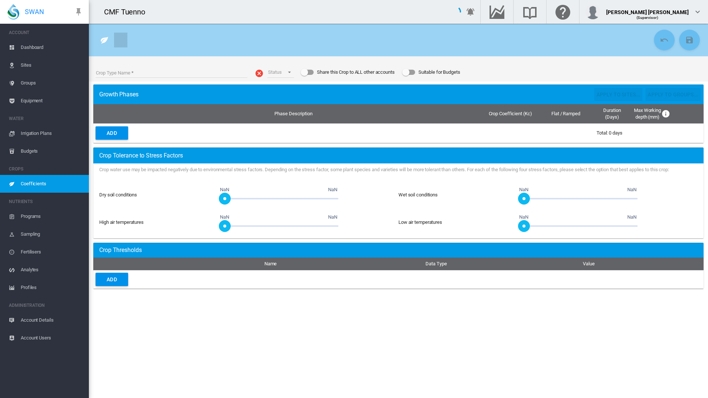
type input "**********"
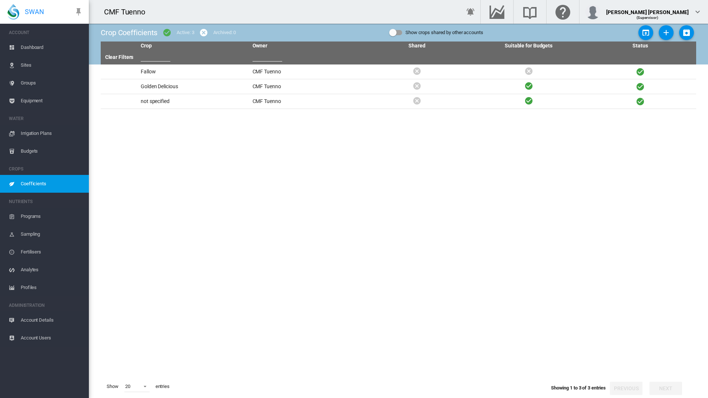
click at [396, 31] on div "Show crops shared by other accounts" at bounding box center [392, 32] width 7 height 7
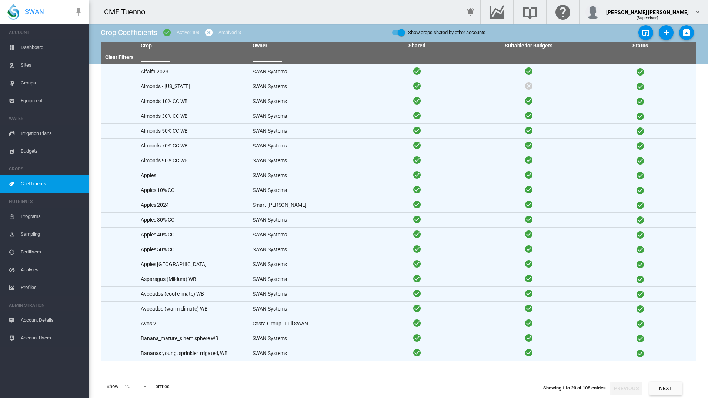
click at [401, 30] on div "Show crops shared by other accounts" at bounding box center [401, 32] width 7 height 7
click at [403, 33] on div "Show crops shared by other accounts" at bounding box center [401, 32] width 7 height 7
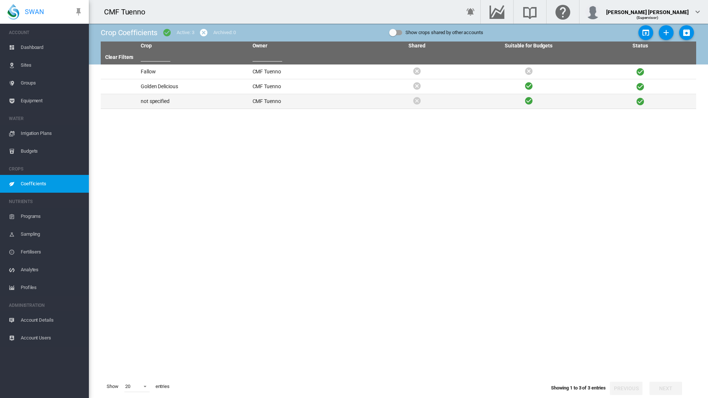
click at [200, 99] on td "not specified" at bounding box center [194, 101] width 112 height 14
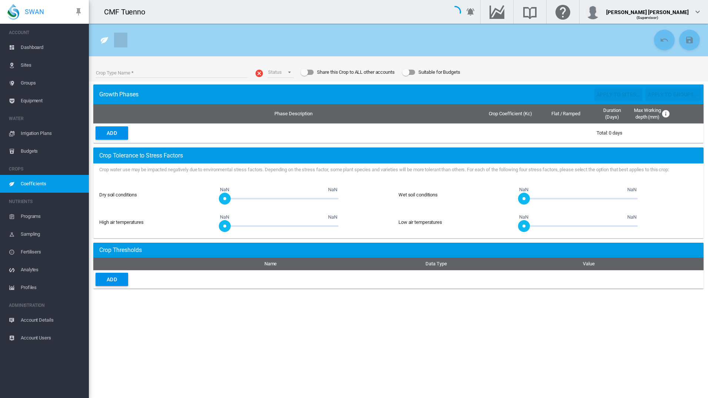
type input "**********"
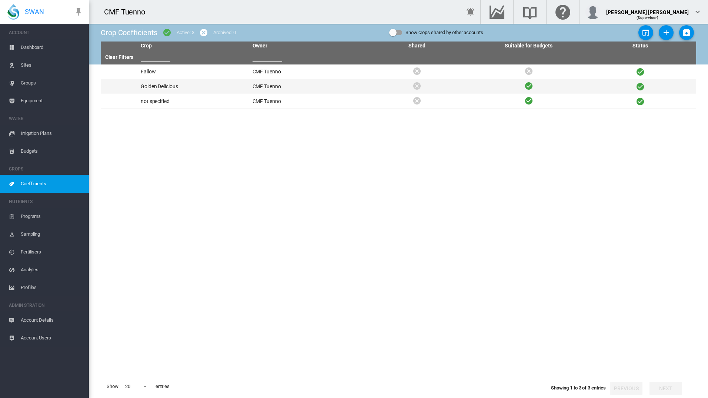
click at [202, 90] on td "Golden Delicious" at bounding box center [194, 86] width 112 height 14
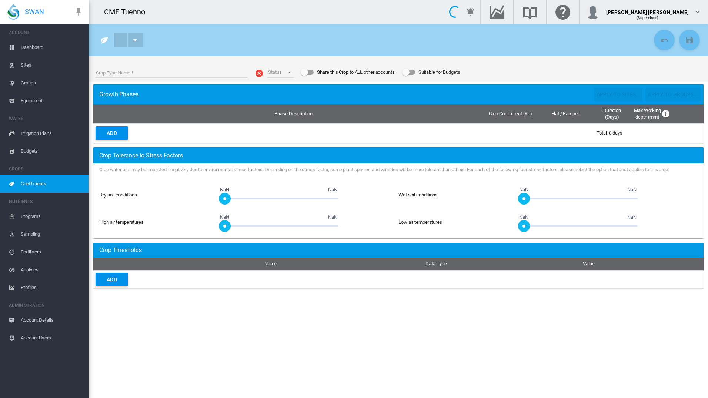
type input "**********"
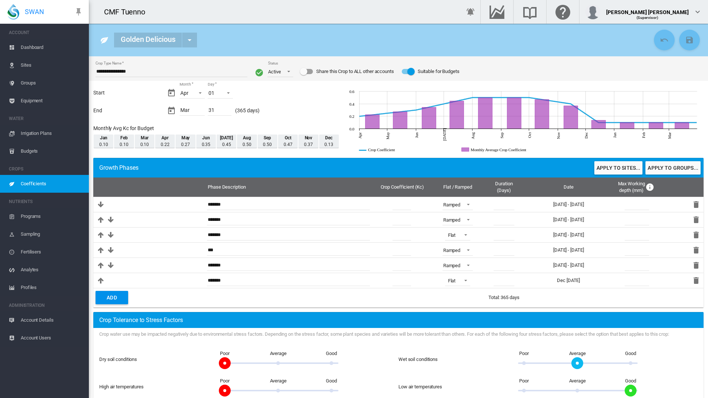
scroll to position [7, 0]
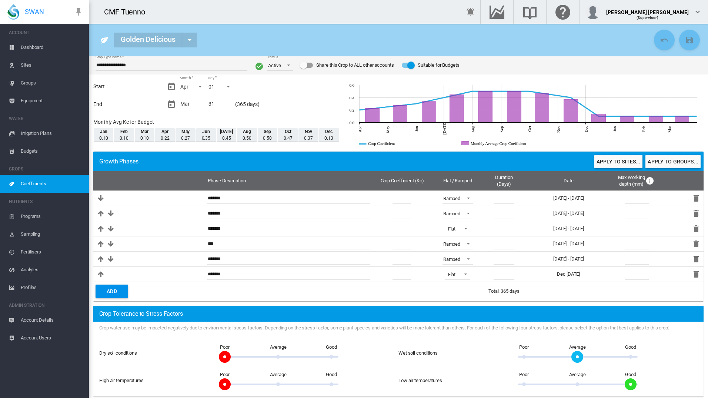
click at [170, 132] on div "Apr 0.22" at bounding box center [165, 135] width 20 height 14
click at [166, 138] on span "0.22" at bounding box center [165, 138] width 9 height 5
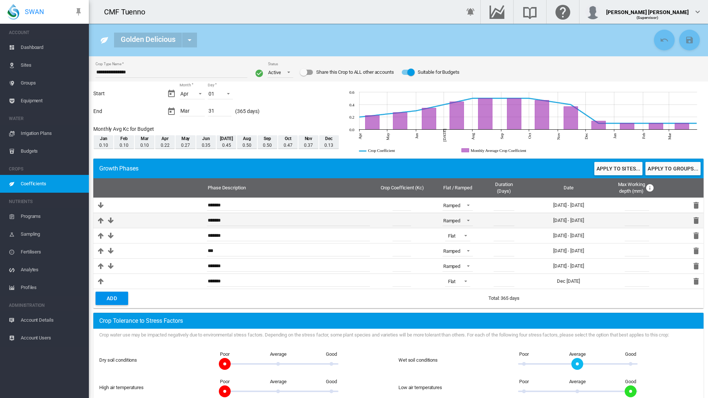
click at [400, 220] on input "***" at bounding box center [402, 220] width 19 height 11
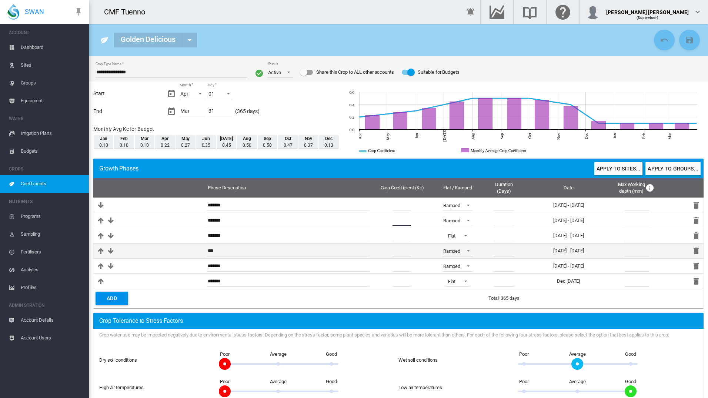
click at [404, 251] on input "***" at bounding box center [402, 250] width 19 height 11
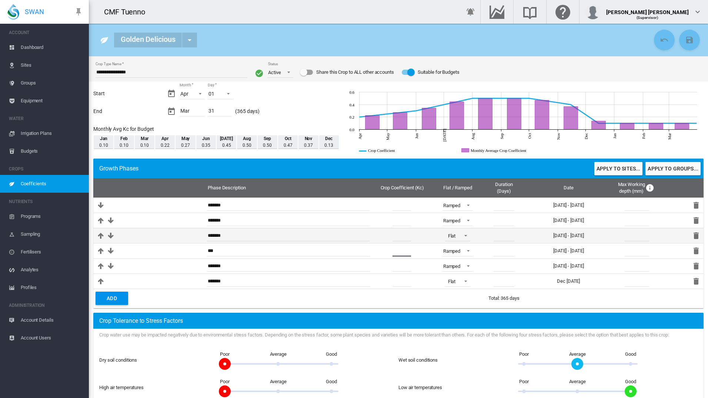
click at [404, 237] on input "***" at bounding box center [402, 235] width 19 height 11
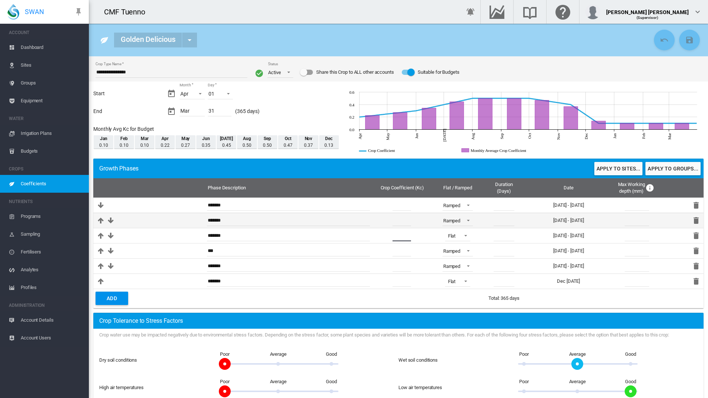
click at [402, 219] on input "***" at bounding box center [402, 220] width 19 height 11
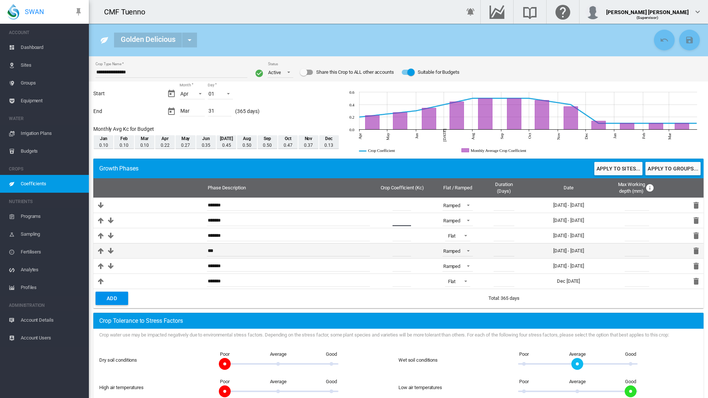
click at [403, 252] on input "***" at bounding box center [402, 250] width 19 height 11
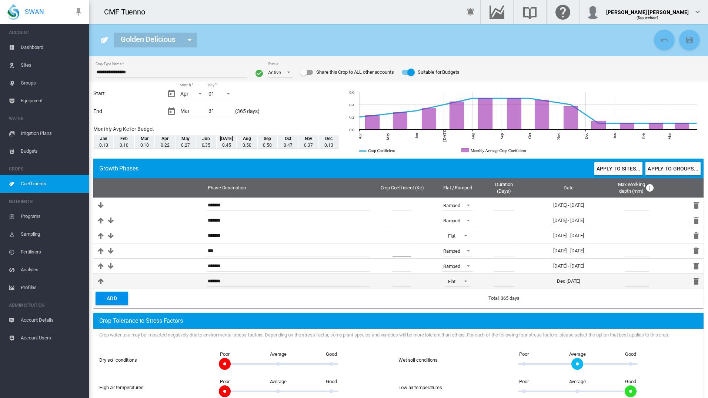
click at [402, 280] on input "***" at bounding box center [402, 281] width 19 height 11
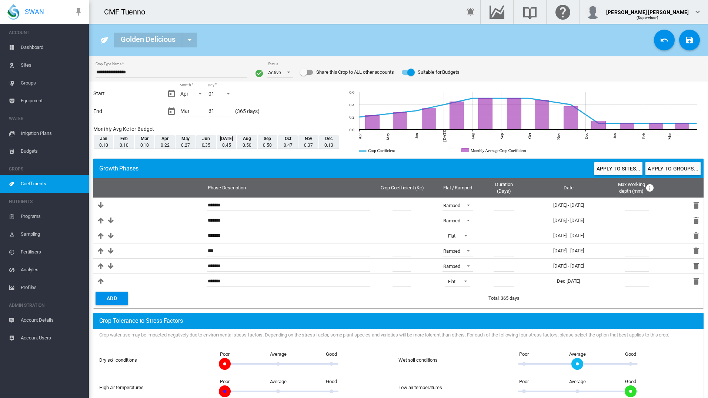
click at [26, 86] on span "Groups" at bounding box center [52, 83] width 62 height 18
click at [28, 76] on span "Groups" at bounding box center [52, 83] width 62 height 18
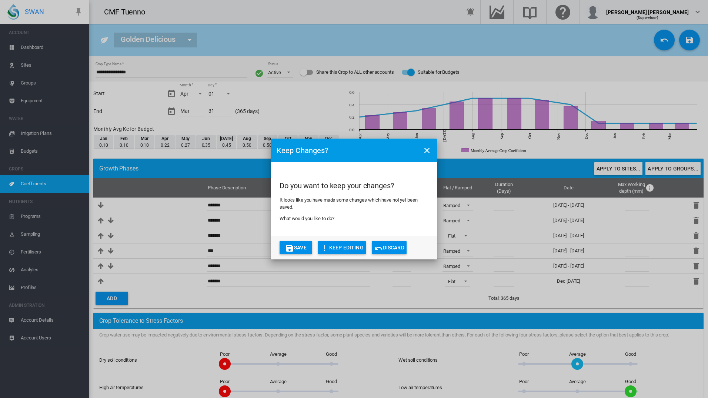
click at [38, 83] on div "Keep Changes? Do you want to keep your changes? It looks like you have made som…" at bounding box center [354, 199] width 708 height 398
click at [398, 244] on button "Discard" at bounding box center [389, 247] width 35 height 13
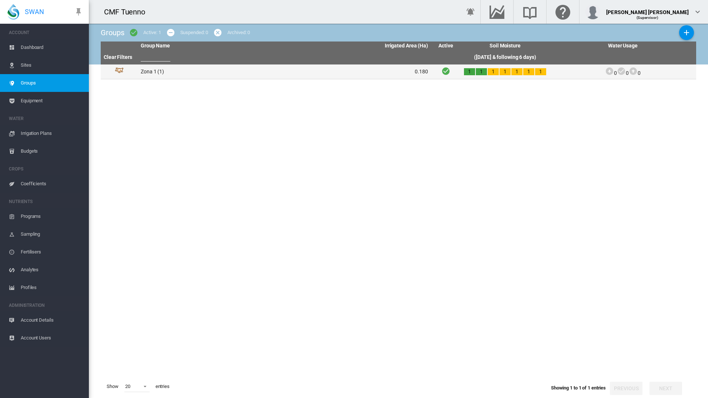
click at [196, 72] on td "Zona 1 (1)" at bounding box center [211, 71] width 147 height 14
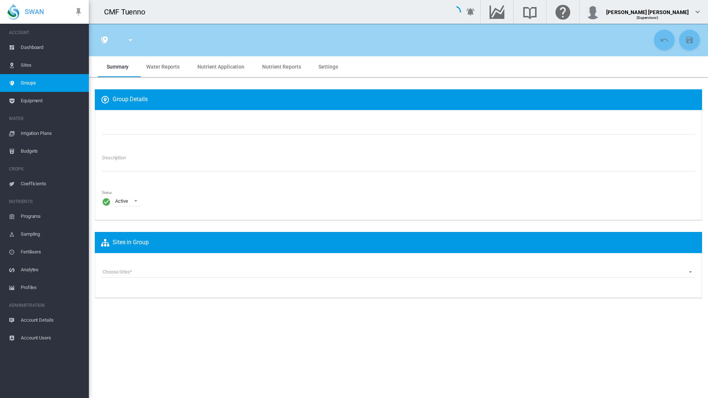
type input "******"
type textarea "**********"
type input "*"
type input "**"
type input "*"
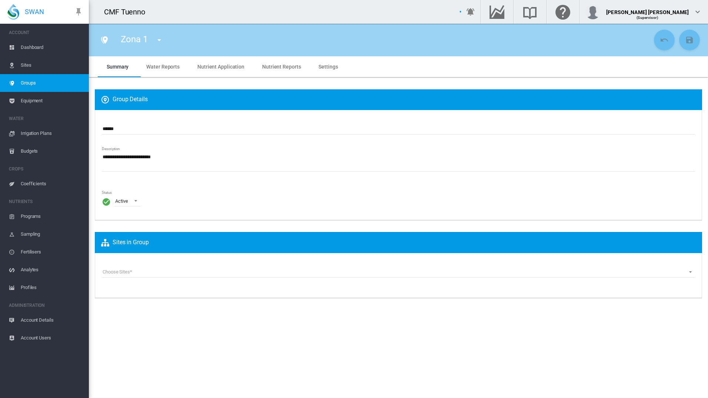
type input "***"
click at [164, 62] on md-tab-item "Water Reports" at bounding box center [162, 66] width 51 height 21
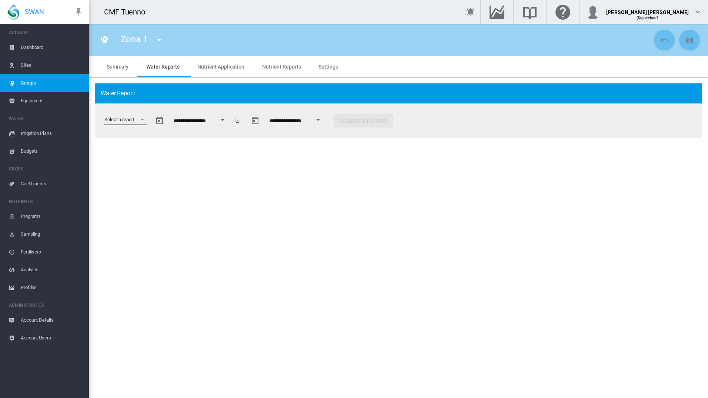
click at [146, 117] on md-select "Select a report Data Extract Irrigation Planned and Applied Soil Moisture Statu…" at bounding box center [125, 119] width 43 height 11
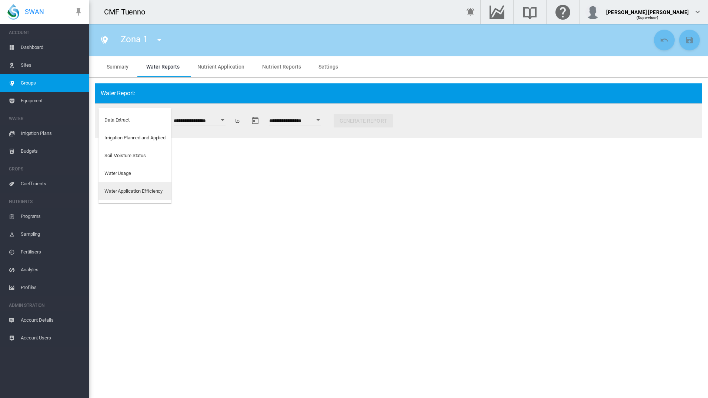
click at [151, 191] on div "Water Application Efficiency" at bounding box center [133, 191] width 58 height 7
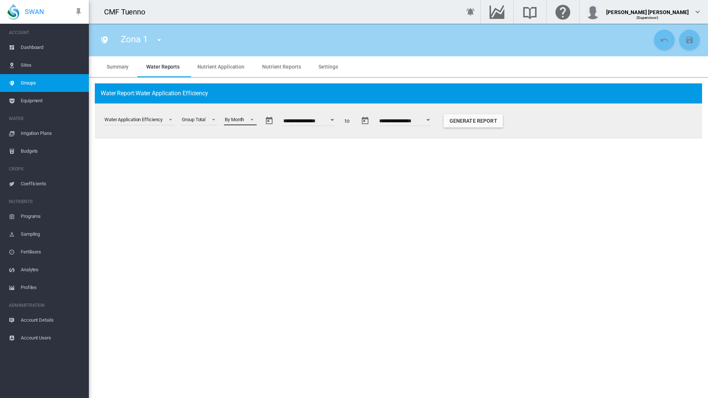
click at [249, 121] on span at bounding box center [250, 119] width 9 height 7
click at [262, 171] on md-backdrop at bounding box center [354, 199] width 708 height 398
click at [262, 171] on section "Zona 1 Zona 1 Summary Water Reports Nutrient Application Nutrient Reports Setti…" at bounding box center [398, 211] width 619 height 374
click at [251, 118] on span at bounding box center [250, 119] width 9 height 7
click at [250, 137] on md-option "By Week" at bounding box center [245, 138] width 50 height 18
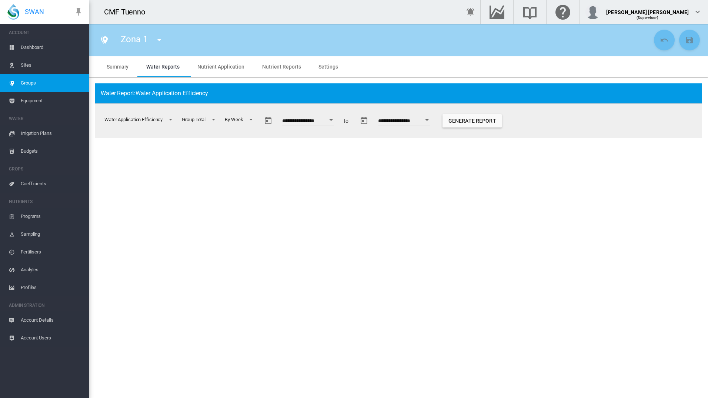
click at [335, 118] on button "Open calendar" at bounding box center [331, 119] width 13 height 13
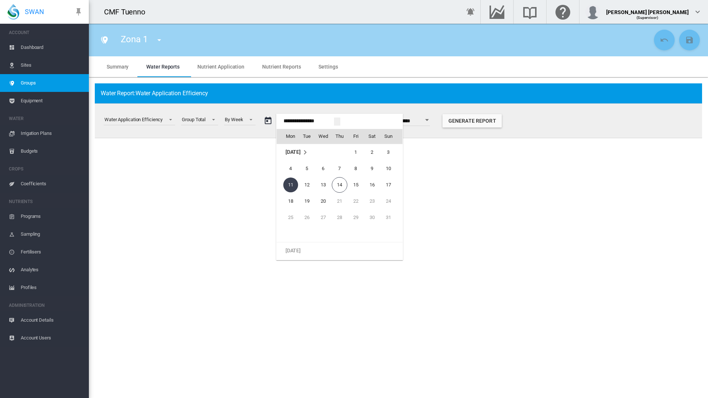
click at [301, 151] on span "[DATE]" at bounding box center [293, 152] width 15 height 6
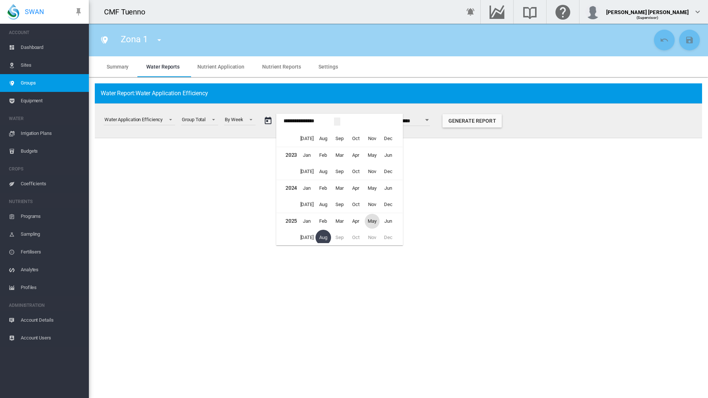
click at [374, 216] on span "May" at bounding box center [372, 221] width 15 height 15
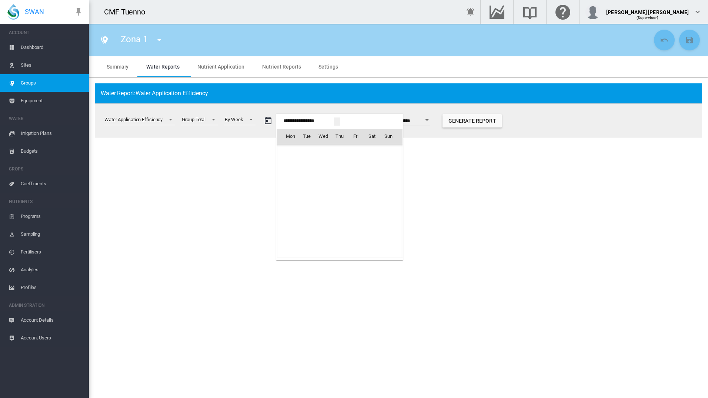
scroll to position [18058, 0]
click at [343, 146] on span "1" at bounding box center [339, 152] width 15 height 15
type input "**********"
click at [487, 126] on button "Generate Report" at bounding box center [469, 120] width 59 height 13
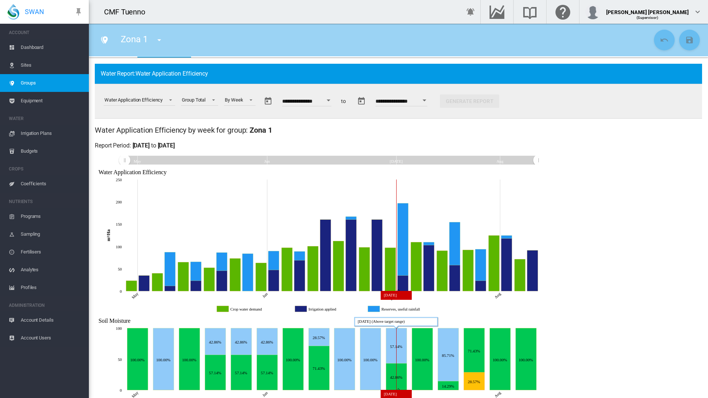
scroll to position [43, 0]
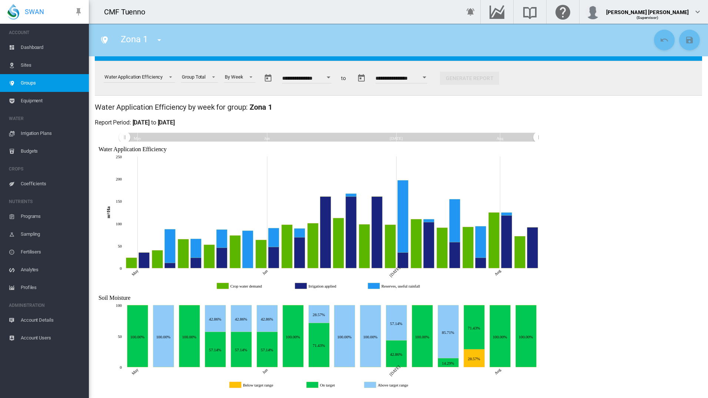
click at [36, 188] on span "Coefficients" at bounding box center [52, 184] width 62 height 18
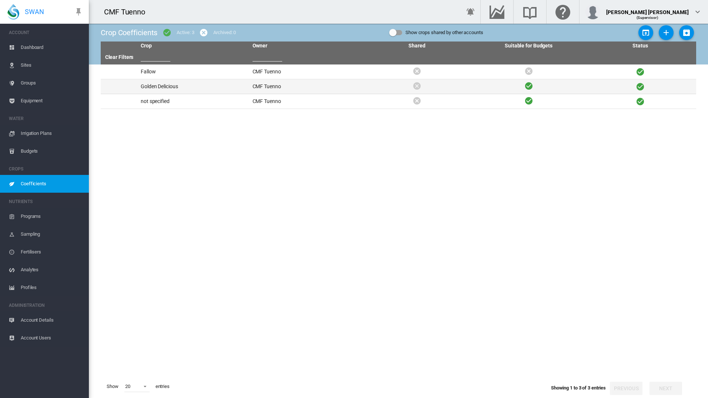
click at [170, 90] on td "Golden Delicious" at bounding box center [194, 86] width 112 height 14
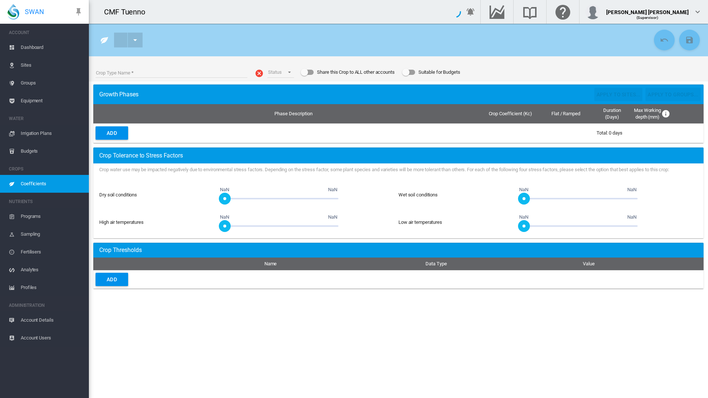
type input "**********"
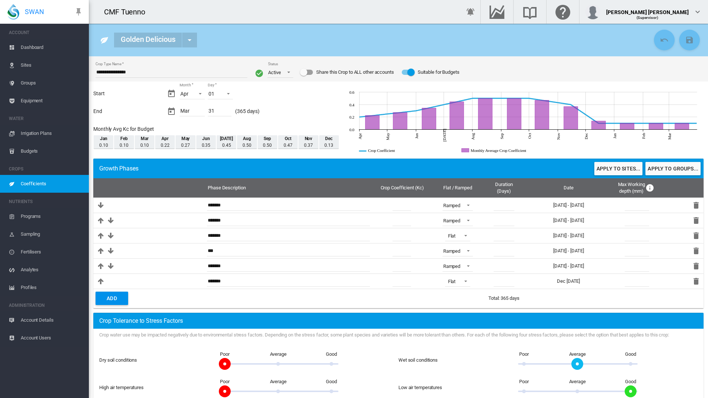
drag, startPoint x: 536, startPoint y: 4, endPoint x: 494, endPoint y: 10, distance: 41.9
